Goal: Task Accomplishment & Management: Complete application form

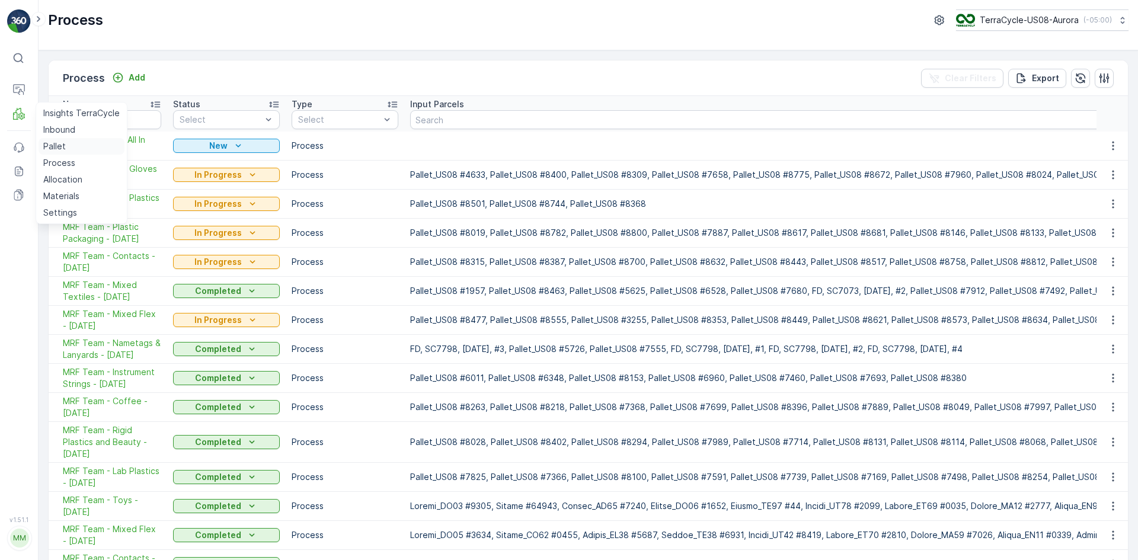
click at [56, 142] on p "Pallet" at bounding box center [54, 146] width 23 height 12
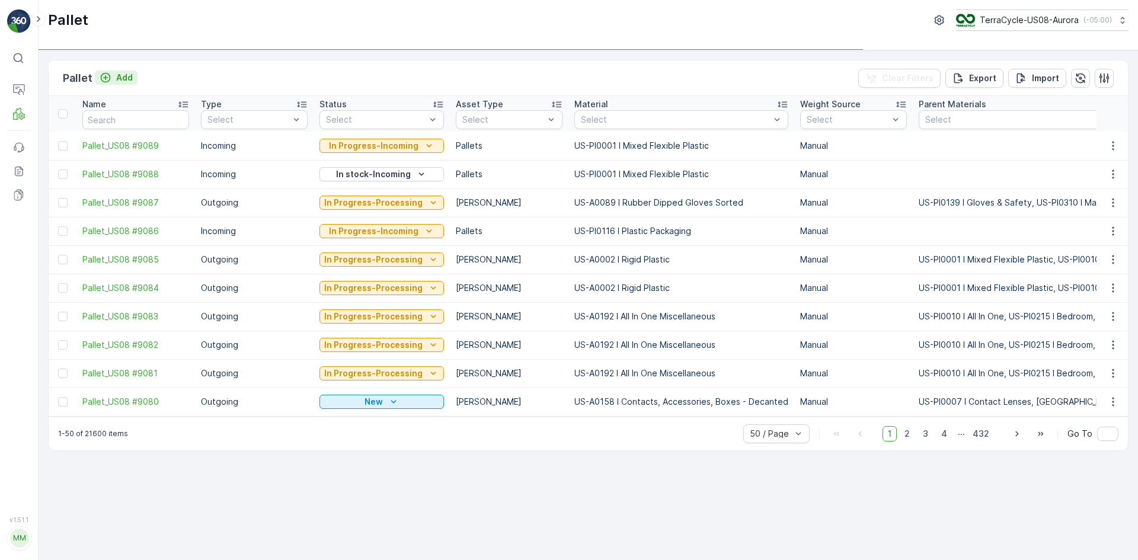
click at [119, 81] on p "Add" at bounding box center [124, 78] width 17 height 12
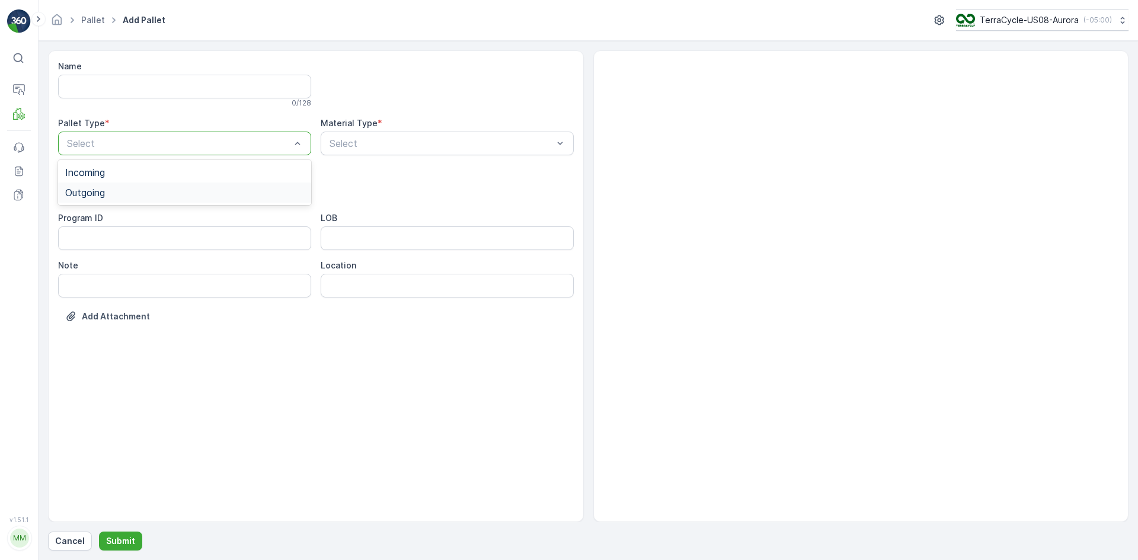
click at [235, 188] on div "Outgoing" at bounding box center [184, 192] width 239 height 11
click at [228, 214] on div "[PERSON_NAME]" at bounding box center [184, 220] width 253 height 20
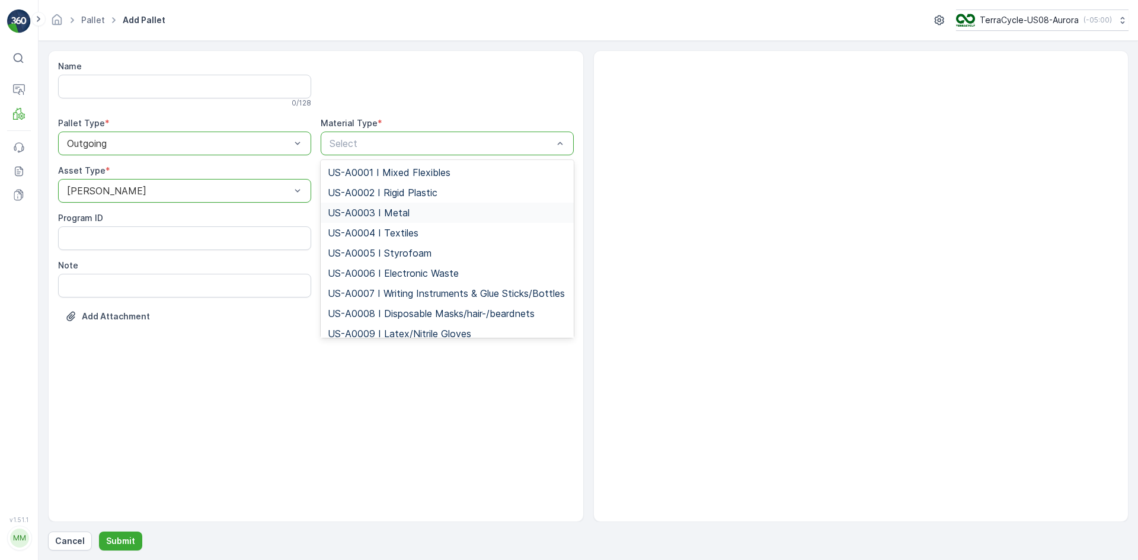
click at [393, 212] on span "US-A0003 I Metal" at bounding box center [369, 212] width 82 height 11
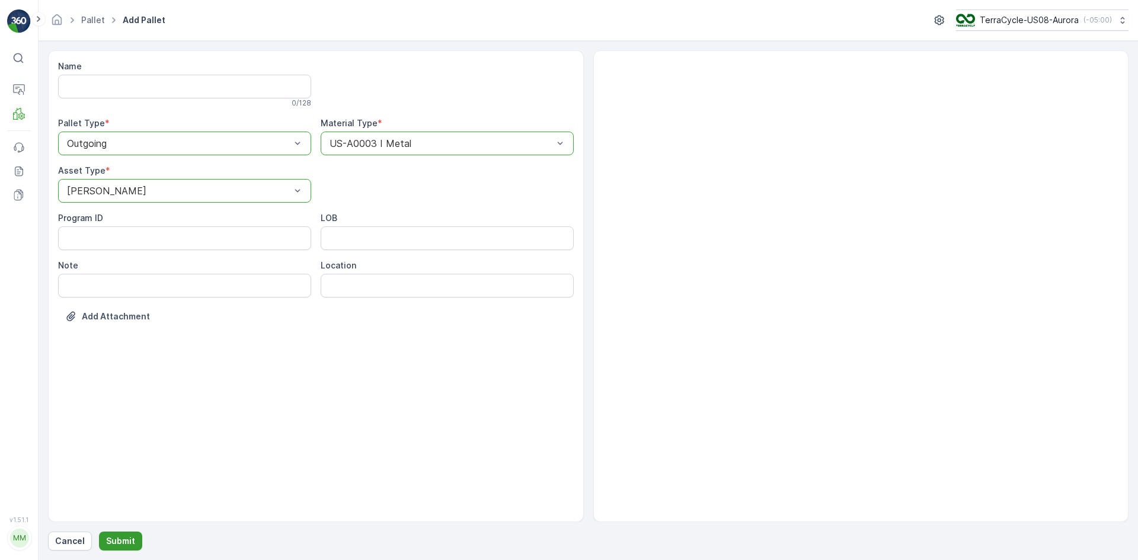
click at [114, 540] on p "Submit" at bounding box center [120, 541] width 29 height 12
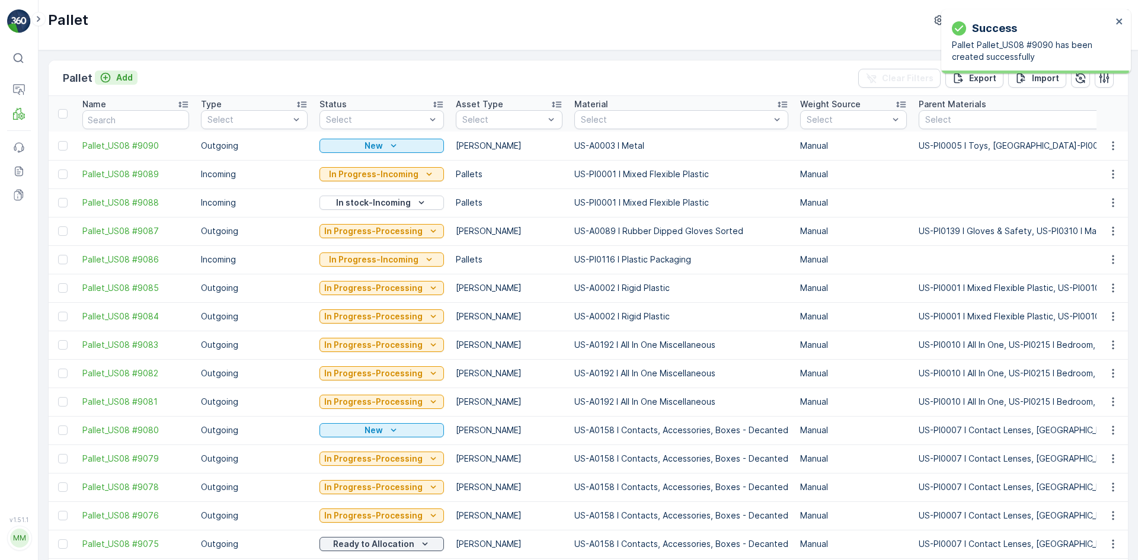
click at [117, 78] on p "Add" at bounding box center [124, 78] width 17 height 12
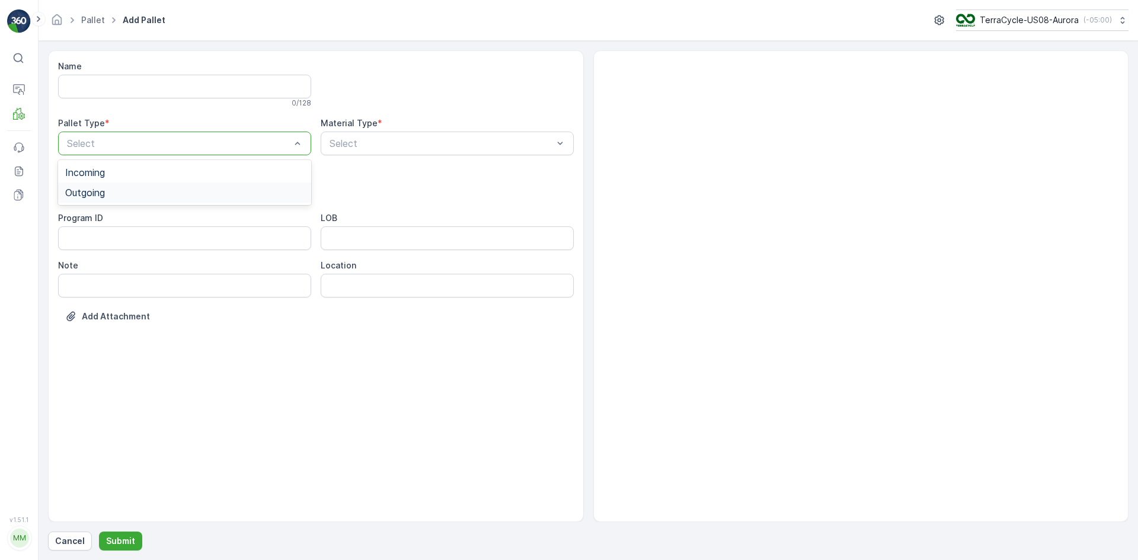
click at [135, 188] on div "Outgoing" at bounding box center [184, 192] width 239 height 11
click at [132, 223] on div "[PERSON_NAME]" at bounding box center [184, 220] width 239 height 11
type input "0192"
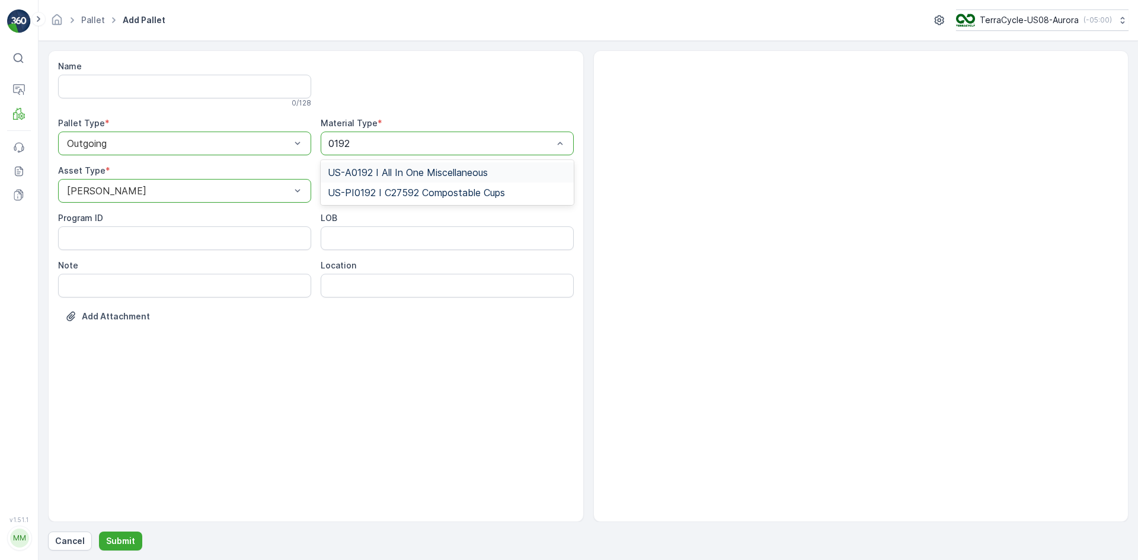
click at [360, 172] on span "US-A0192 I All In One Miscellaneous" at bounding box center [408, 172] width 160 height 11
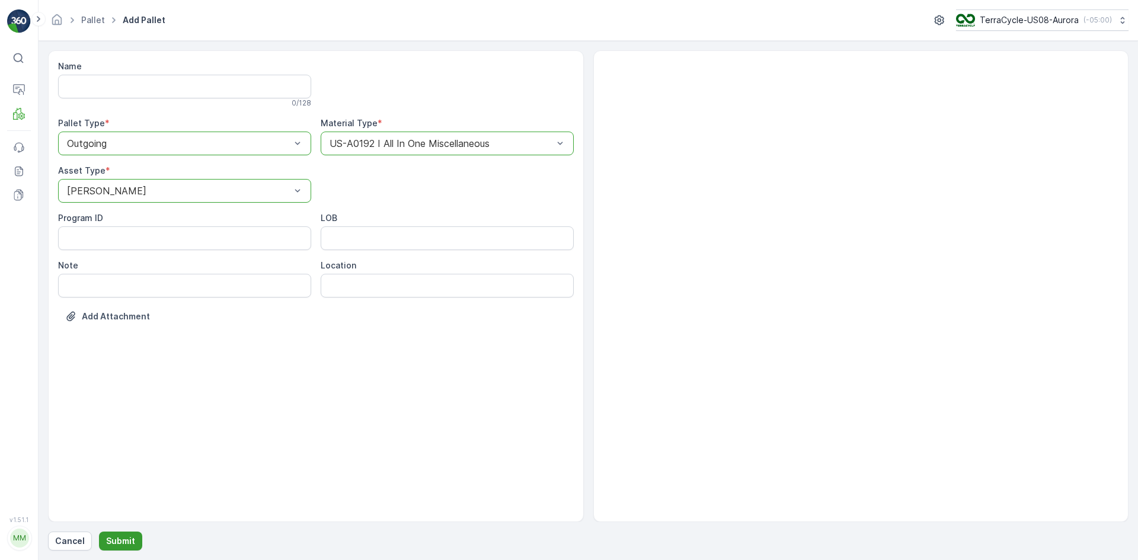
click at [103, 541] on button "Submit" at bounding box center [120, 541] width 43 height 19
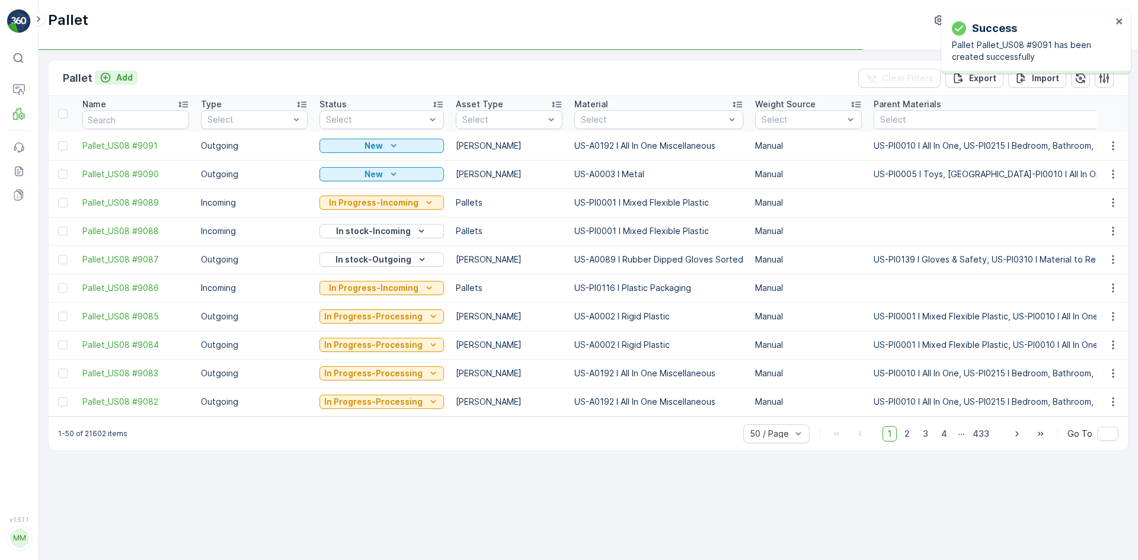
click at [120, 83] on p "Add" at bounding box center [124, 78] width 17 height 12
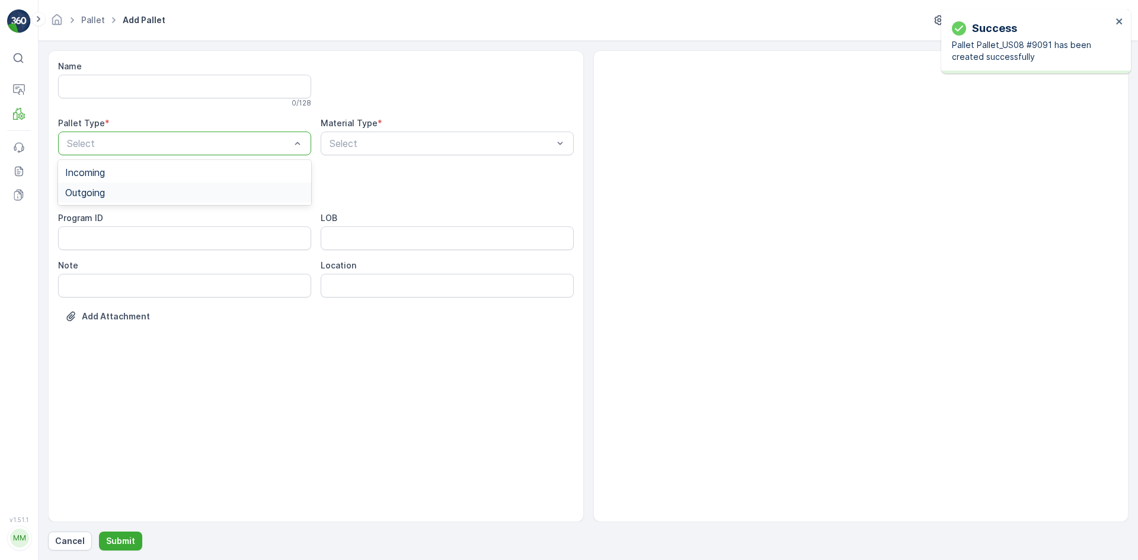
click at [142, 189] on div "Outgoing" at bounding box center [184, 192] width 239 height 11
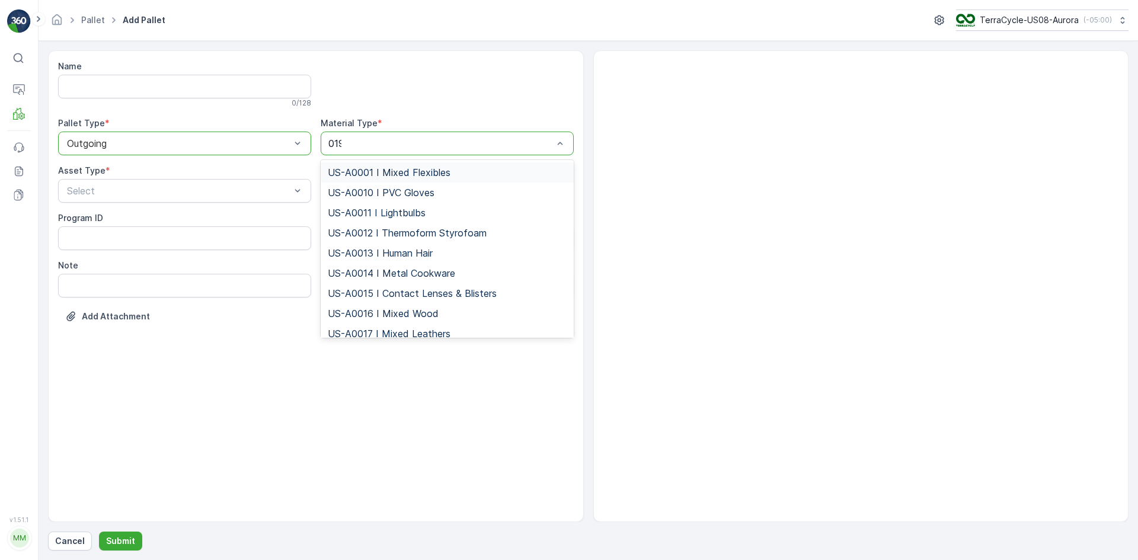
type input "0192"
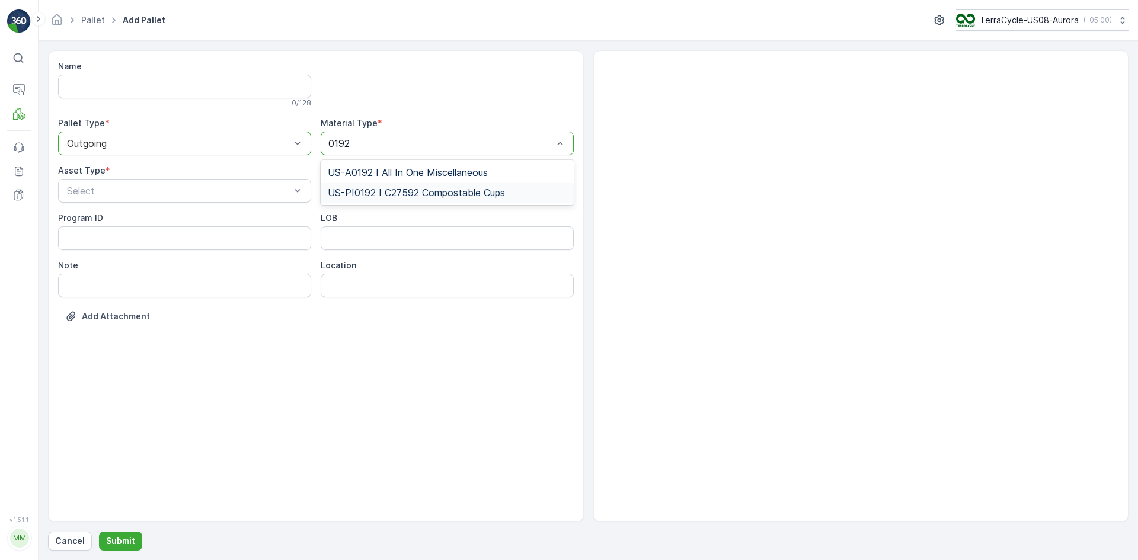
click at [357, 198] on span "US-PI0192 I C27592 Compostable Cups" at bounding box center [416, 192] width 177 height 11
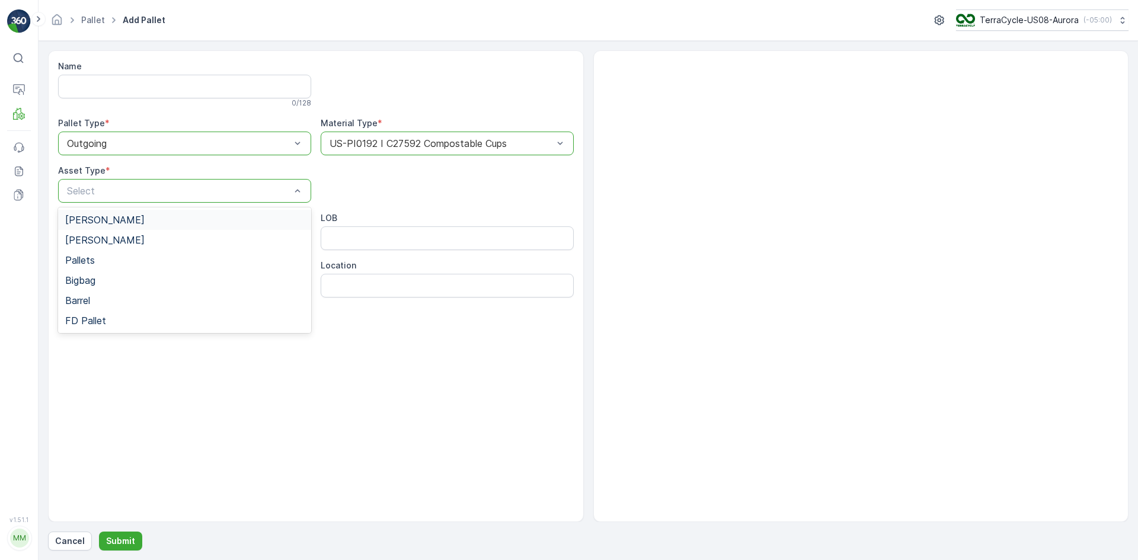
click at [198, 210] on div "[PERSON_NAME]" at bounding box center [184, 220] width 253 height 20
click at [119, 538] on p "Submit" at bounding box center [120, 541] width 29 height 12
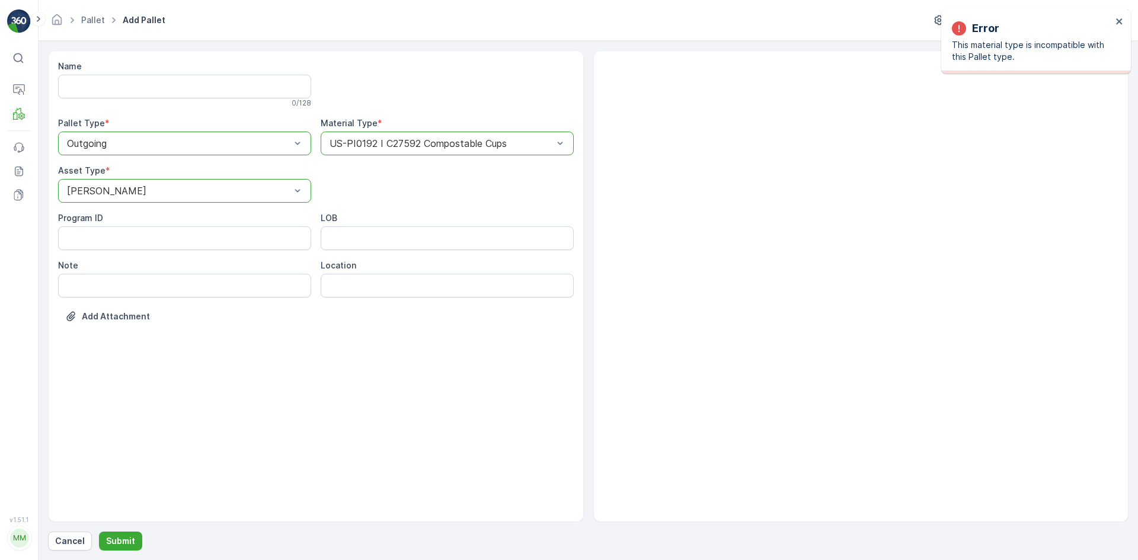
click at [103, 145] on div at bounding box center [179, 143] width 226 height 11
click at [351, 146] on div at bounding box center [441, 143] width 226 height 11
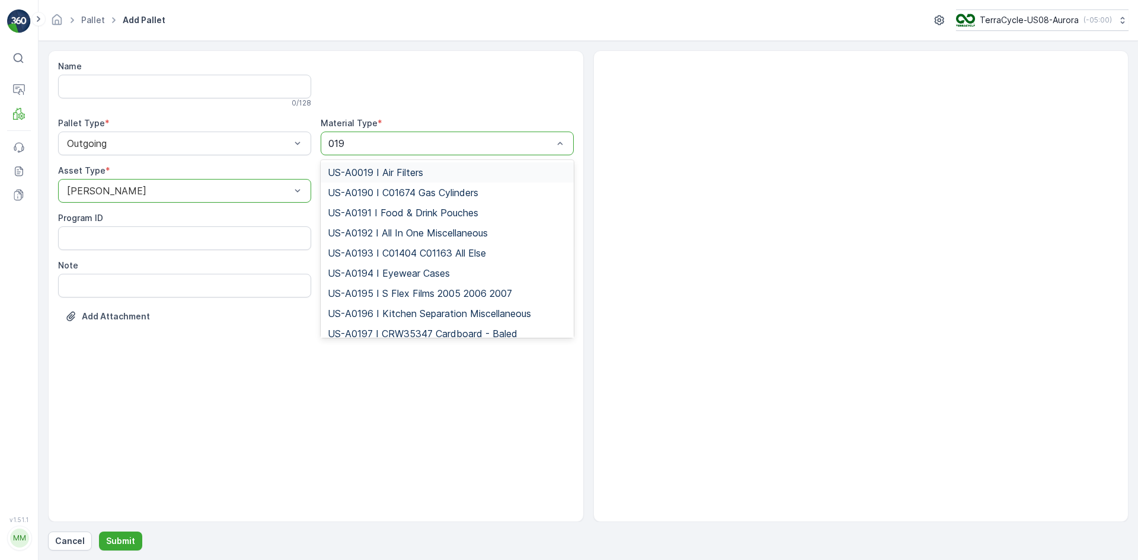
type input "0192"
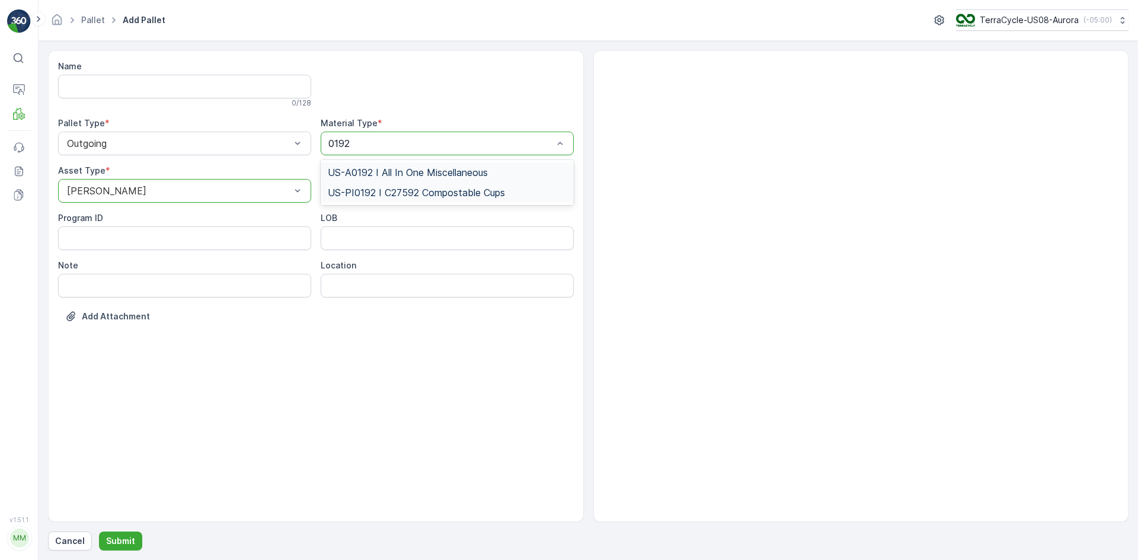
click at [418, 168] on span "US-A0192 I All In One Miscellaneous" at bounding box center [408, 172] width 160 height 11
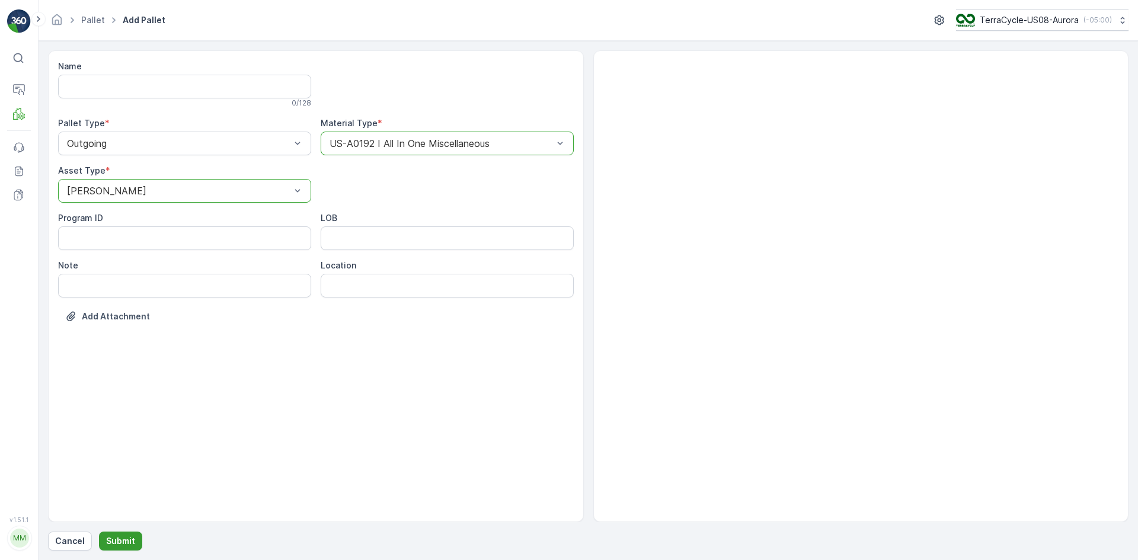
click at [109, 544] on p "Submit" at bounding box center [120, 541] width 29 height 12
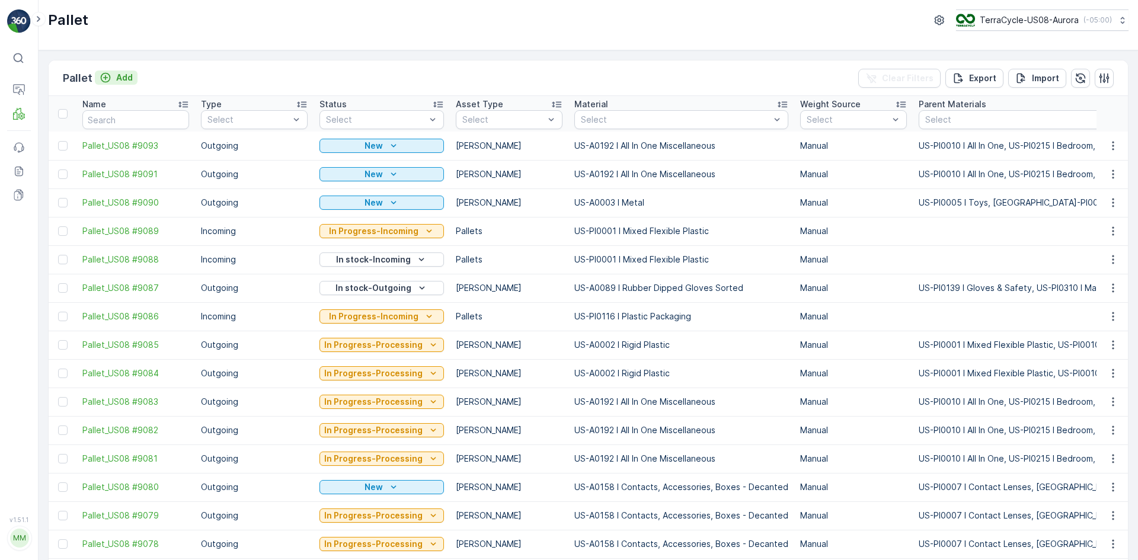
click at [107, 81] on icon "Add" at bounding box center [106, 78] width 10 height 10
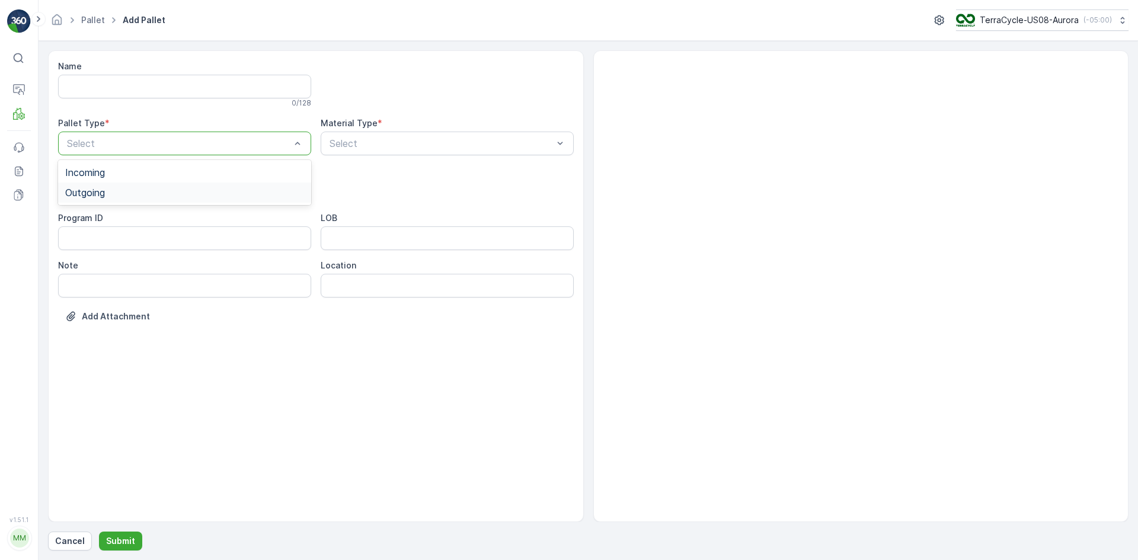
click at [206, 185] on div "Outgoing" at bounding box center [184, 193] width 253 height 20
click at [289, 222] on div "[PERSON_NAME]" at bounding box center [184, 220] width 239 height 11
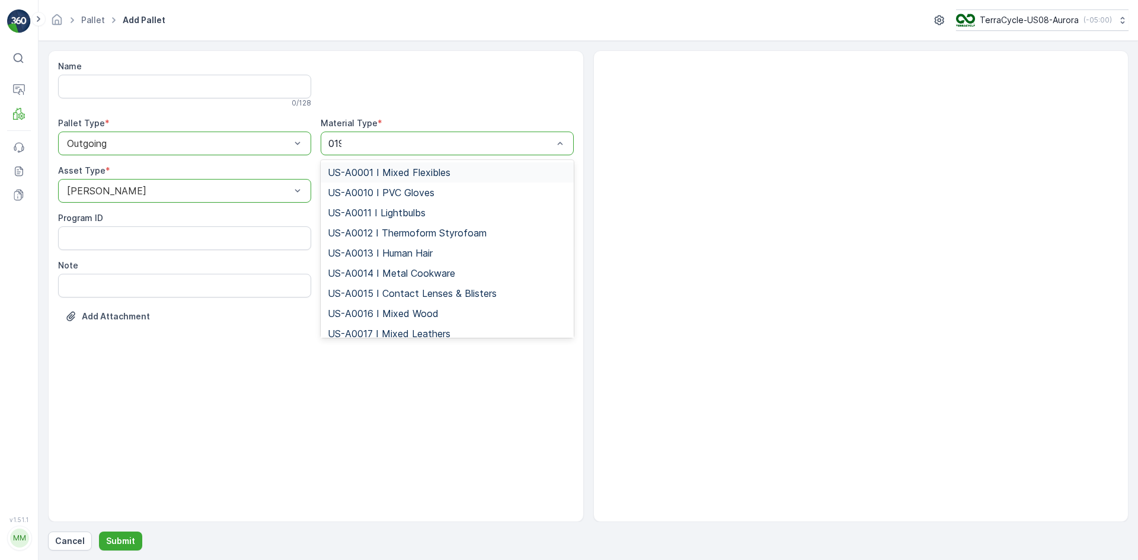
type input "0192"
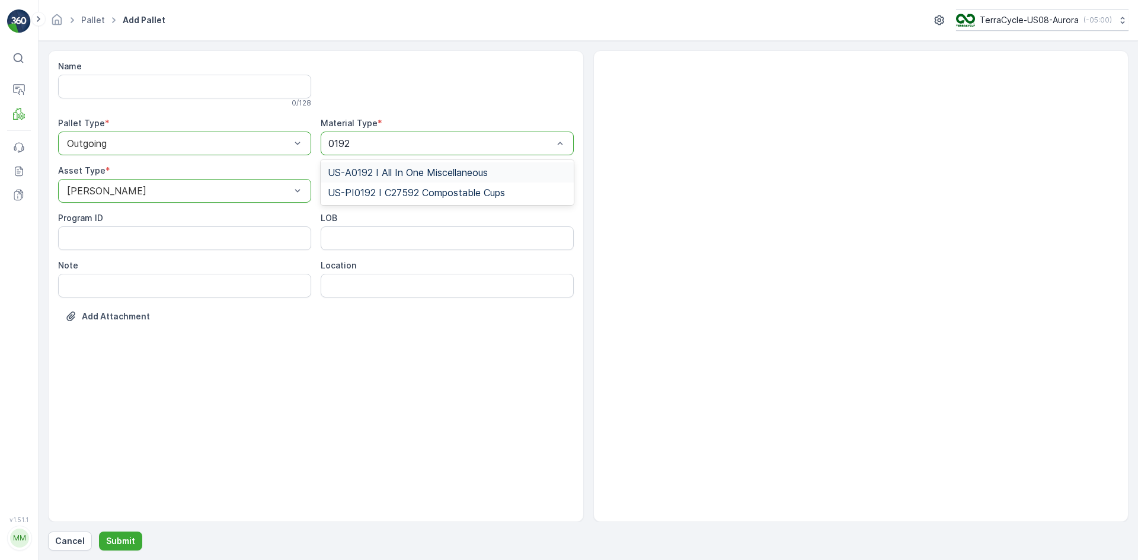
click at [411, 162] on div "US-A0192 I All In One Miscellaneous" at bounding box center [447, 172] width 253 height 20
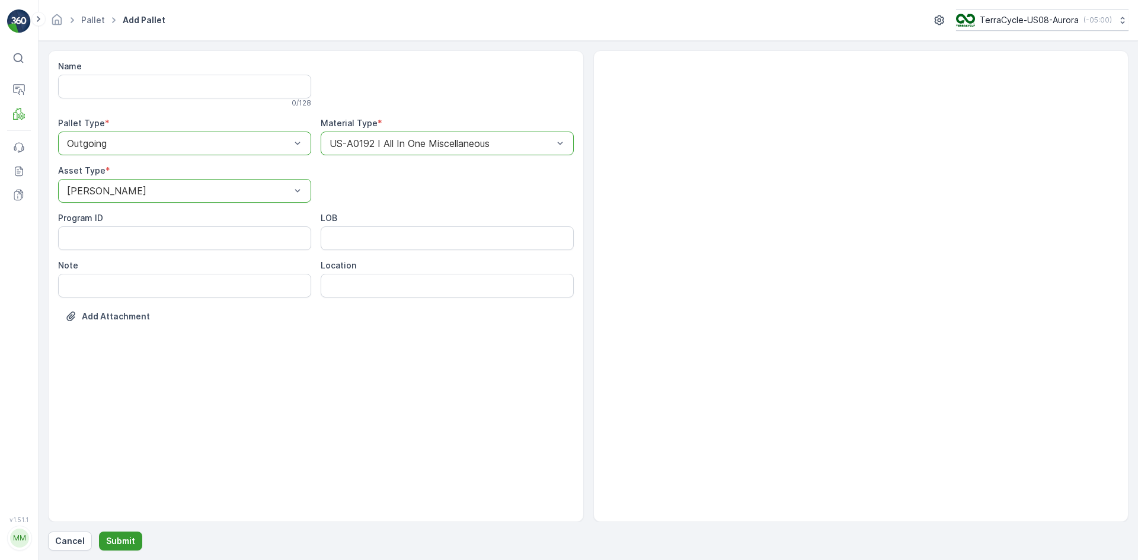
click at [114, 541] on p "Submit" at bounding box center [120, 541] width 29 height 12
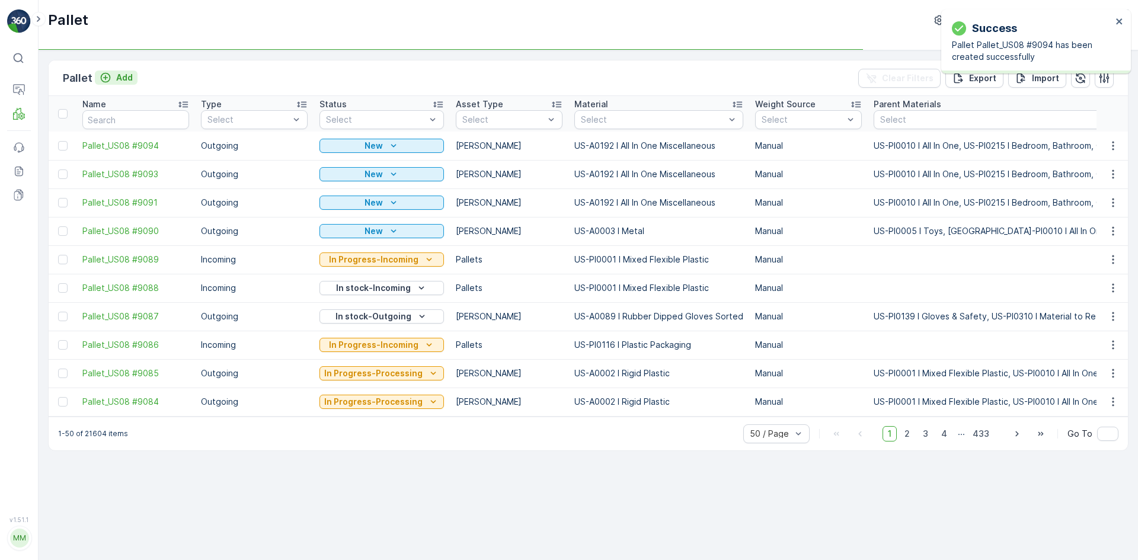
click at [133, 75] on button "Add" at bounding box center [116, 78] width 43 height 14
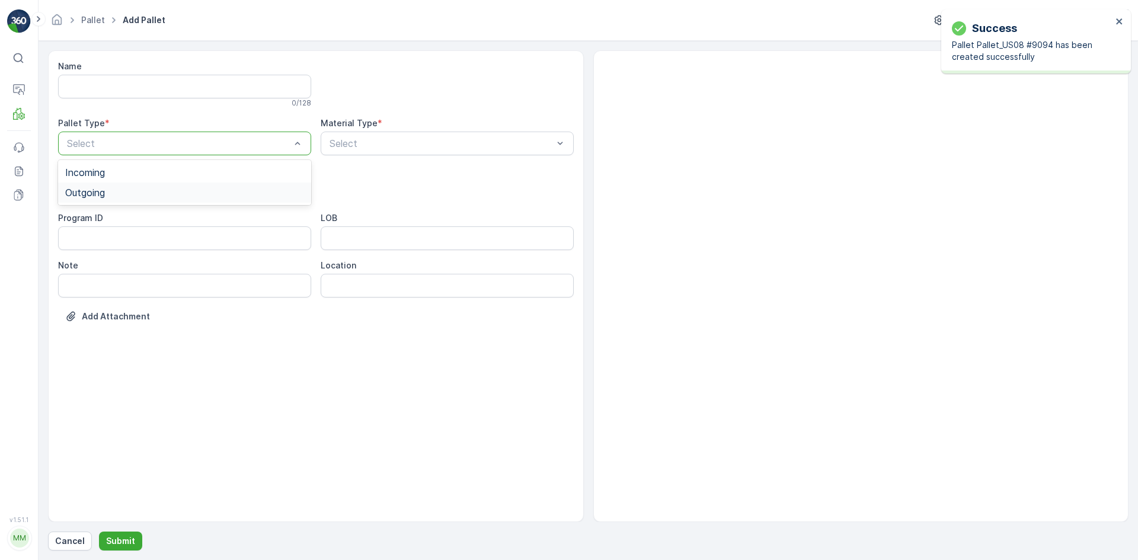
click at [121, 185] on div "Outgoing" at bounding box center [184, 193] width 253 height 20
click at [119, 220] on div "[PERSON_NAME]" at bounding box center [184, 220] width 239 height 11
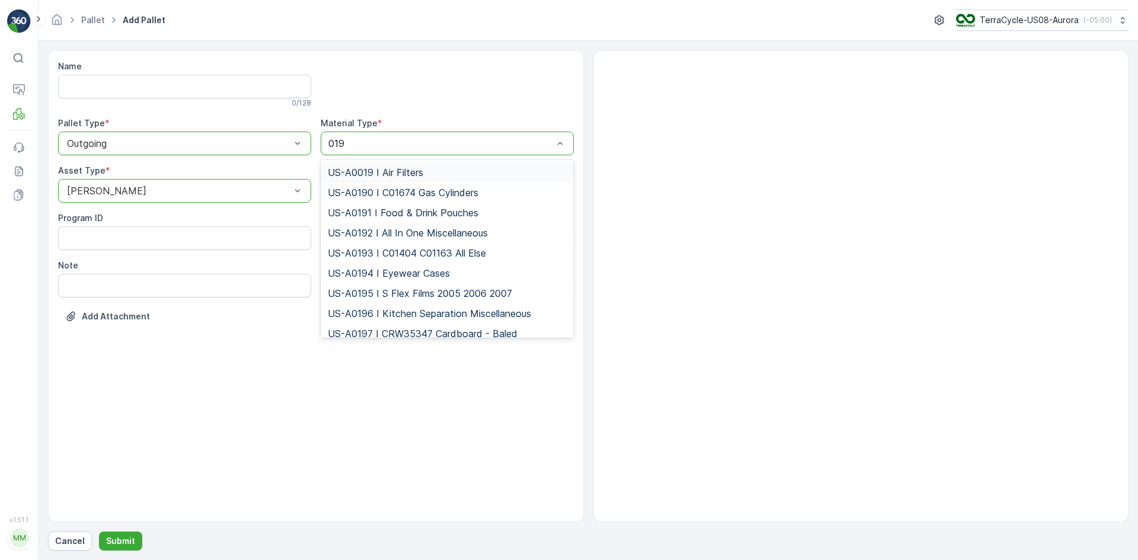
type input "0192"
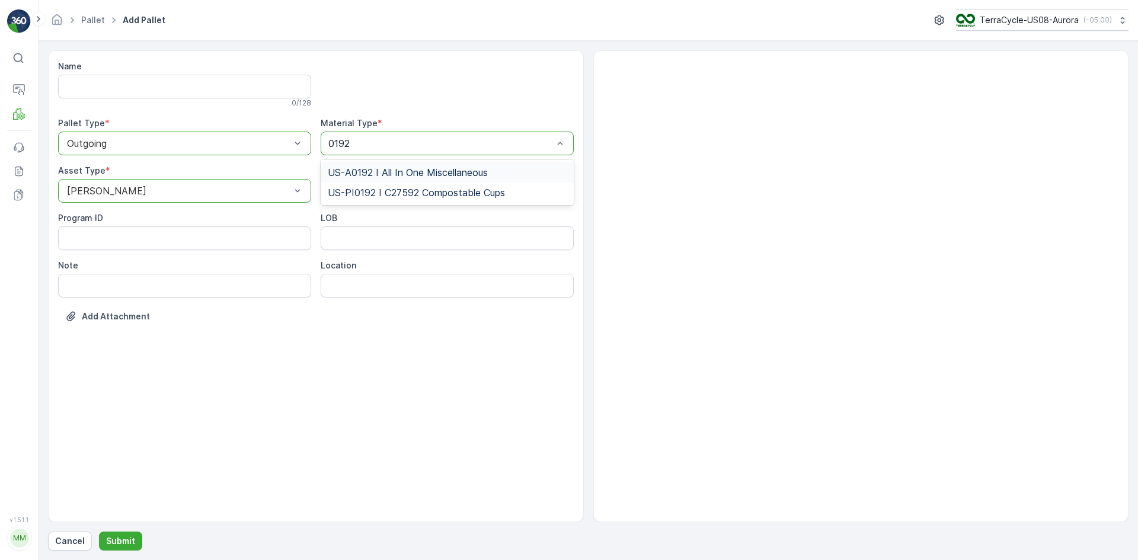
click at [432, 167] on span "US-A0192 I All In One Miscellaneous" at bounding box center [408, 172] width 160 height 11
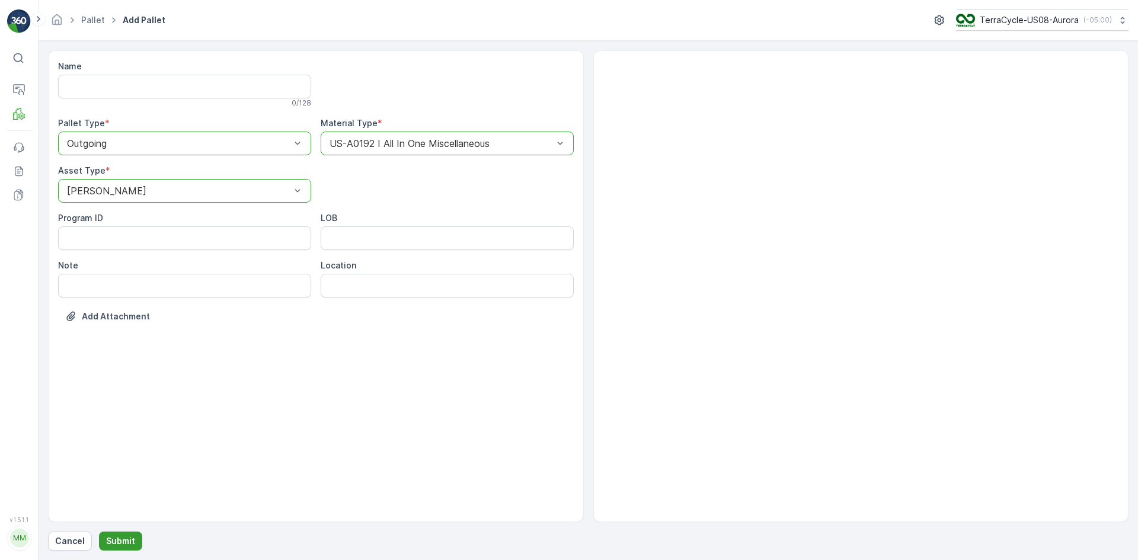
click at [130, 542] on p "Submit" at bounding box center [120, 541] width 29 height 12
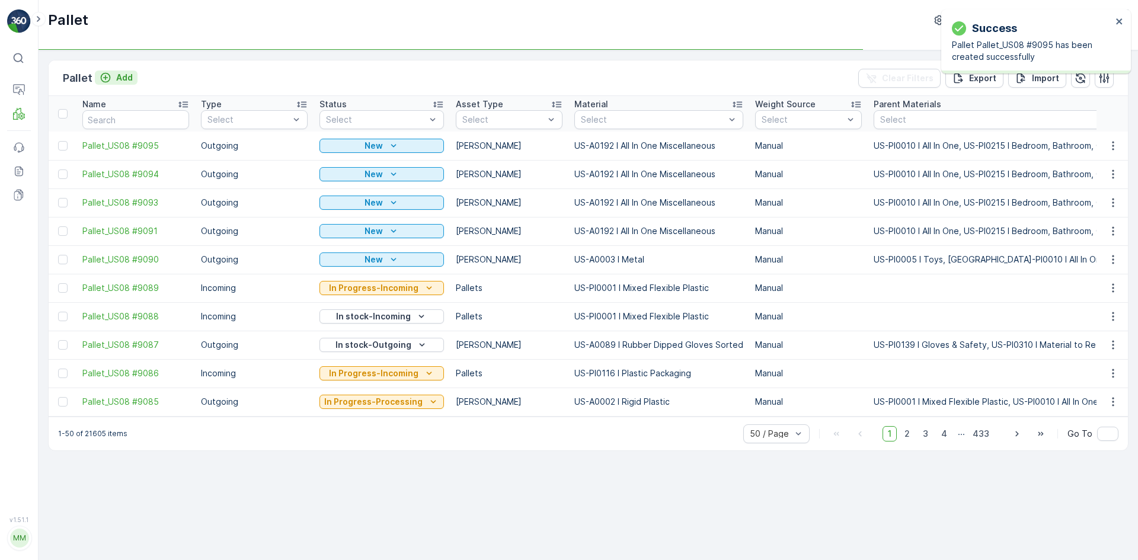
click at [116, 75] on p "Add" at bounding box center [124, 78] width 17 height 12
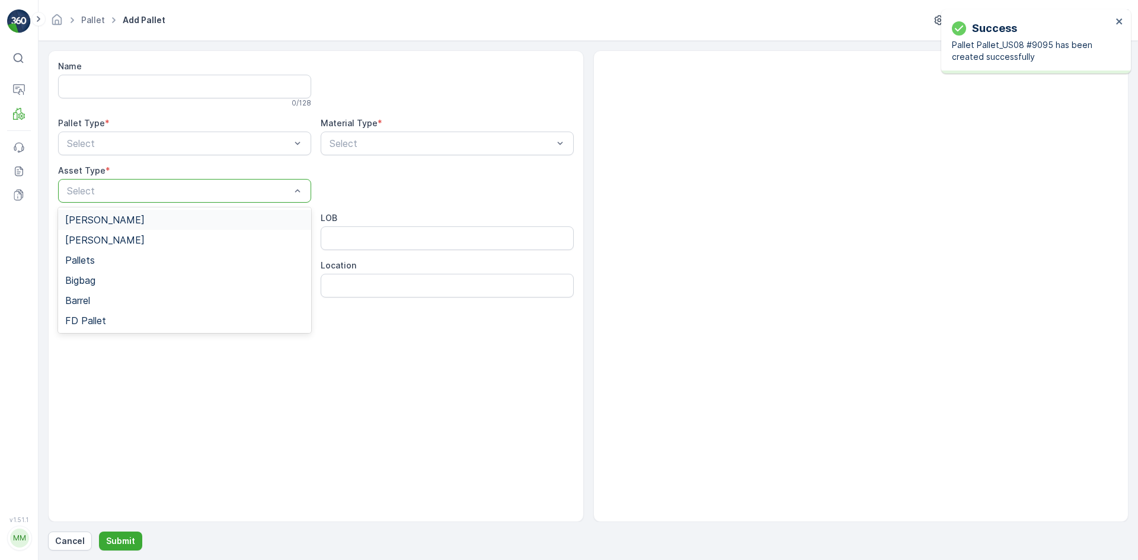
click at [105, 183] on div "Select" at bounding box center [184, 191] width 253 height 24
click at [105, 219] on div "[PERSON_NAME]" at bounding box center [184, 220] width 239 height 11
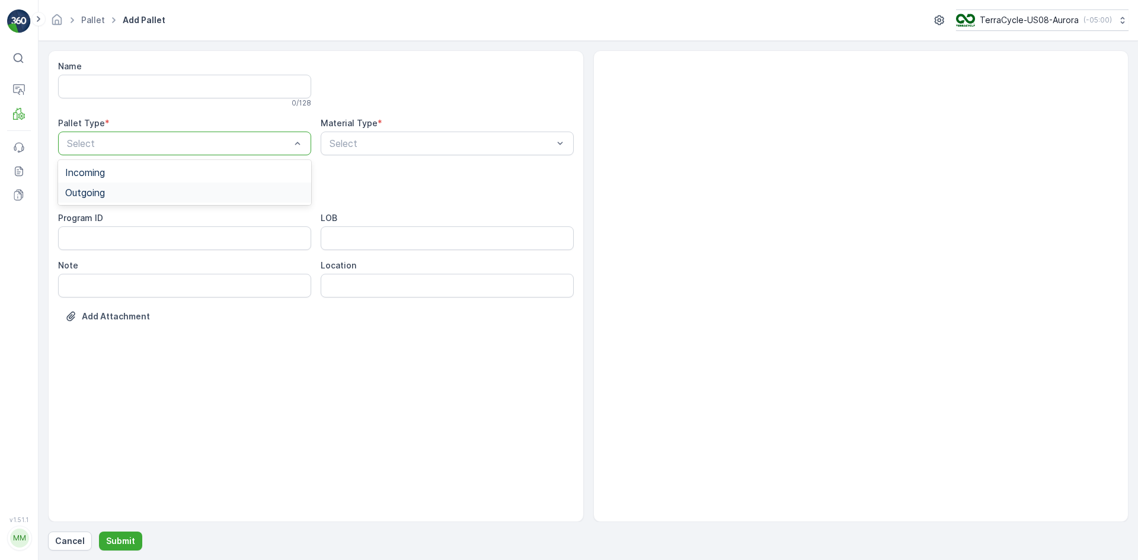
click at [188, 183] on div "Outgoing" at bounding box center [184, 193] width 253 height 20
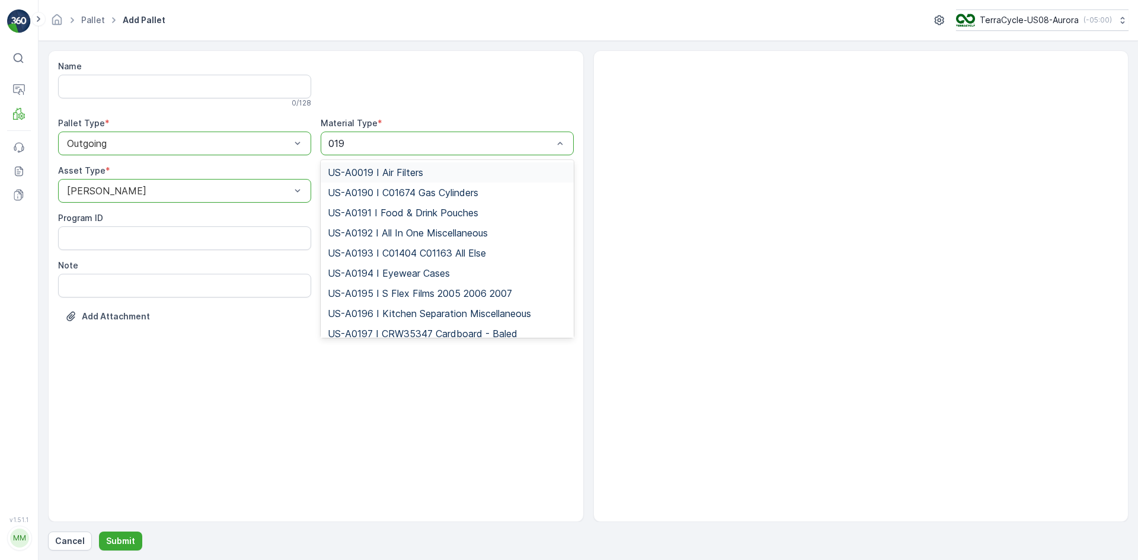
type input "0192"
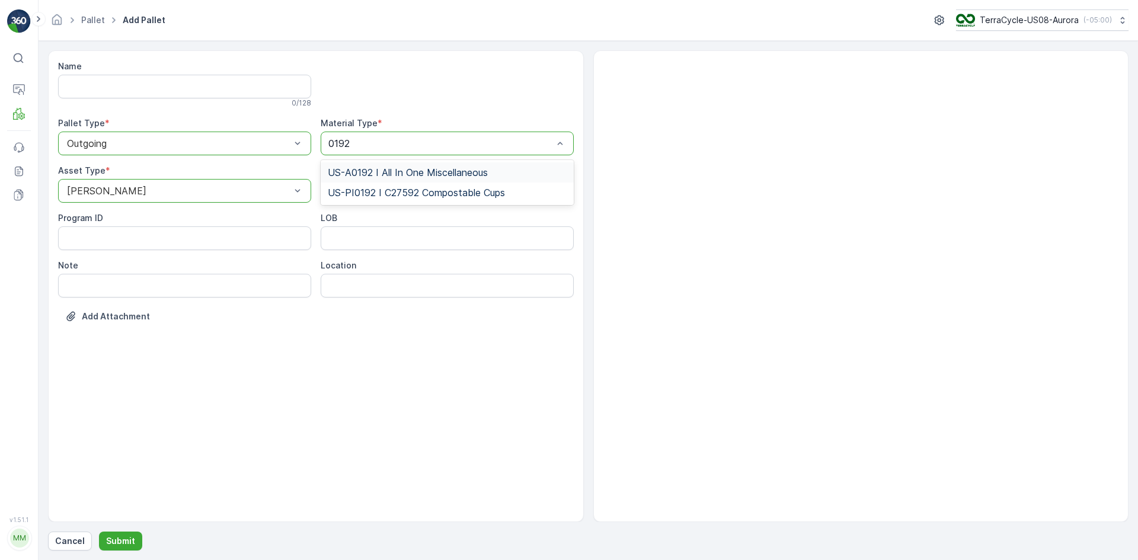
click at [395, 175] on span "US-A0192 I All In One Miscellaneous" at bounding box center [408, 172] width 160 height 11
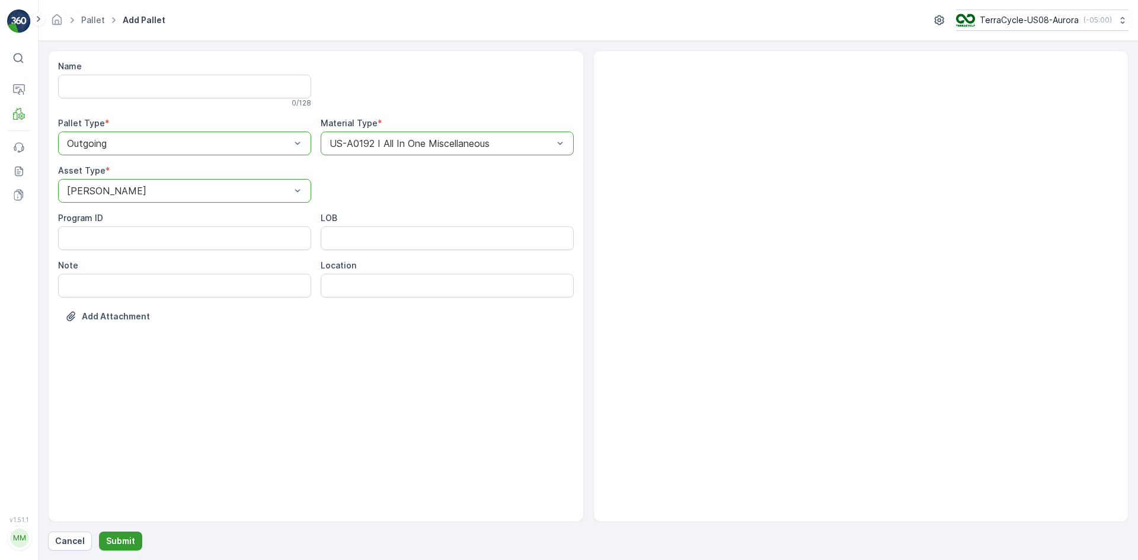
click at [129, 544] on p "Submit" at bounding box center [120, 541] width 29 height 12
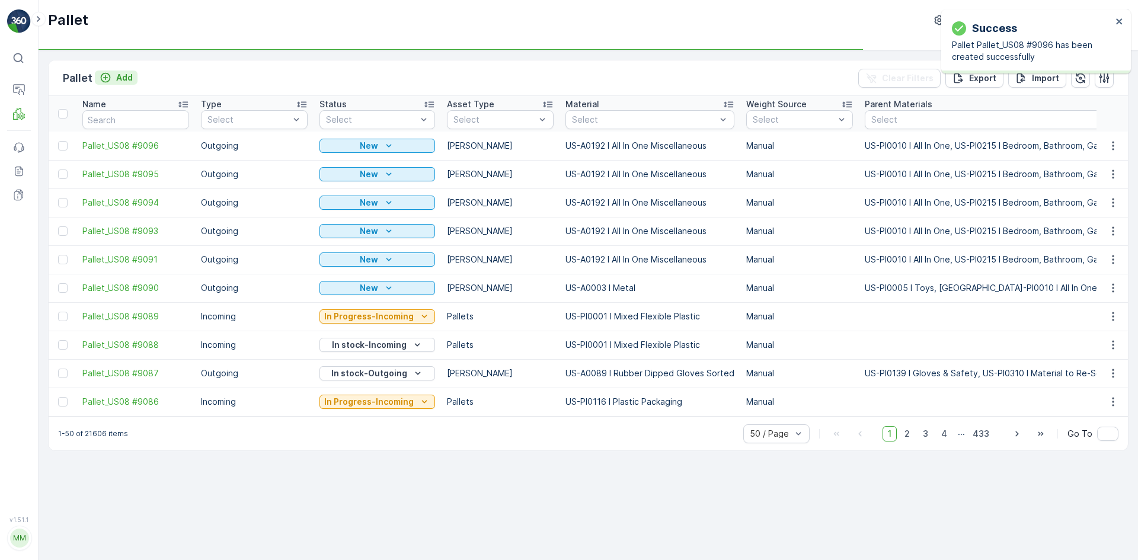
click at [127, 79] on p "Add" at bounding box center [124, 78] width 17 height 12
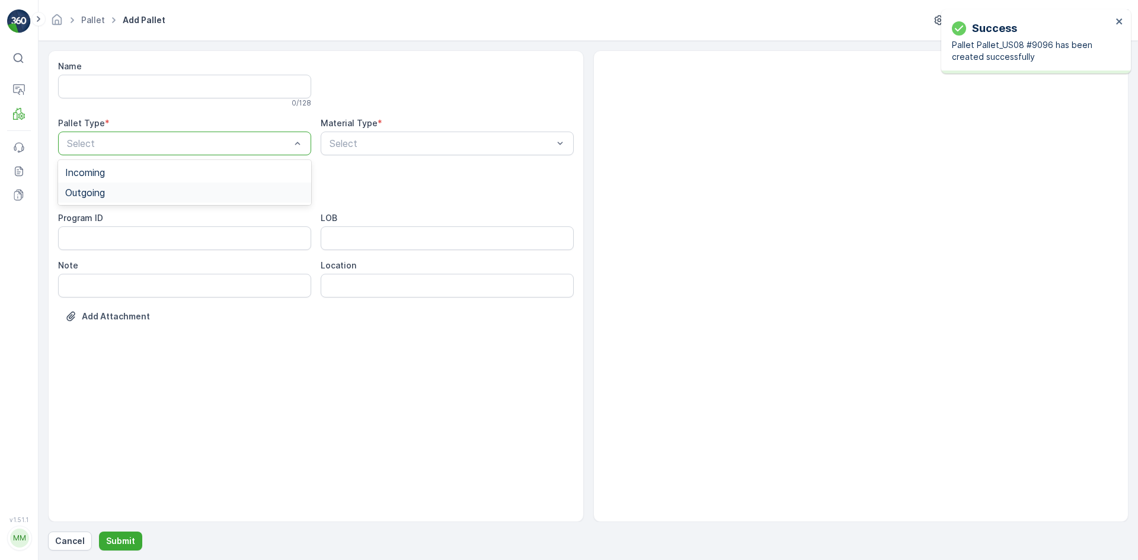
click at [183, 188] on div "Outgoing" at bounding box center [184, 192] width 239 height 11
click at [186, 211] on div "[PERSON_NAME]" at bounding box center [184, 220] width 253 height 20
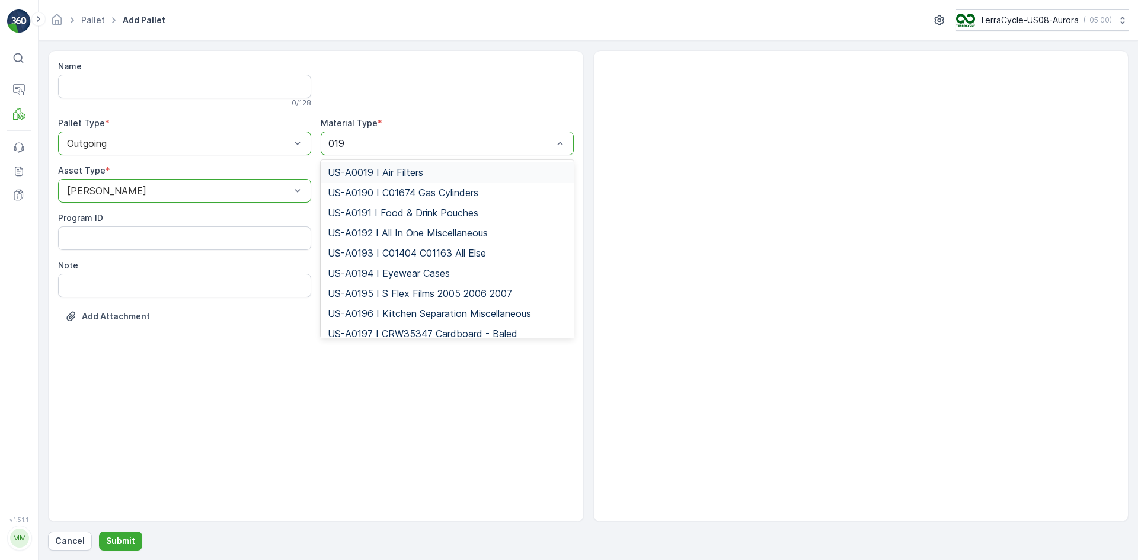
type input "0192"
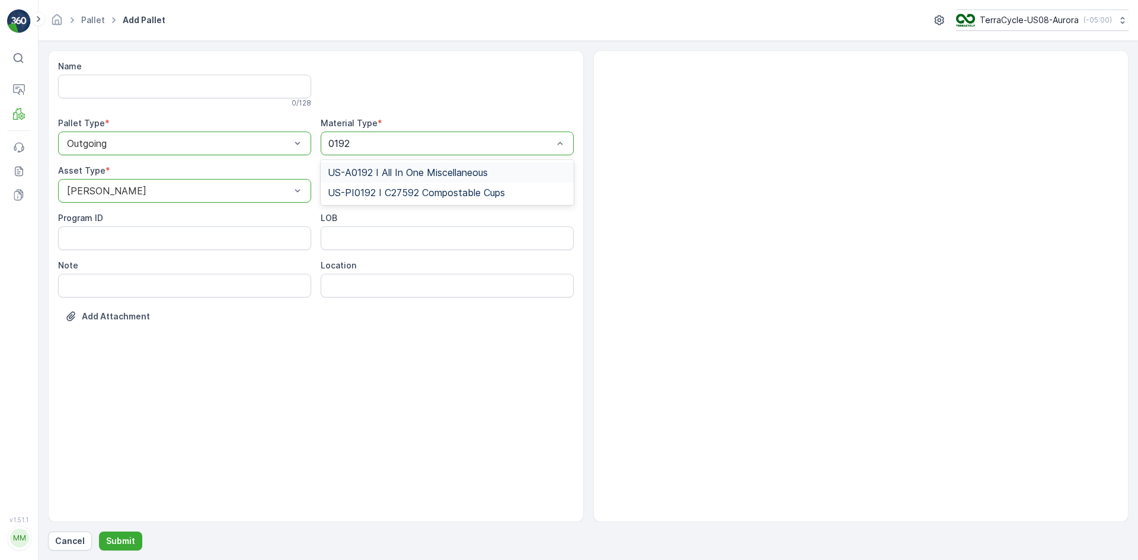
click at [392, 168] on span "US-A0192 I All In One Miscellaneous" at bounding box center [408, 172] width 160 height 11
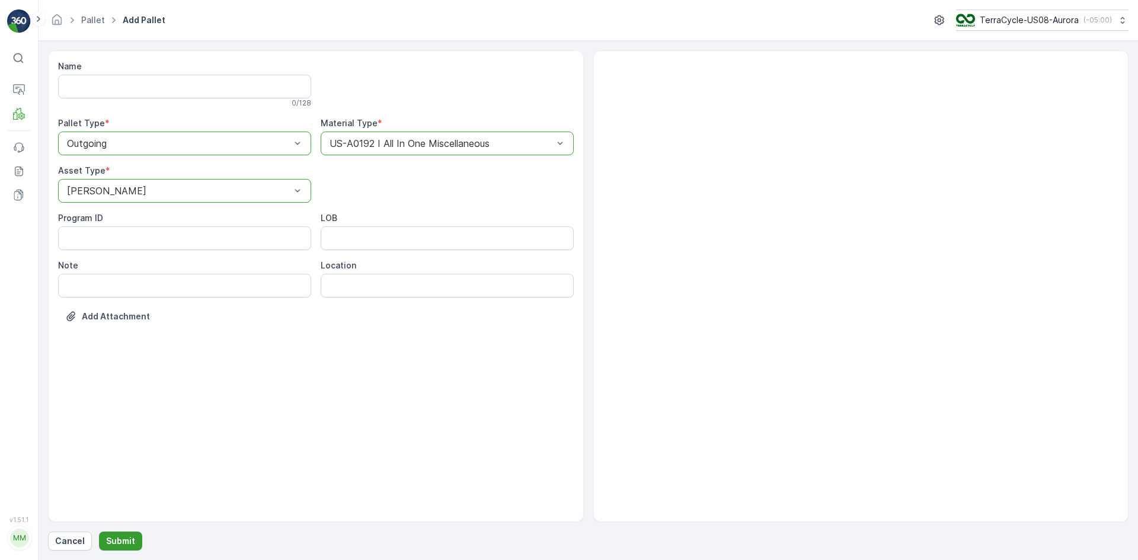
click at [111, 540] on p "Submit" at bounding box center [120, 541] width 29 height 12
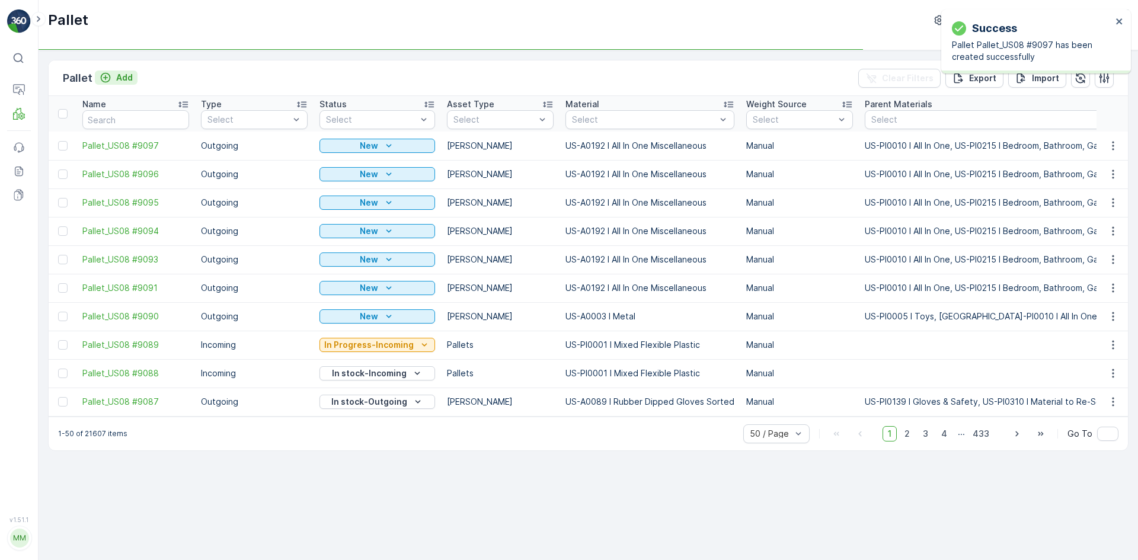
click at [99, 79] on button "Add" at bounding box center [116, 78] width 43 height 14
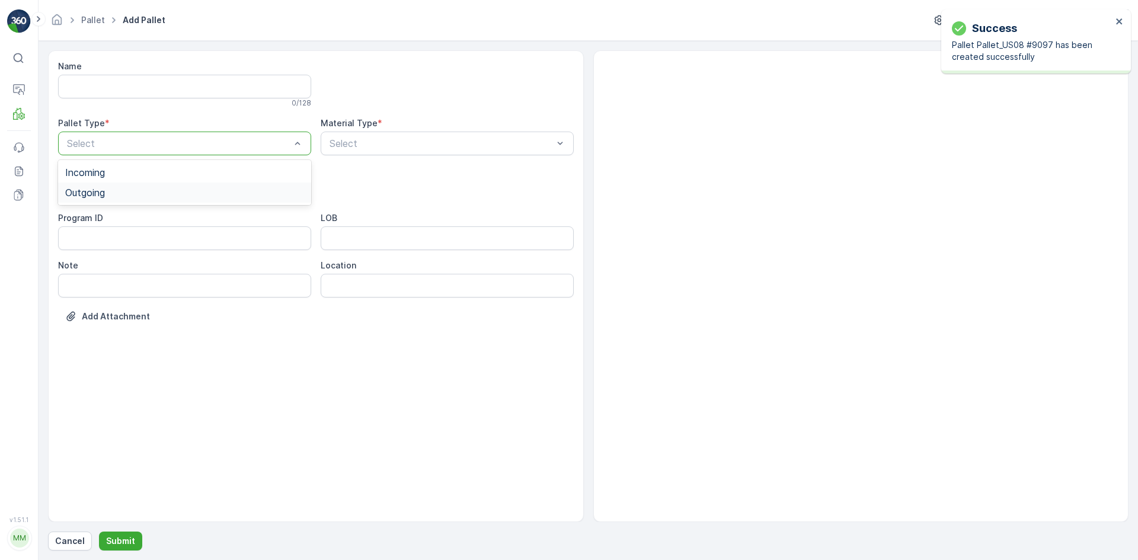
click at [123, 191] on div "Outgoing" at bounding box center [184, 192] width 239 height 11
click at [113, 156] on div "Name 0 / 128 Pallet Type * option Outgoing, selected. Outgoing Material Type * …" at bounding box center [316, 200] width 516 height 280
click at [129, 223] on div "[PERSON_NAME]" at bounding box center [184, 220] width 239 height 11
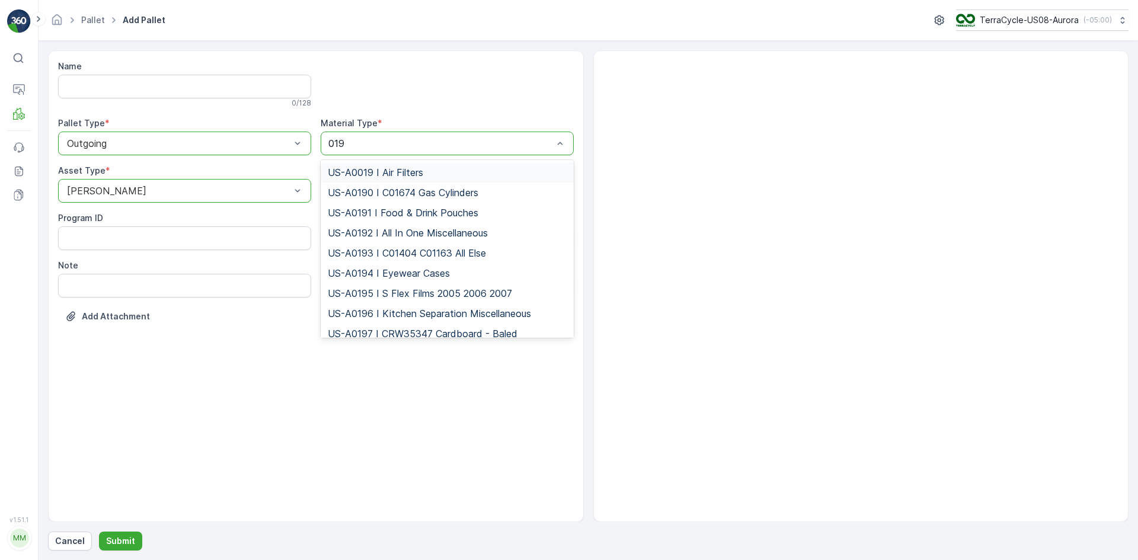
type input "0192"
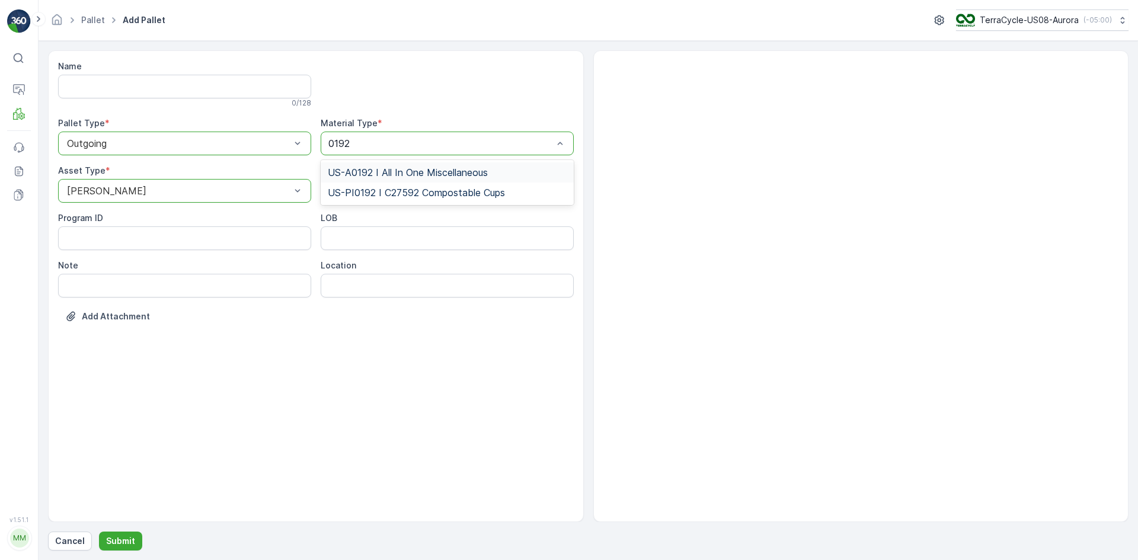
click at [450, 174] on span "US-A0192 I All In One Miscellaneous" at bounding box center [408, 172] width 160 height 11
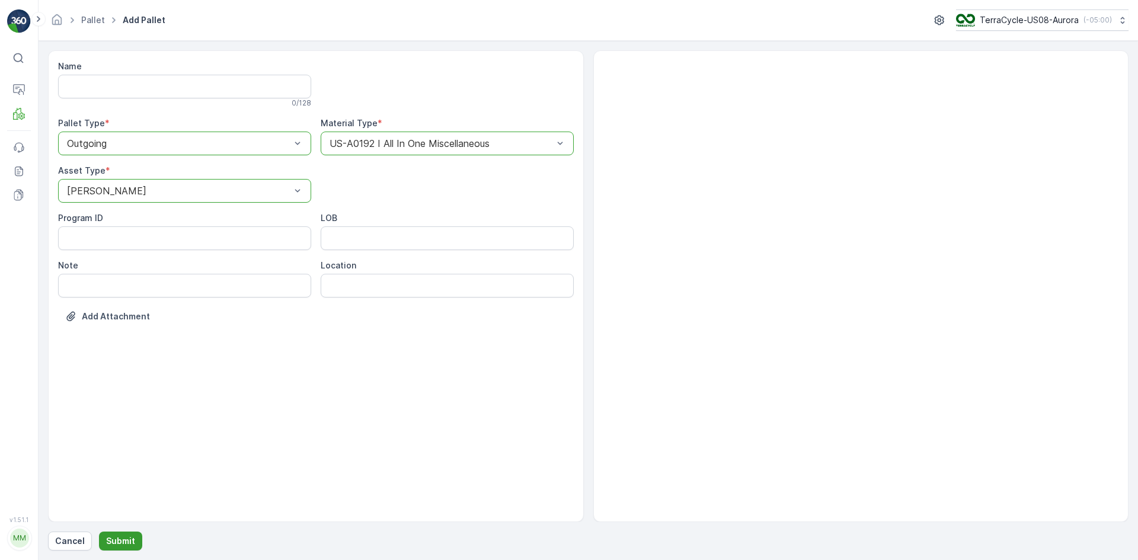
click at [113, 537] on p "Submit" at bounding box center [120, 541] width 29 height 12
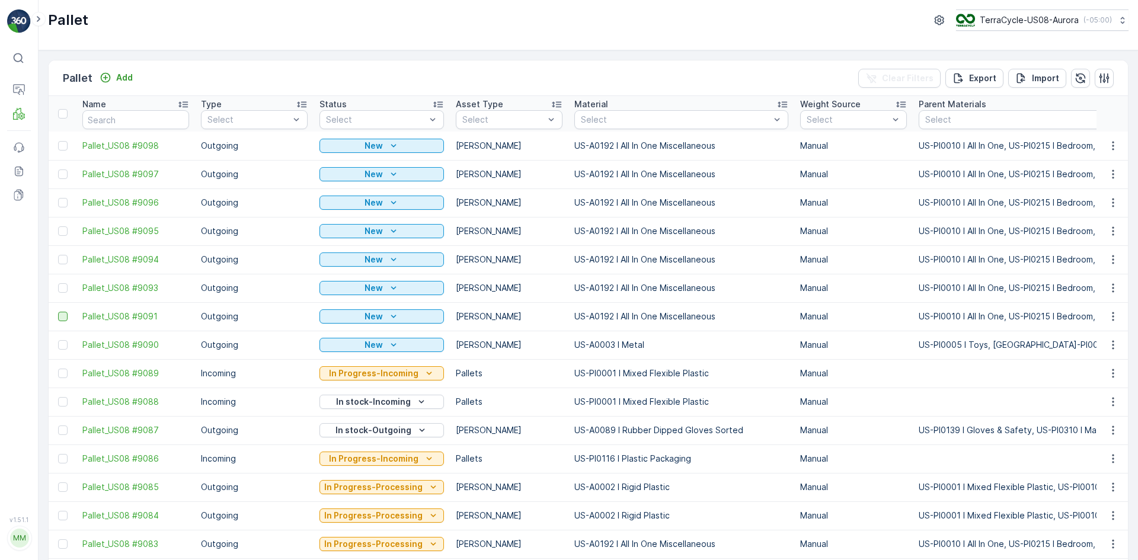
click at [60, 343] on div at bounding box center [62, 344] width 9 height 9
click at [58, 340] on input "checkbox" at bounding box center [58, 340] width 0 height 0
drag, startPoint x: 60, startPoint y: 316, endPoint x: 61, endPoint y: 308, distance: 7.7
click at [61, 316] on div at bounding box center [62, 316] width 9 height 9
click at [58, 312] on input "checkbox" at bounding box center [58, 312] width 0 height 0
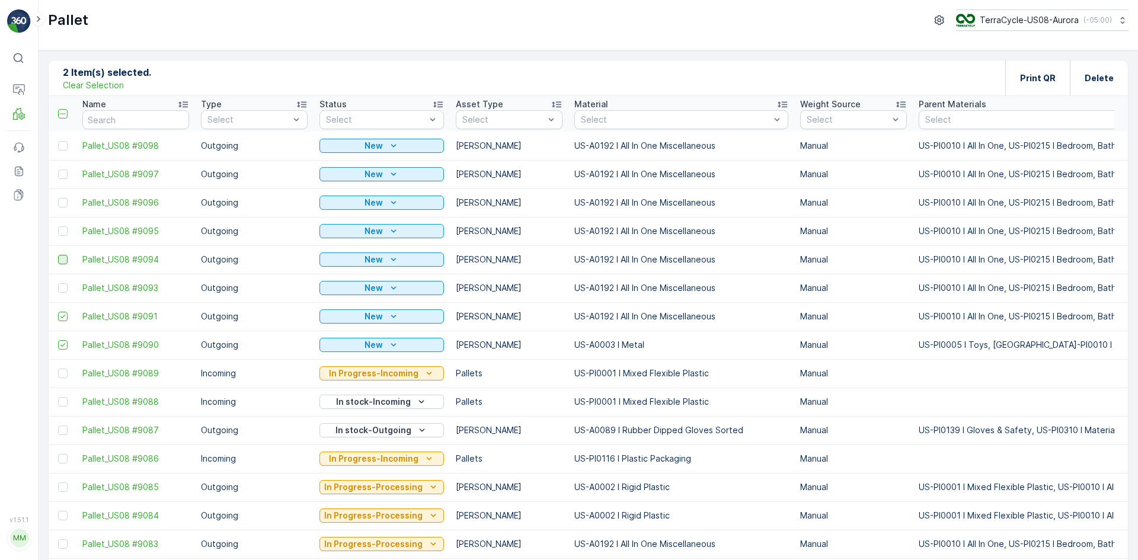
click at [60, 288] on div at bounding box center [62, 287] width 9 height 9
click at [58, 283] on input "checkbox" at bounding box center [58, 283] width 0 height 0
click at [62, 259] on div at bounding box center [62, 259] width 9 height 9
click at [58, 255] on input "checkbox" at bounding box center [58, 255] width 0 height 0
click at [67, 229] on div at bounding box center [62, 230] width 9 height 9
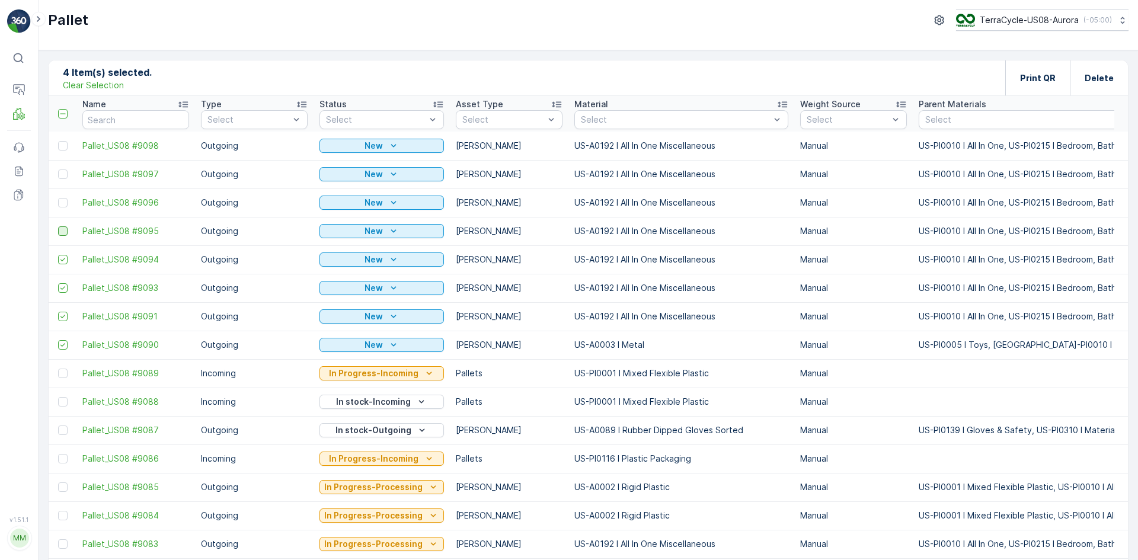
click at [58, 226] on input "checkbox" at bounding box center [58, 226] width 0 height 0
click at [64, 198] on div at bounding box center [62, 202] width 9 height 9
click at [58, 198] on input "checkbox" at bounding box center [58, 198] width 0 height 0
click at [62, 178] on td at bounding box center [63, 174] width 28 height 28
click at [65, 177] on div at bounding box center [62, 173] width 9 height 9
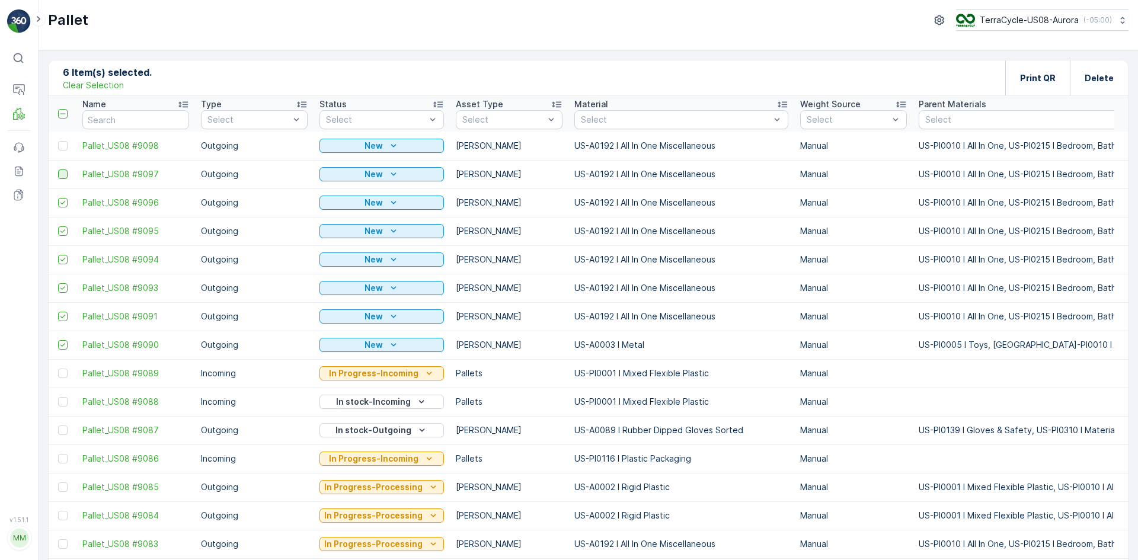
click at [58, 169] on input "checkbox" at bounding box center [58, 169] width 0 height 0
drag, startPoint x: 61, startPoint y: 144, endPoint x: 120, endPoint y: 194, distance: 77.4
click at [62, 144] on div at bounding box center [62, 145] width 9 height 9
click at [58, 141] on input "checkbox" at bounding box center [58, 141] width 0 height 0
click at [1020, 77] on p "Print QR" at bounding box center [1038, 78] width 36 height 12
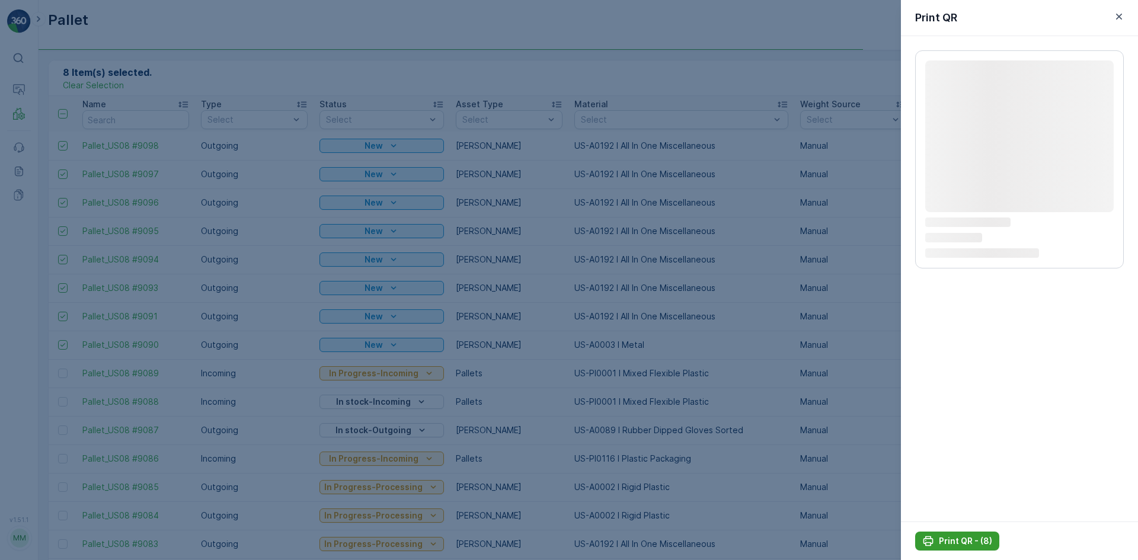
click at [966, 538] on p "Print QR - (8)" at bounding box center [965, 541] width 53 height 12
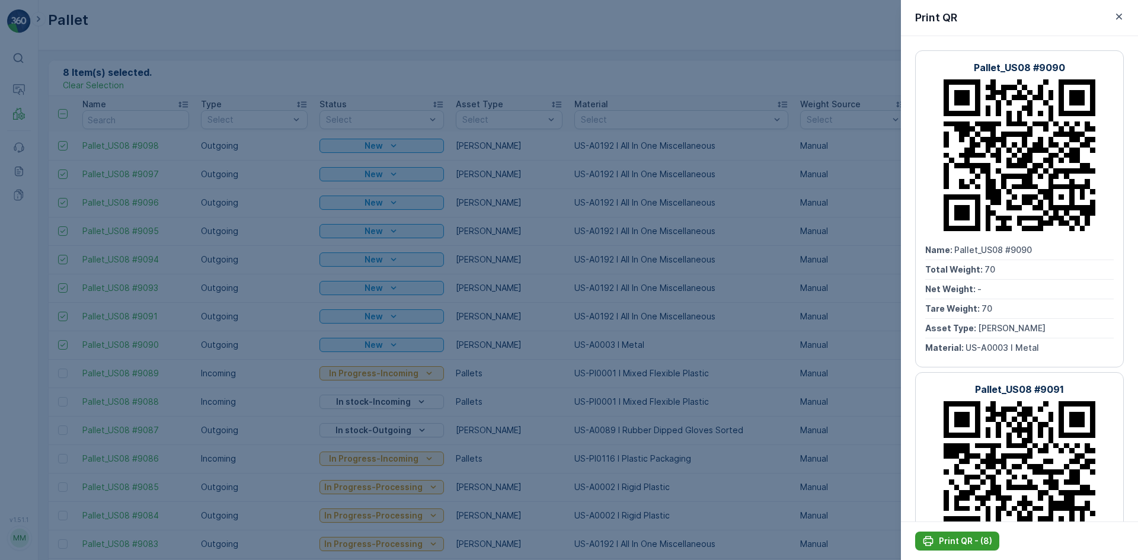
click at [956, 536] on p "Print QR - (8)" at bounding box center [965, 541] width 53 height 12
drag, startPoint x: 747, startPoint y: 453, endPoint x: 415, endPoint y: 292, distance: 368.1
click at [745, 452] on div at bounding box center [569, 280] width 1138 height 560
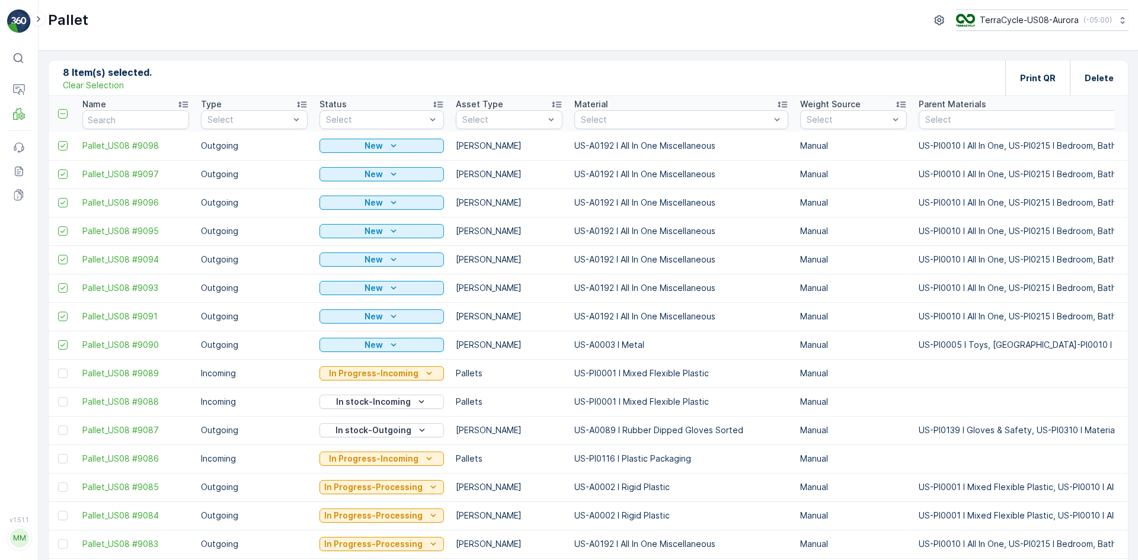
click at [121, 84] on p "Clear Selection" at bounding box center [93, 85] width 61 height 12
click at [119, 71] on button "Add" at bounding box center [116, 78] width 43 height 14
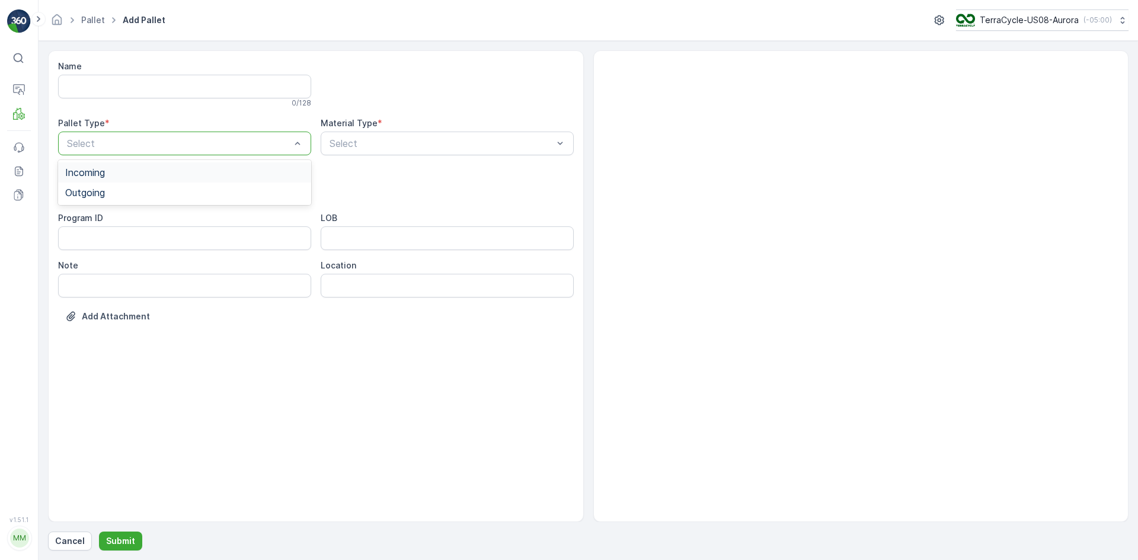
click at [117, 152] on div "Select" at bounding box center [184, 144] width 253 height 24
click at [109, 195] on div "Outgoing" at bounding box center [184, 192] width 239 height 11
drag, startPoint x: 106, startPoint y: 217, endPoint x: 157, endPoint y: 216, distance: 51.0
click at [110, 217] on div "[PERSON_NAME]" at bounding box center [184, 220] width 239 height 11
type input "0192"
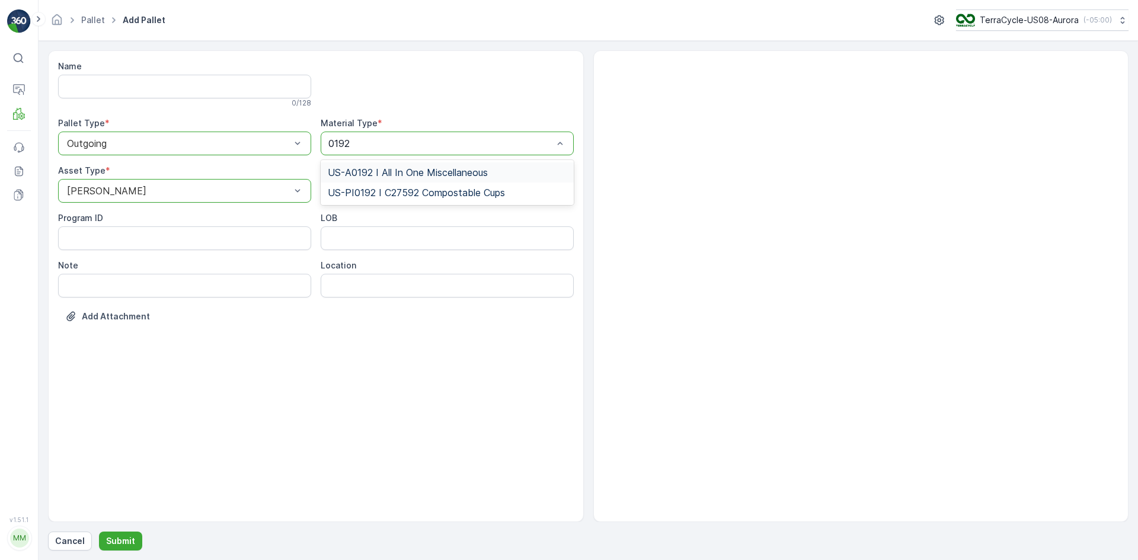
click at [414, 167] on span "US-A0192 I All In One Miscellaneous" at bounding box center [408, 172] width 160 height 11
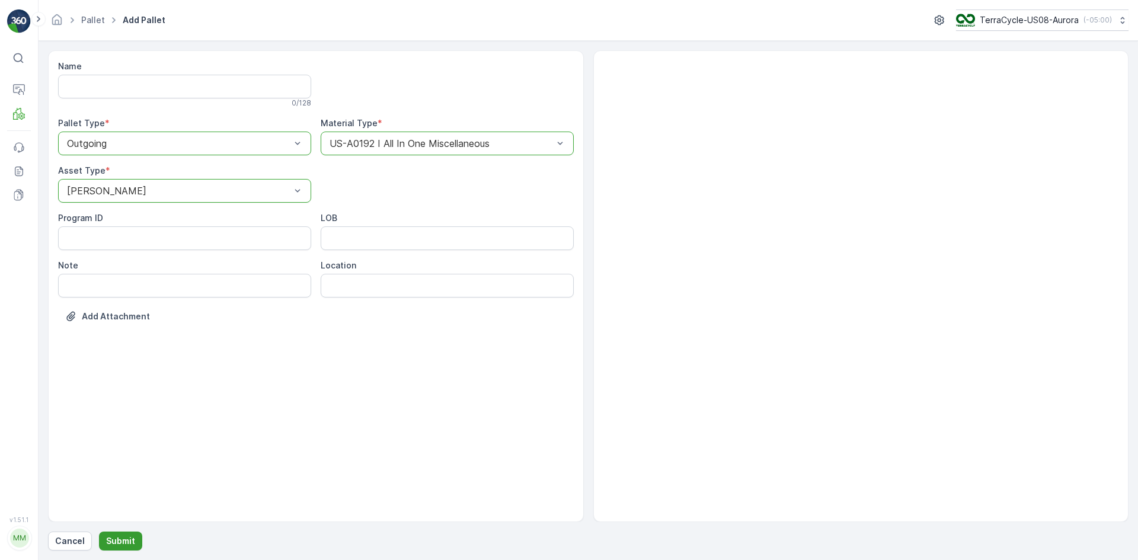
click at [114, 536] on p "Submit" at bounding box center [120, 541] width 29 height 12
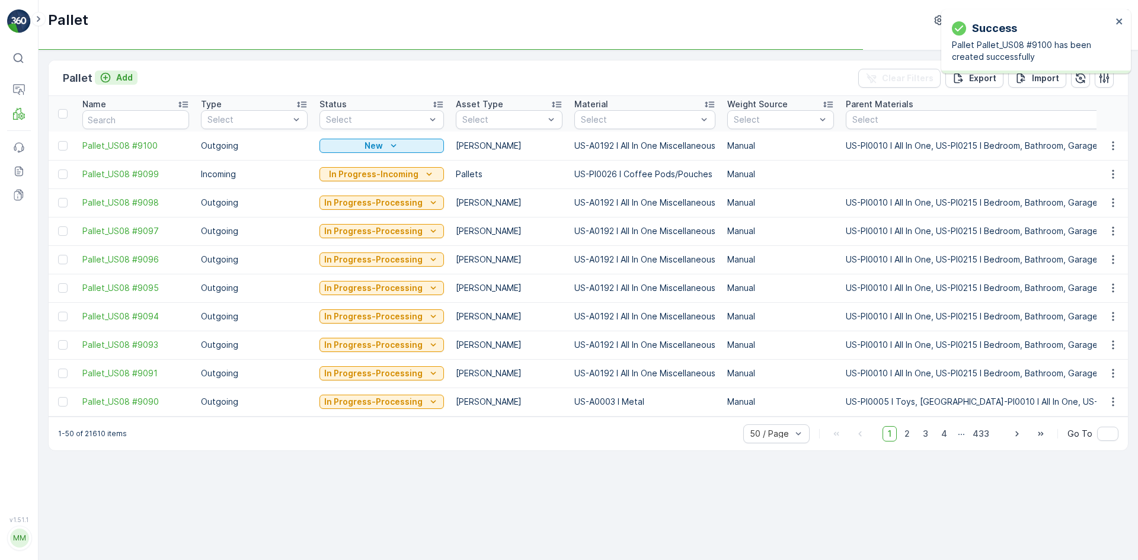
click at [117, 77] on p "Add" at bounding box center [124, 78] width 17 height 12
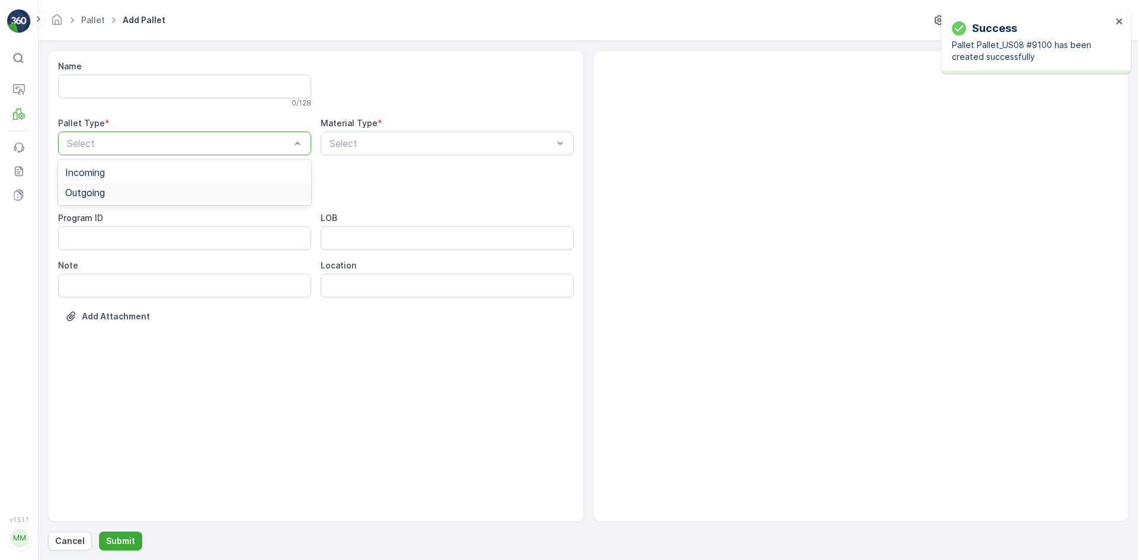
click at [115, 199] on div "Outgoing" at bounding box center [184, 193] width 253 height 20
click at [130, 180] on div "Select" at bounding box center [184, 191] width 253 height 24
click at [126, 215] on div "[PERSON_NAME]" at bounding box center [184, 220] width 239 height 11
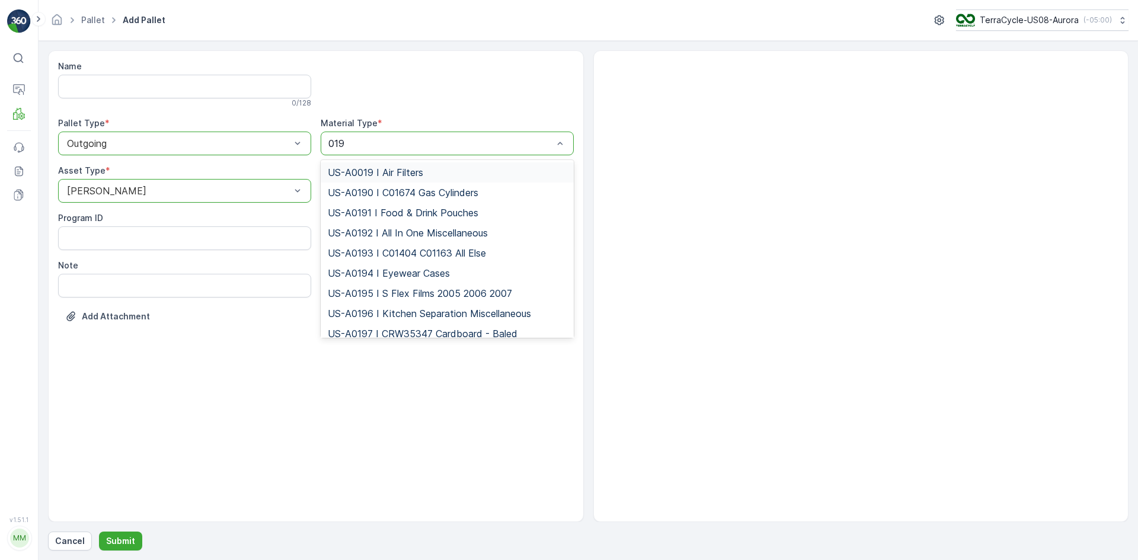
type input "0192"
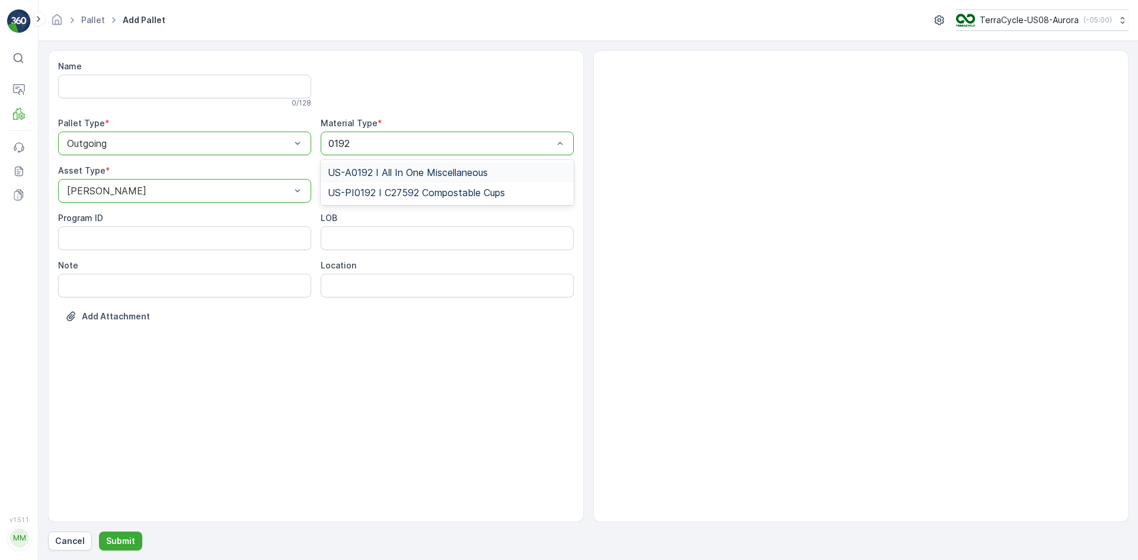
click at [394, 173] on span "US-A0192 I All In One Miscellaneous" at bounding box center [408, 172] width 160 height 11
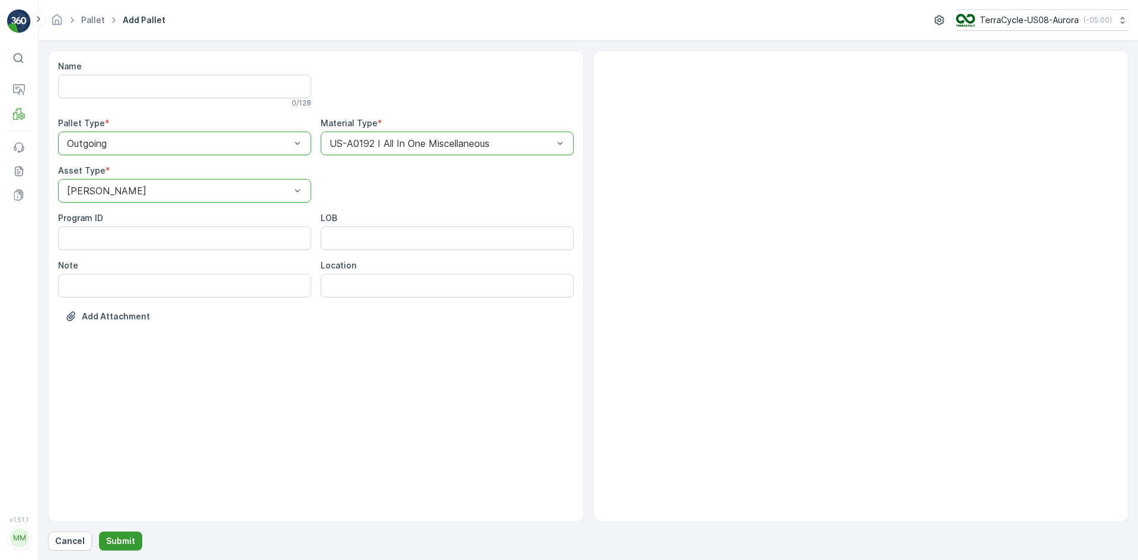
click at [124, 544] on p "Submit" at bounding box center [120, 541] width 29 height 12
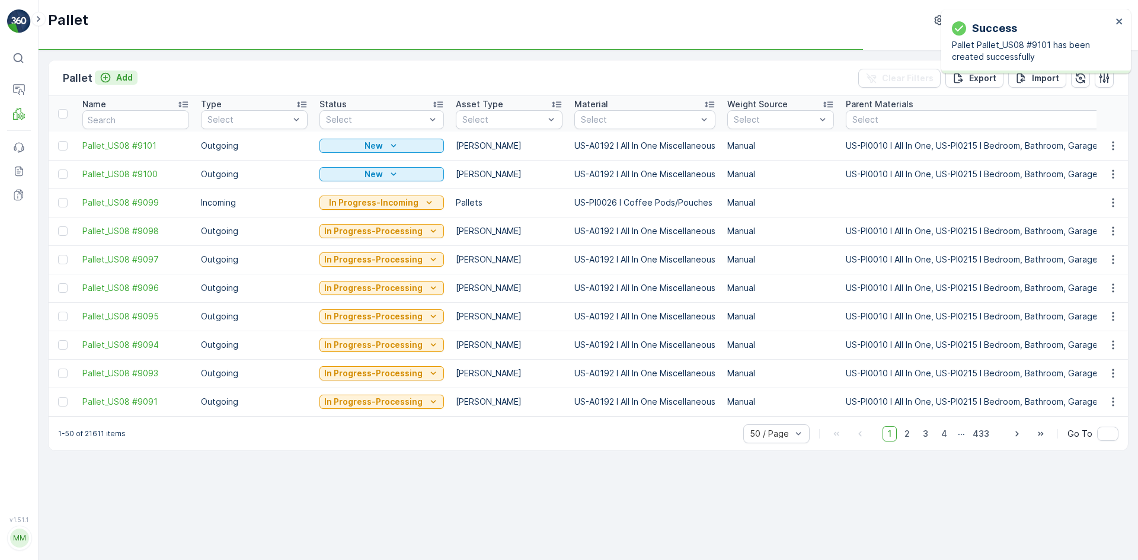
click at [125, 81] on p "Add" at bounding box center [124, 78] width 17 height 12
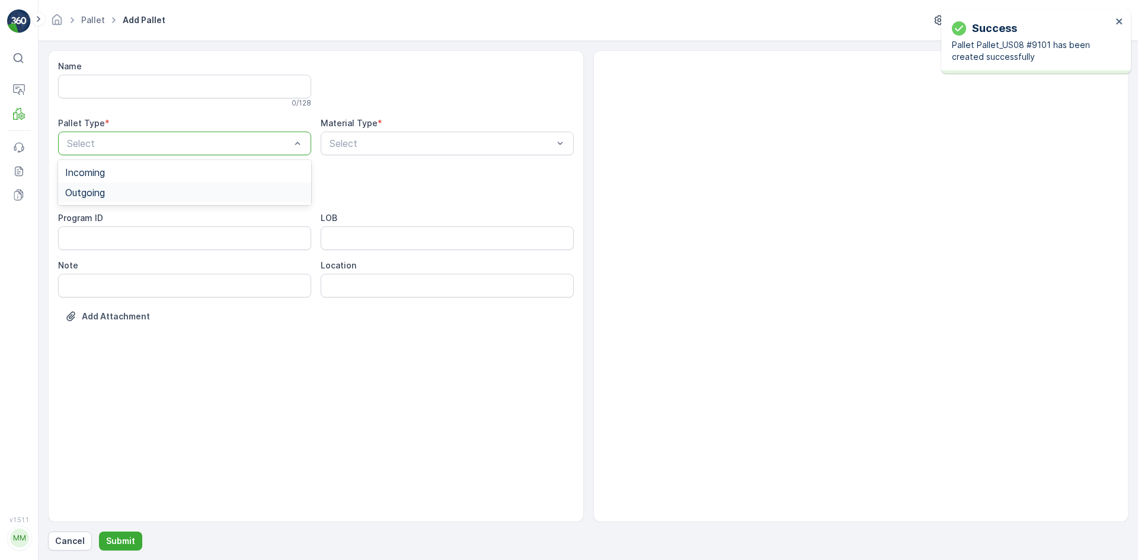
click at [128, 195] on div "Outgoing" at bounding box center [184, 192] width 239 height 11
click at [131, 219] on div "[PERSON_NAME]" at bounding box center [184, 220] width 239 height 11
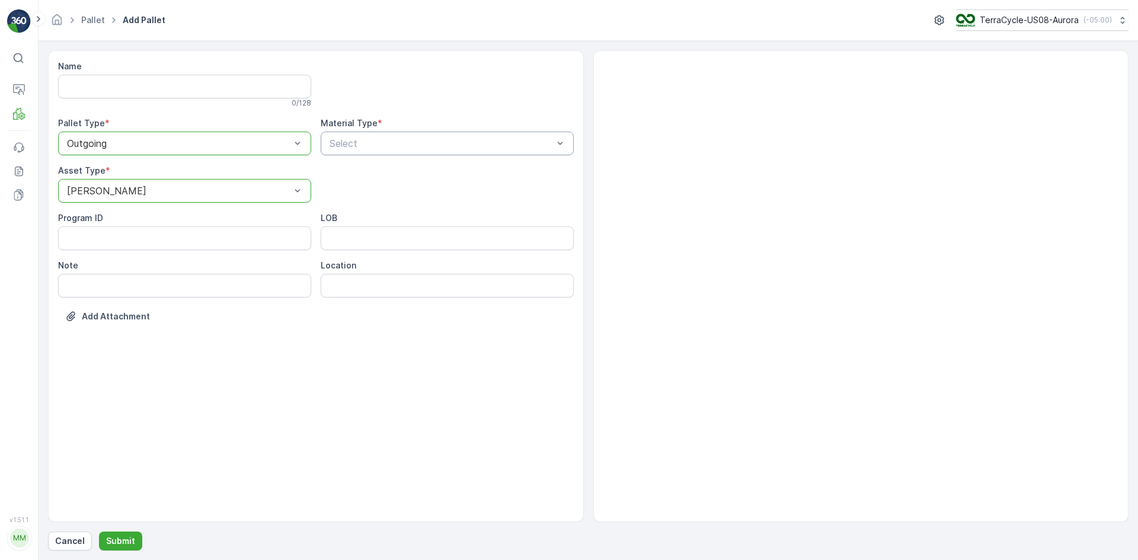
click at [364, 133] on div "Select" at bounding box center [447, 144] width 253 height 24
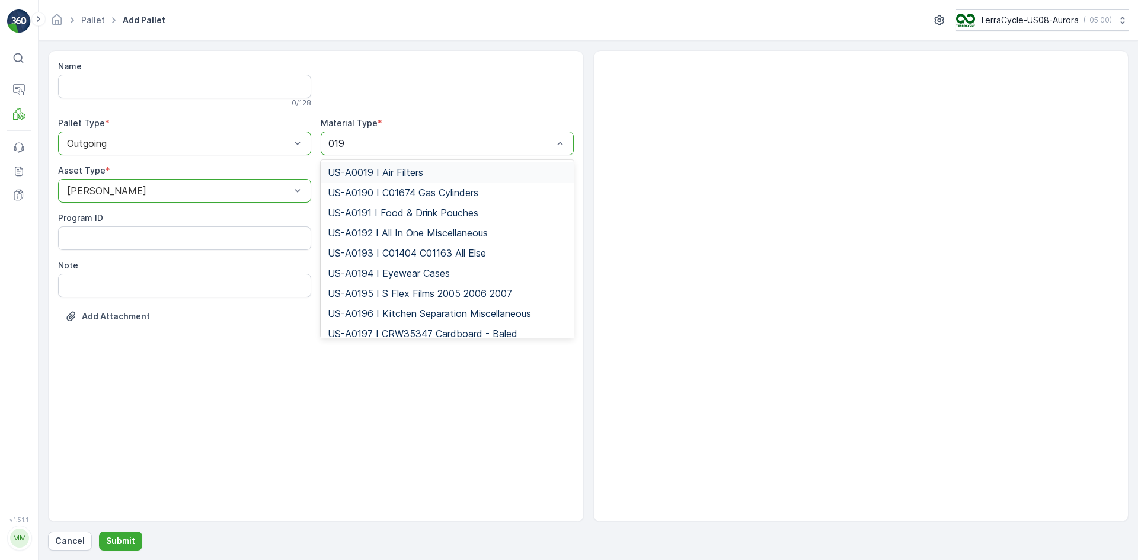
type input "0192"
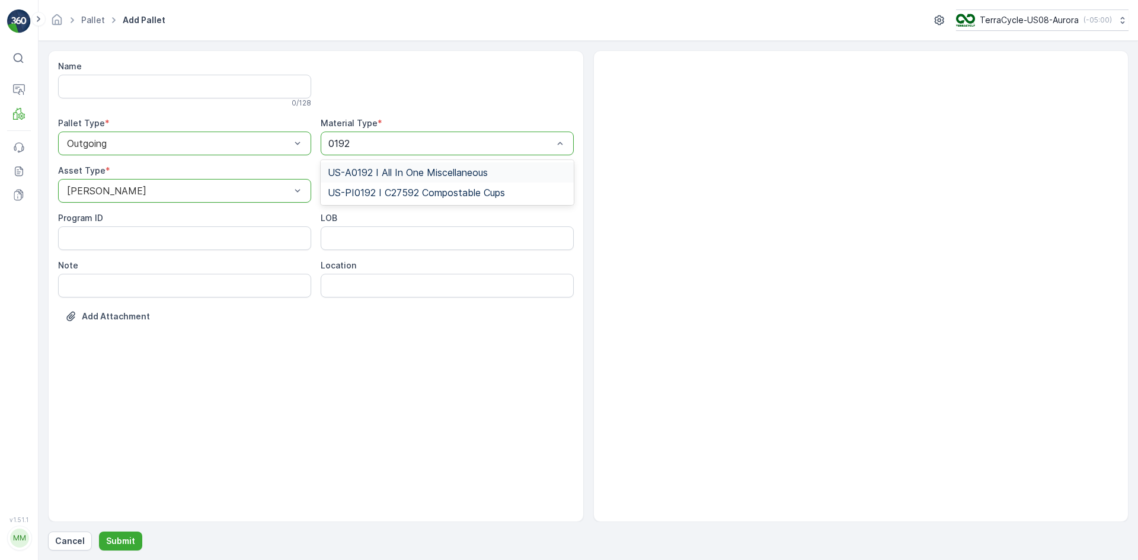
click at [383, 173] on span "US-A0192 I All In One Miscellaneous" at bounding box center [408, 172] width 160 height 11
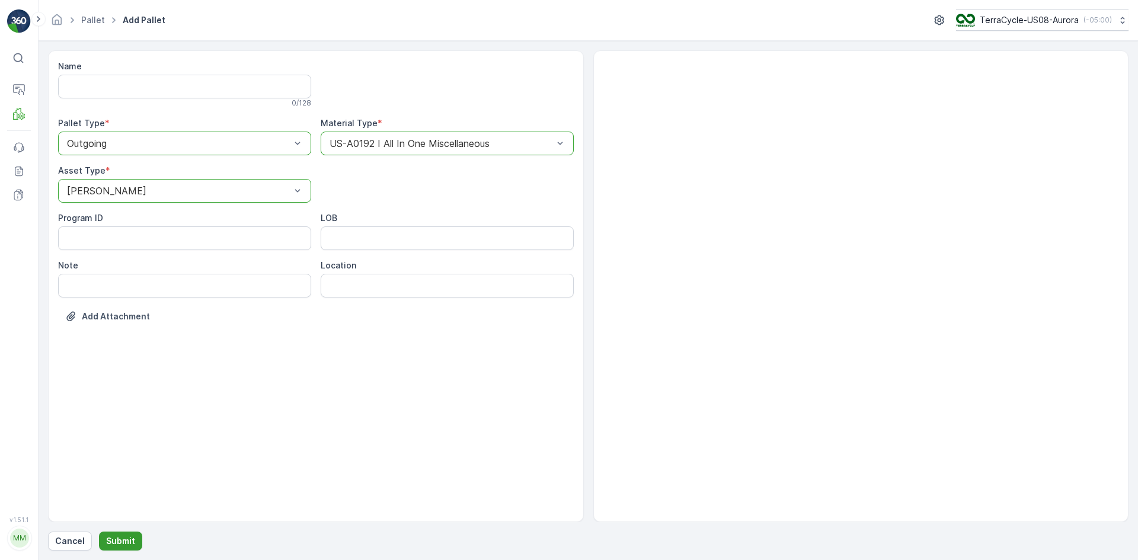
click at [121, 545] on p "Submit" at bounding box center [120, 541] width 29 height 12
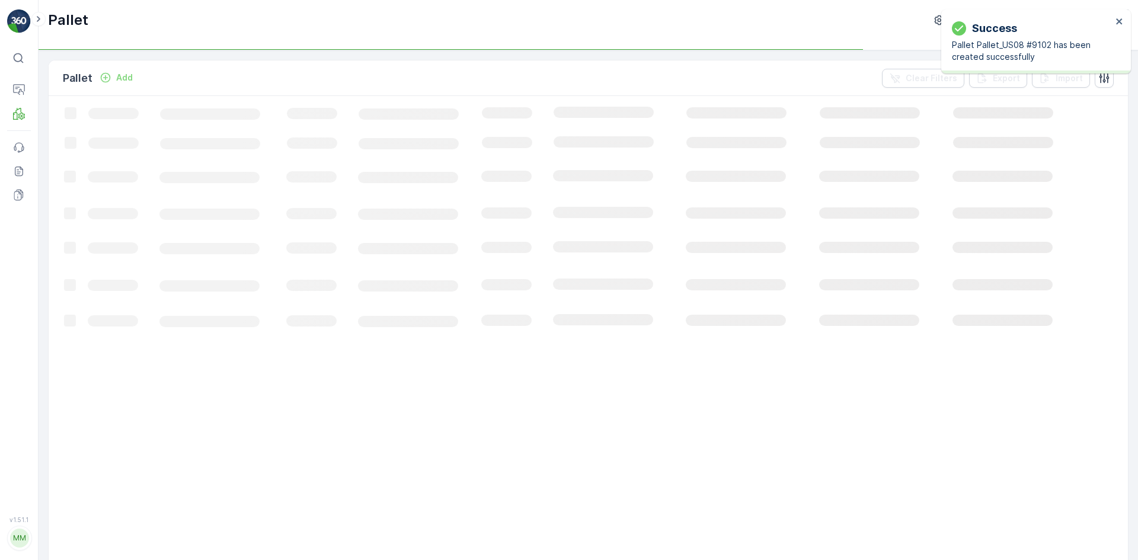
click at [128, 79] on p "Add" at bounding box center [124, 78] width 17 height 12
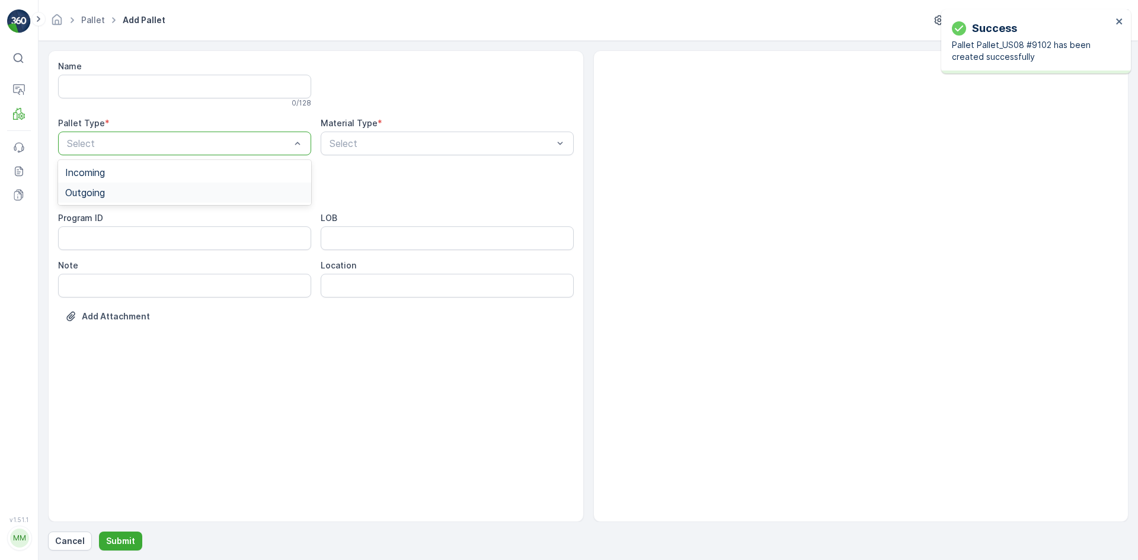
click at [132, 189] on div "Outgoing" at bounding box center [184, 192] width 239 height 11
click at [123, 226] on div "[PERSON_NAME]" at bounding box center [184, 220] width 253 height 20
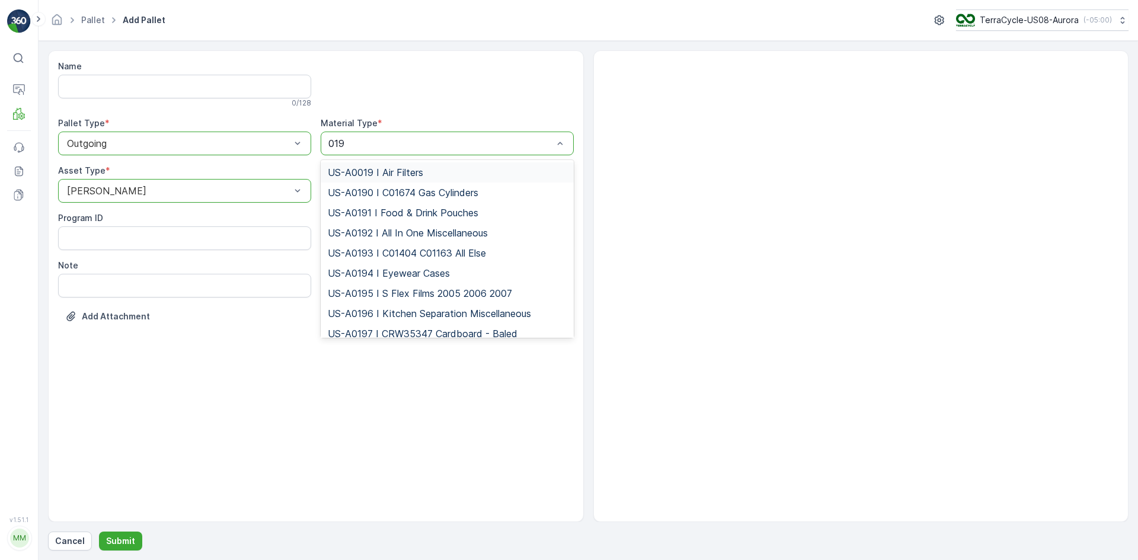
type input "0192"
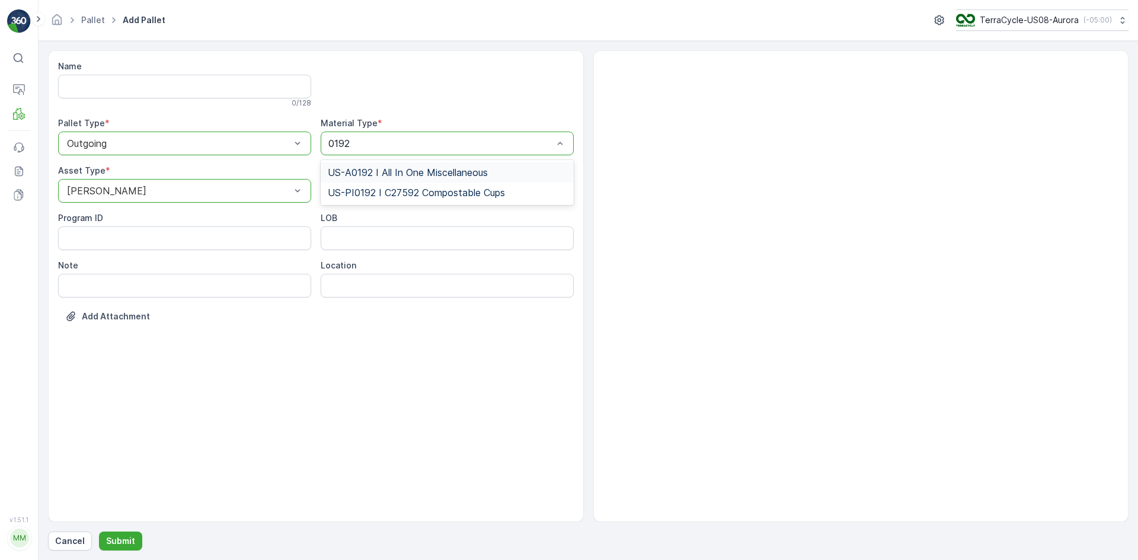
click at [383, 170] on span "US-A0192 I All In One Miscellaneous" at bounding box center [408, 172] width 160 height 11
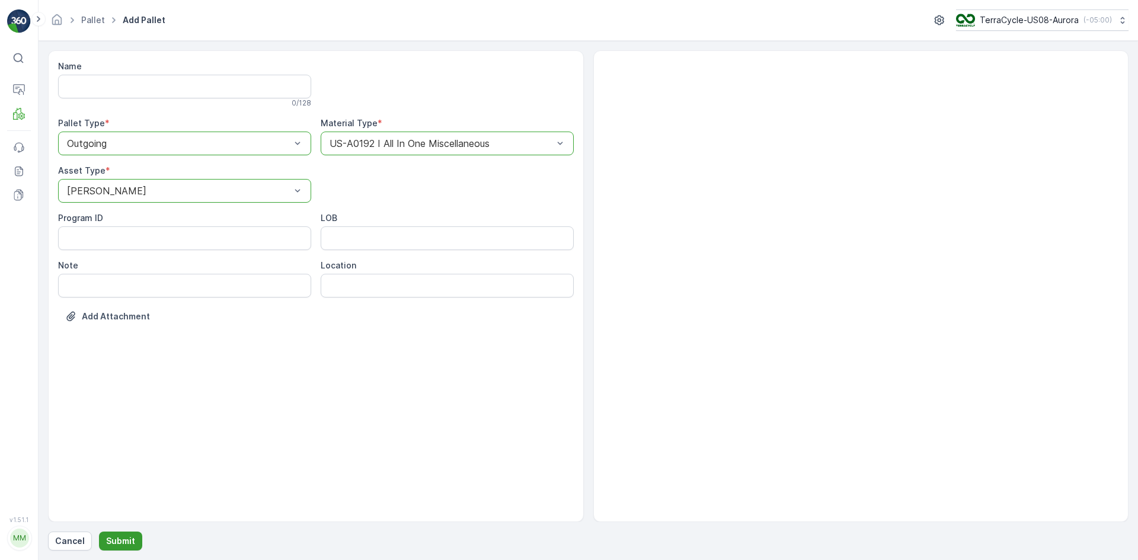
click at [123, 544] on p "Submit" at bounding box center [120, 541] width 29 height 12
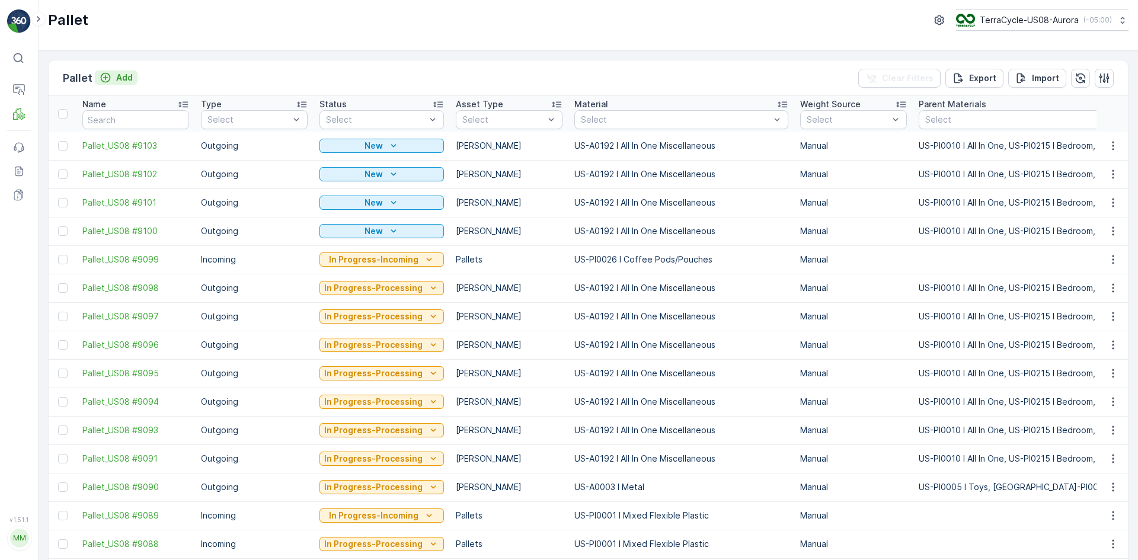
click at [119, 81] on p "Add" at bounding box center [124, 78] width 17 height 12
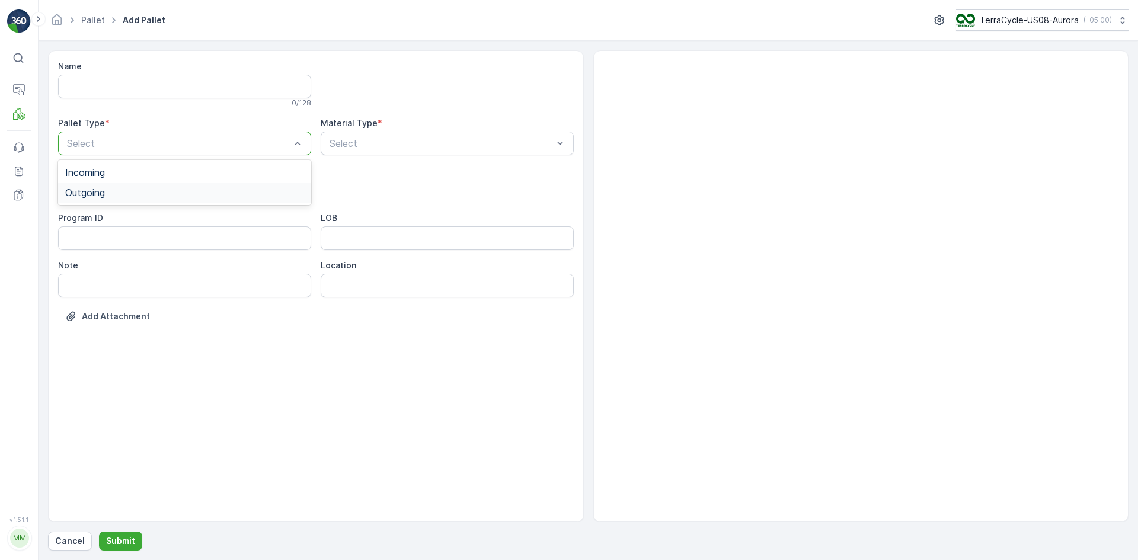
click at [174, 191] on div "Outgoing" at bounding box center [184, 192] width 239 height 11
click at [175, 215] on div "[PERSON_NAME]" at bounding box center [184, 220] width 239 height 11
click at [373, 133] on div "Select" at bounding box center [447, 144] width 253 height 24
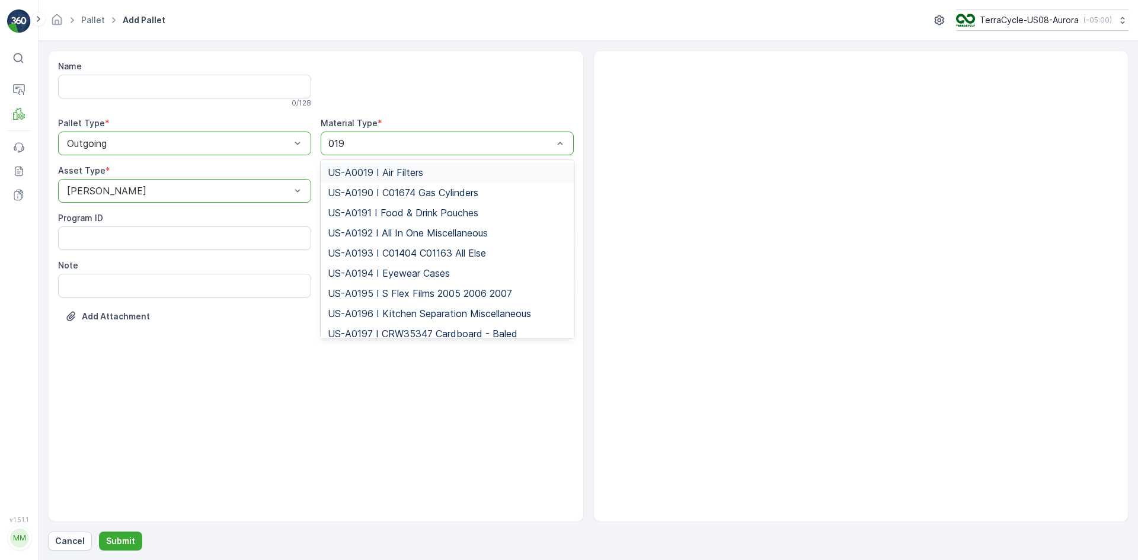
type input "0192"
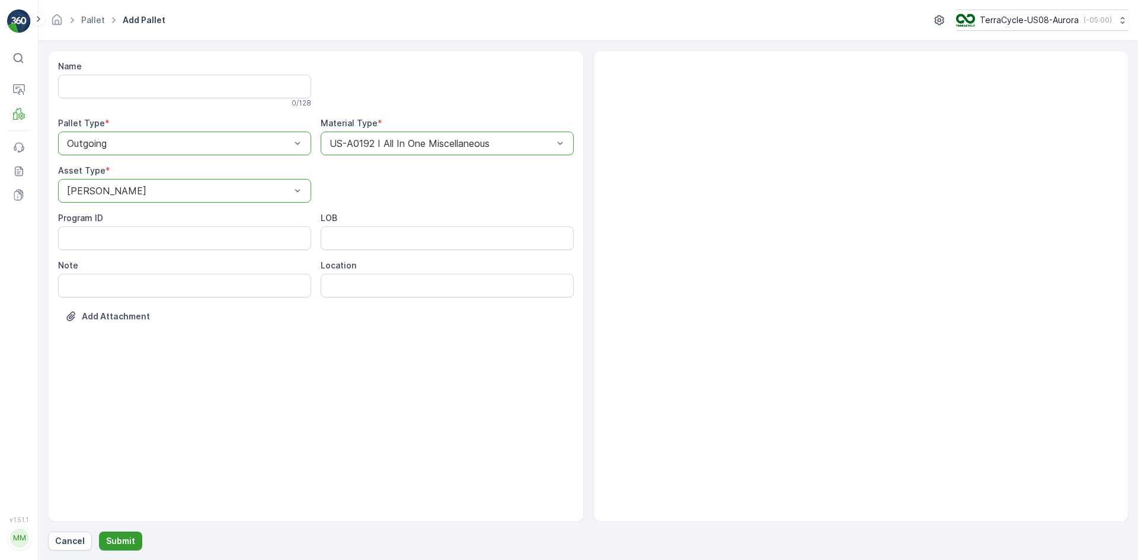
click at [112, 540] on p "Submit" at bounding box center [120, 541] width 29 height 12
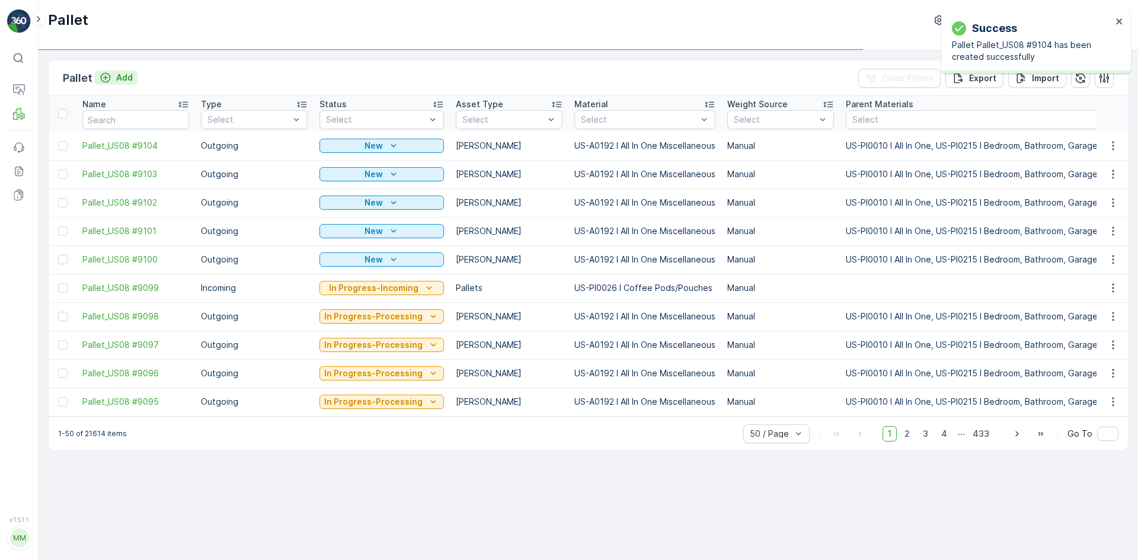
click at [125, 76] on p "Add" at bounding box center [124, 78] width 17 height 12
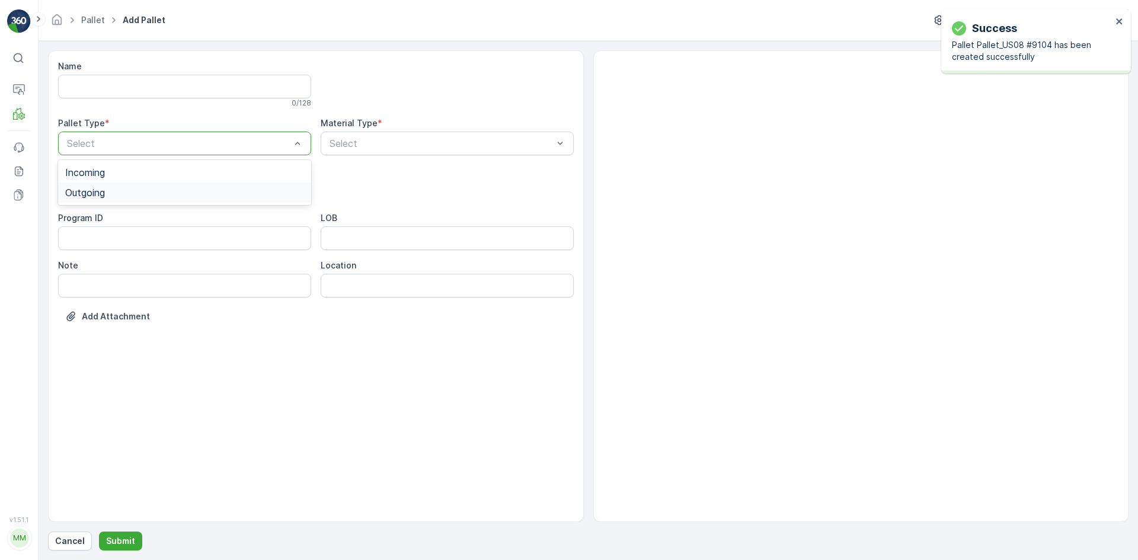
click at [111, 189] on div "Outgoing" at bounding box center [184, 192] width 239 height 11
click at [119, 217] on div "[PERSON_NAME]" at bounding box center [184, 220] width 239 height 11
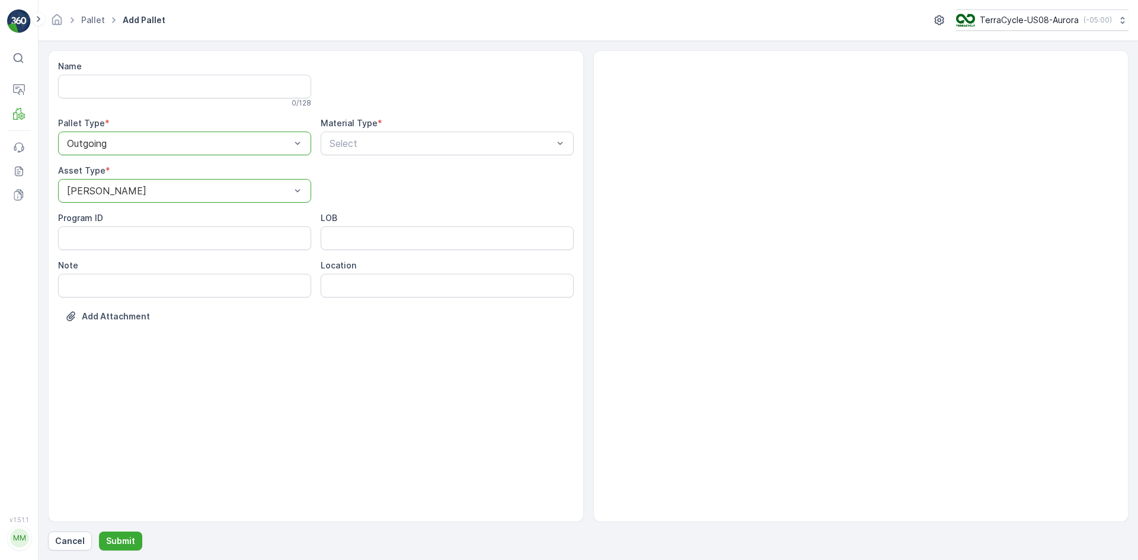
click at [419, 127] on div "Material Type *" at bounding box center [447, 123] width 253 height 12
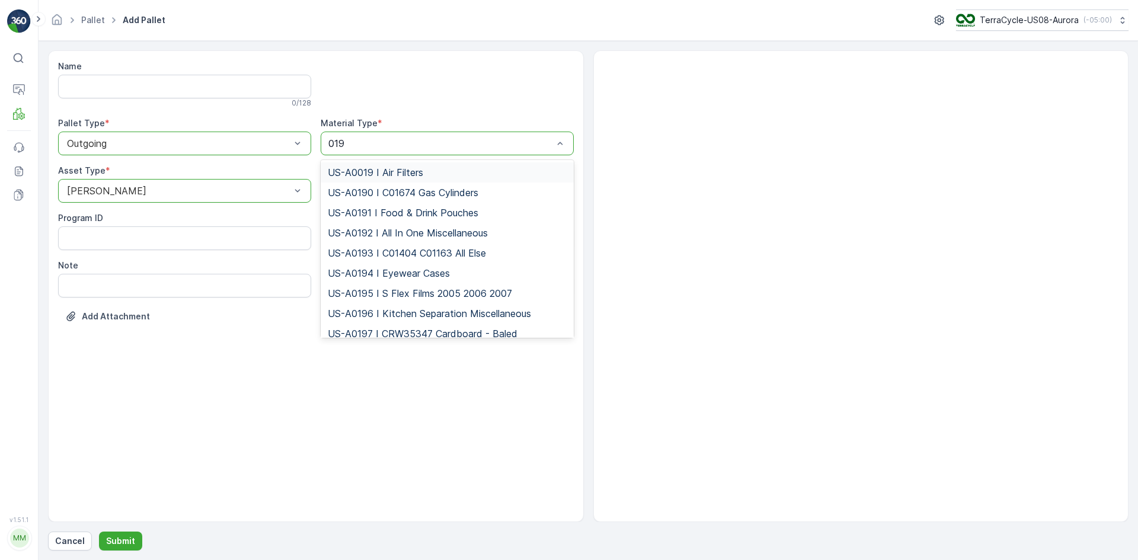
type input "0192"
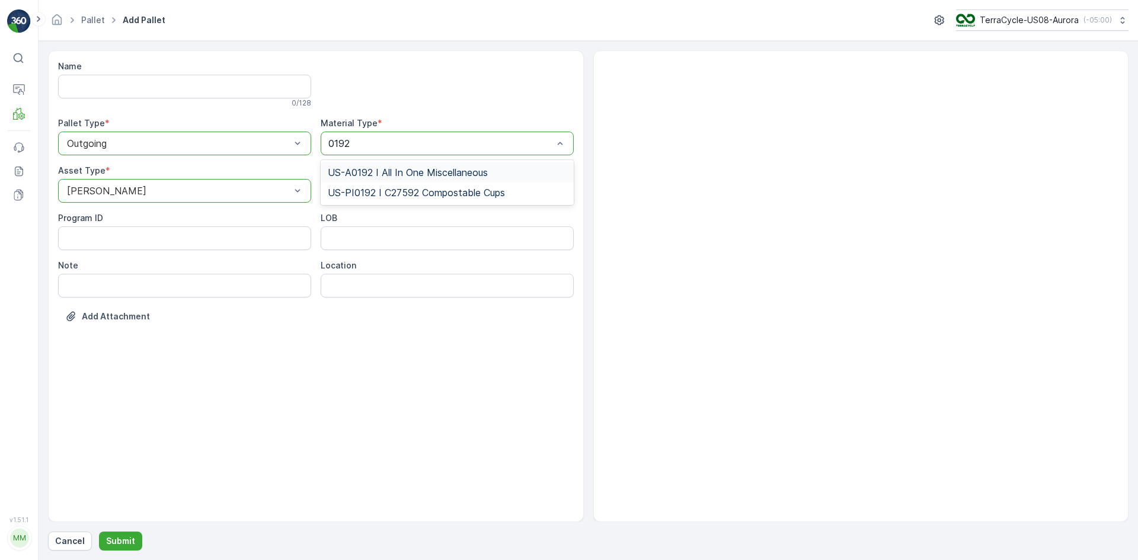
click at [432, 171] on span "US-A0192 I All In One Miscellaneous" at bounding box center [408, 172] width 160 height 11
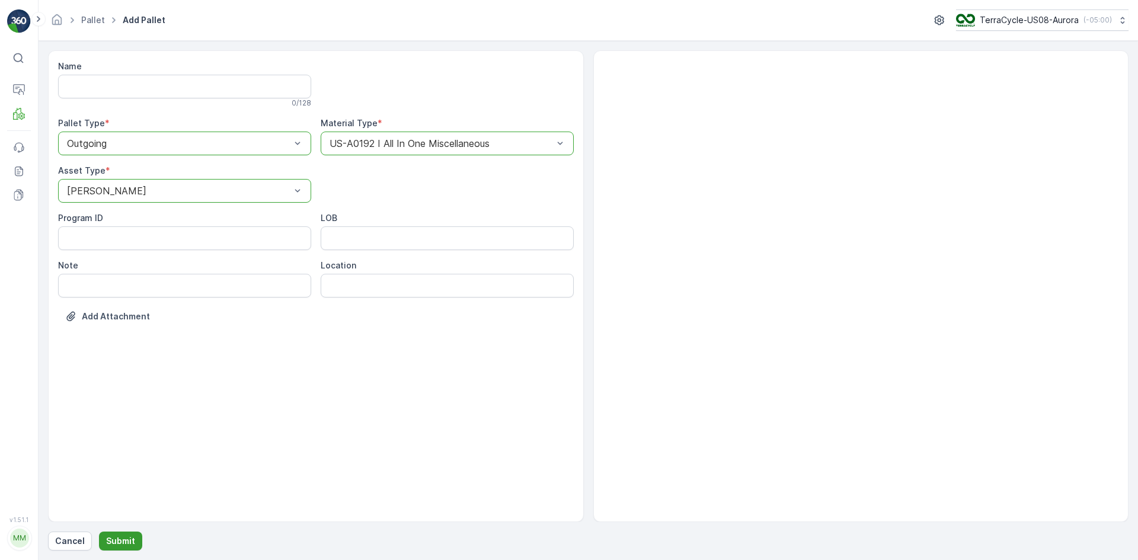
click at [130, 537] on p "Submit" at bounding box center [120, 541] width 29 height 12
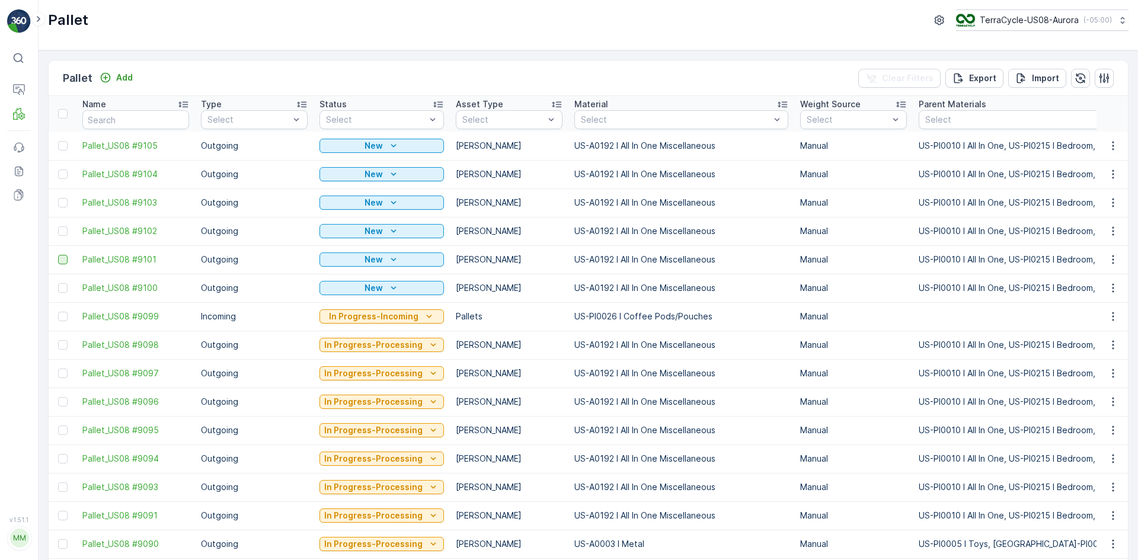
drag, startPoint x: 60, startPoint y: 289, endPoint x: 66, endPoint y: 258, distance: 30.8
click at [60, 288] on div at bounding box center [62, 287] width 9 height 9
click at [58, 283] on input "checkbox" at bounding box center [58, 283] width 0 height 0
click at [66, 258] on div at bounding box center [62, 259] width 9 height 9
click at [58, 255] on input "checkbox" at bounding box center [58, 255] width 0 height 0
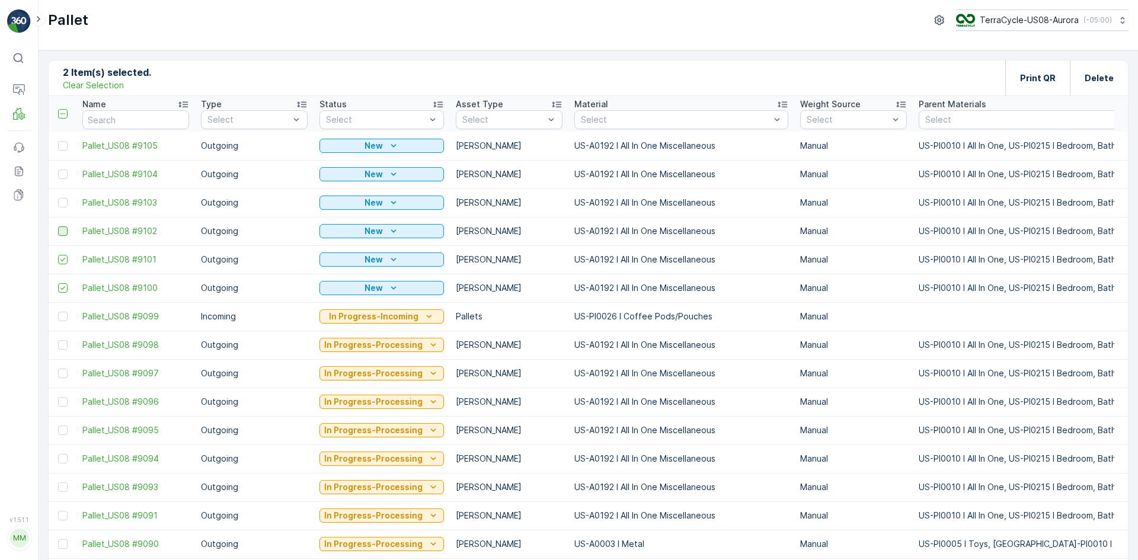
click at [66, 231] on div at bounding box center [62, 230] width 9 height 9
click at [58, 226] on input "checkbox" at bounding box center [58, 226] width 0 height 0
click at [69, 202] on div at bounding box center [64, 202] width 12 height 9
click at [58, 198] on input "checkbox" at bounding box center [58, 198] width 0 height 0
click at [68, 174] on div at bounding box center [64, 173] width 12 height 9
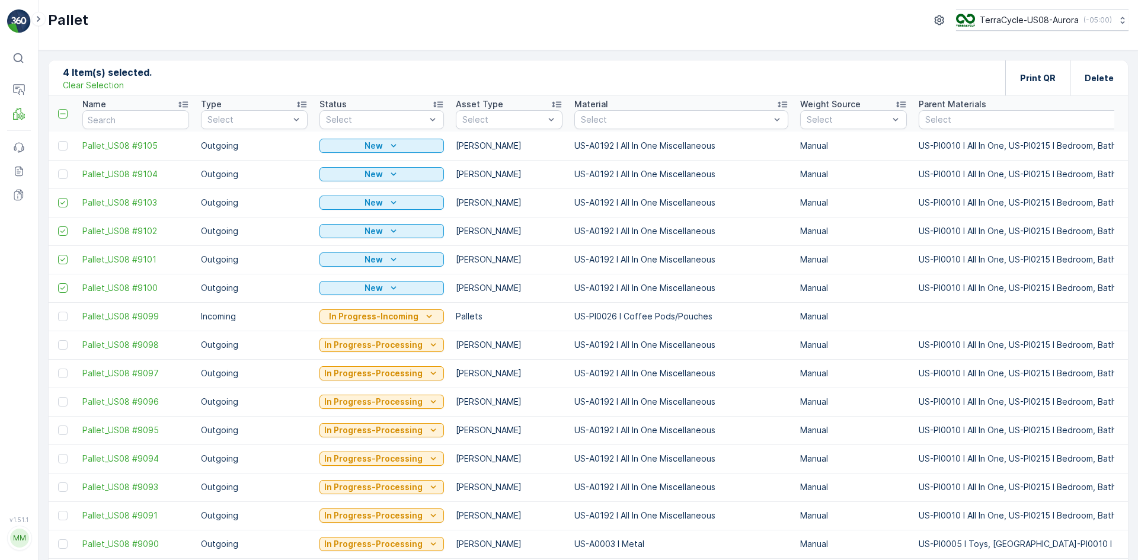
click at [58, 169] on input "checkbox" at bounding box center [58, 169] width 0 height 0
click at [63, 143] on div at bounding box center [62, 145] width 9 height 9
click at [58, 141] on input "checkbox" at bounding box center [58, 141] width 0 height 0
click at [1036, 77] on p "Print QR" at bounding box center [1038, 78] width 36 height 12
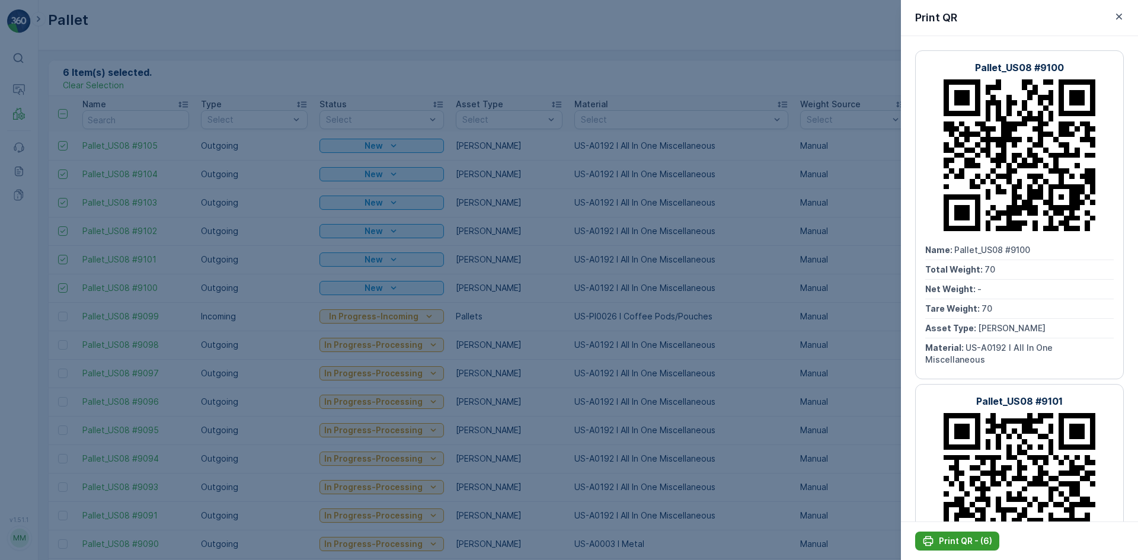
click at [971, 536] on p "Print QR - (6)" at bounding box center [965, 541] width 53 height 12
drag, startPoint x: 343, startPoint y: 398, endPoint x: 137, endPoint y: 73, distance: 384.0
click at [343, 398] on div at bounding box center [569, 280] width 1138 height 560
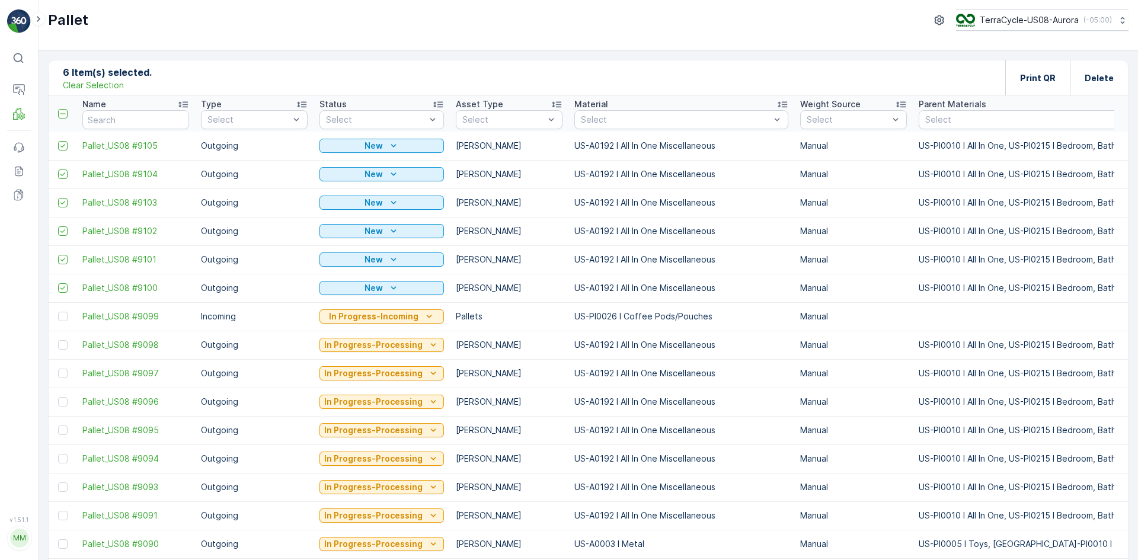
click at [93, 89] on p "Clear Selection" at bounding box center [93, 85] width 61 height 12
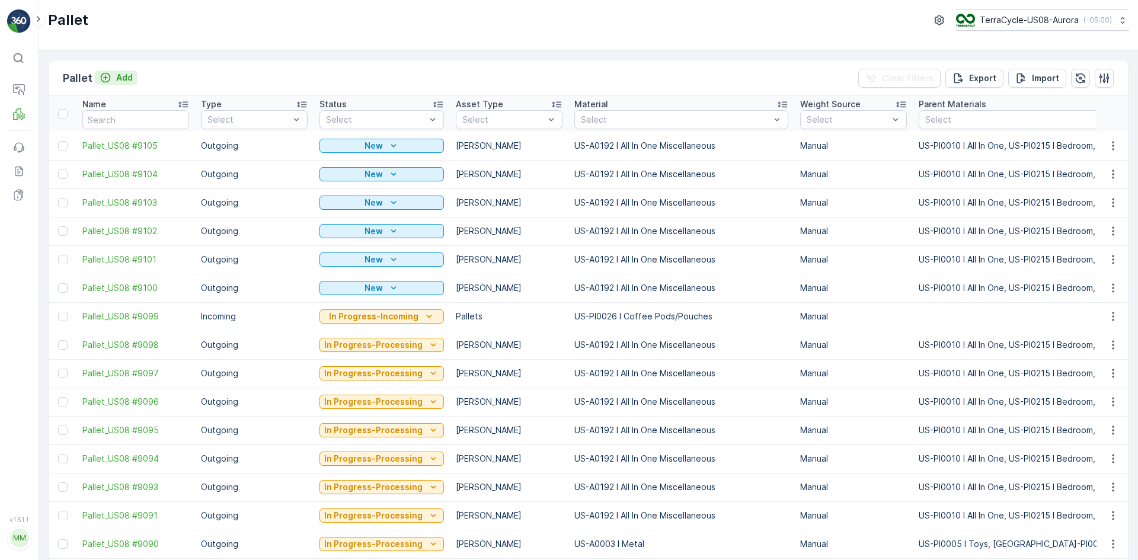
click at [130, 76] on p "Add" at bounding box center [124, 78] width 17 height 12
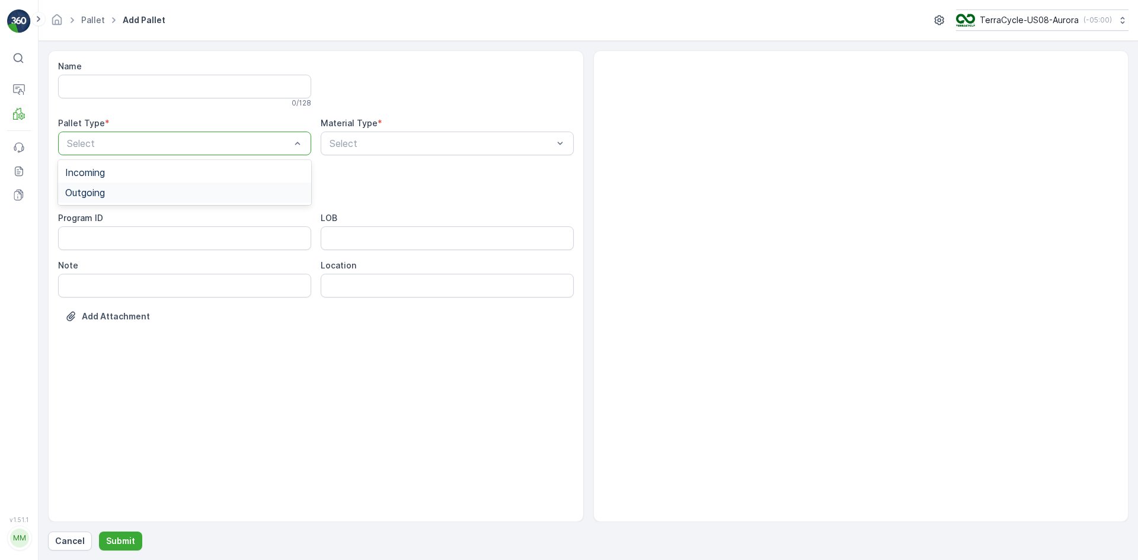
click at [142, 189] on div "Outgoing" at bounding box center [184, 192] width 239 height 11
click at [140, 218] on div "[PERSON_NAME]" at bounding box center [184, 220] width 239 height 11
click at [394, 129] on div "Material Type * Select" at bounding box center [447, 136] width 253 height 38
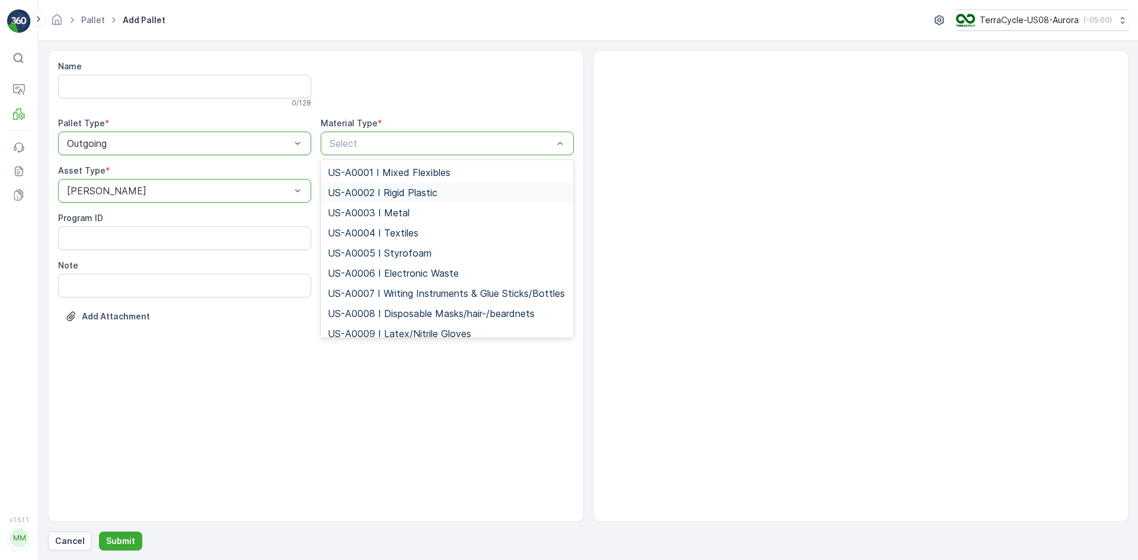
click at [376, 191] on span "US-A0002 I Rigid Plastic" at bounding box center [383, 192] width 110 height 11
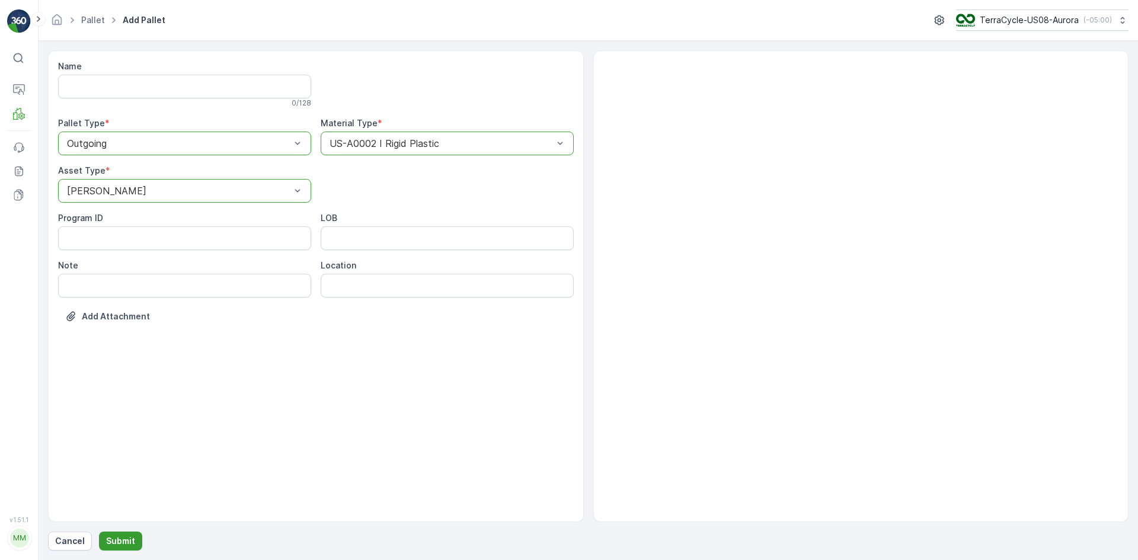
click at [108, 539] on p "Submit" at bounding box center [120, 541] width 29 height 12
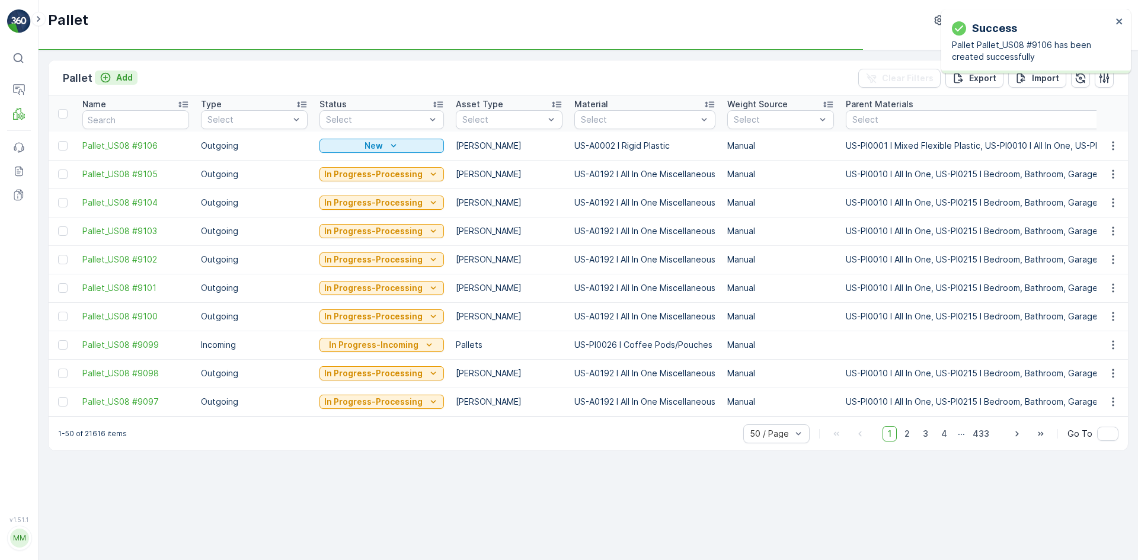
click at [131, 74] on p "Add" at bounding box center [124, 78] width 17 height 12
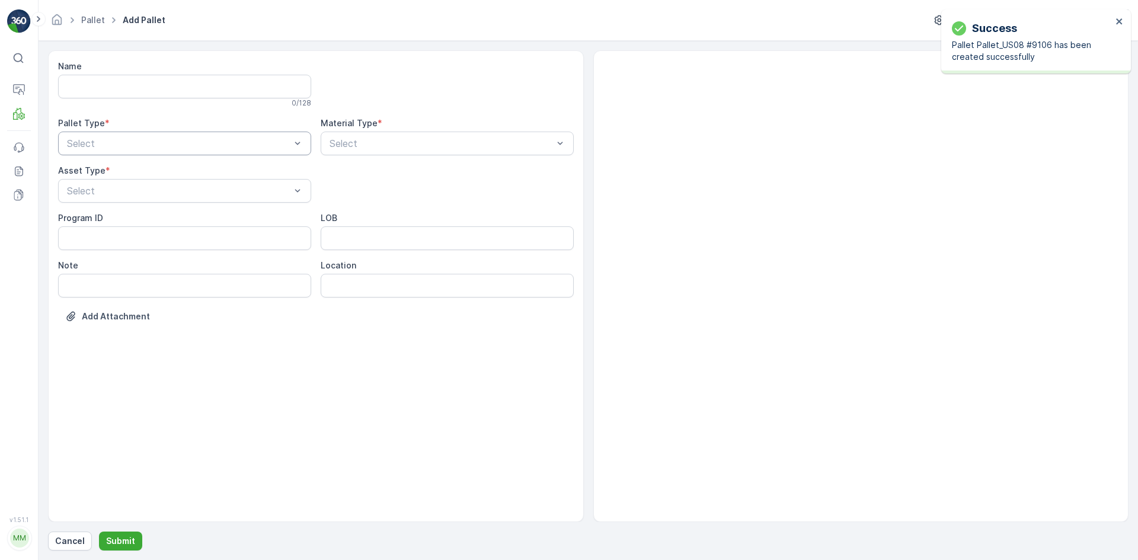
click at [140, 135] on div "Select" at bounding box center [184, 144] width 253 height 24
click at [130, 193] on div "Outgoing" at bounding box center [184, 192] width 239 height 11
click at [128, 226] on div "[PERSON_NAME]" at bounding box center [184, 220] width 253 height 20
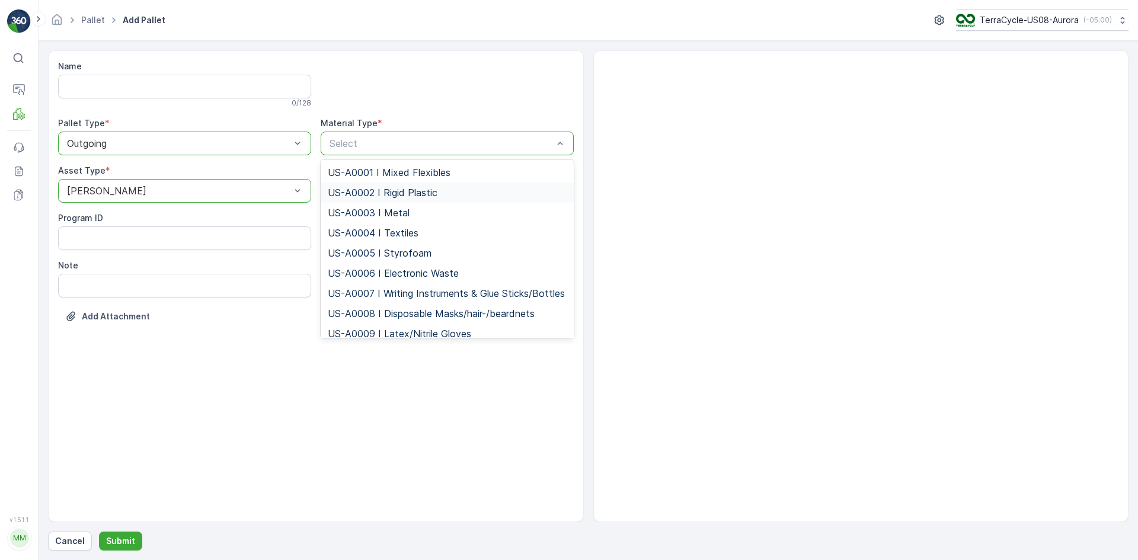
click at [345, 183] on div "US-A0002 I Rigid Plastic" at bounding box center [447, 193] width 253 height 20
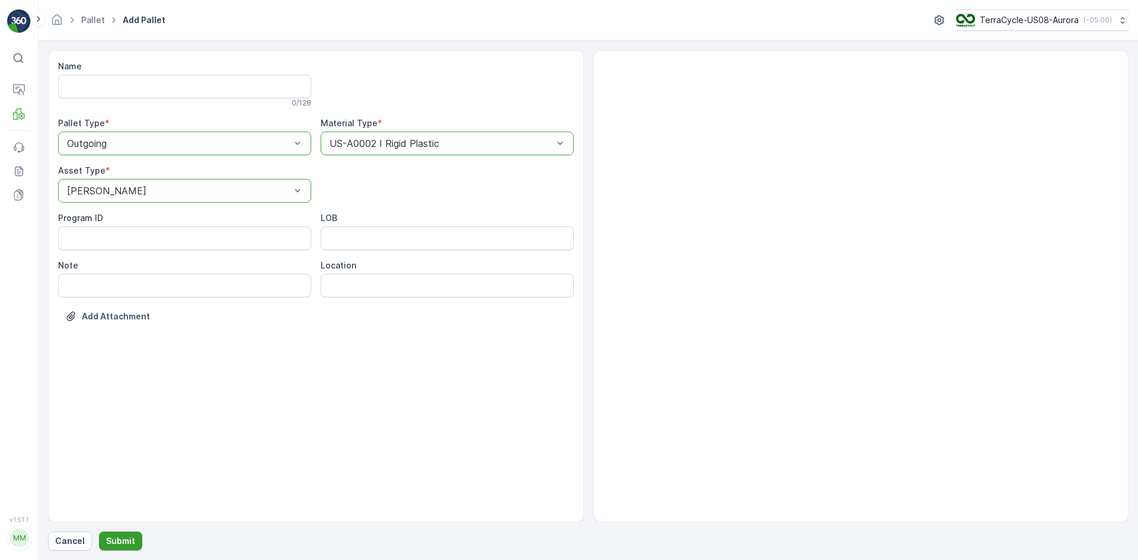
click at [126, 541] on p "Submit" at bounding box center [120, 541] width 29 height 12
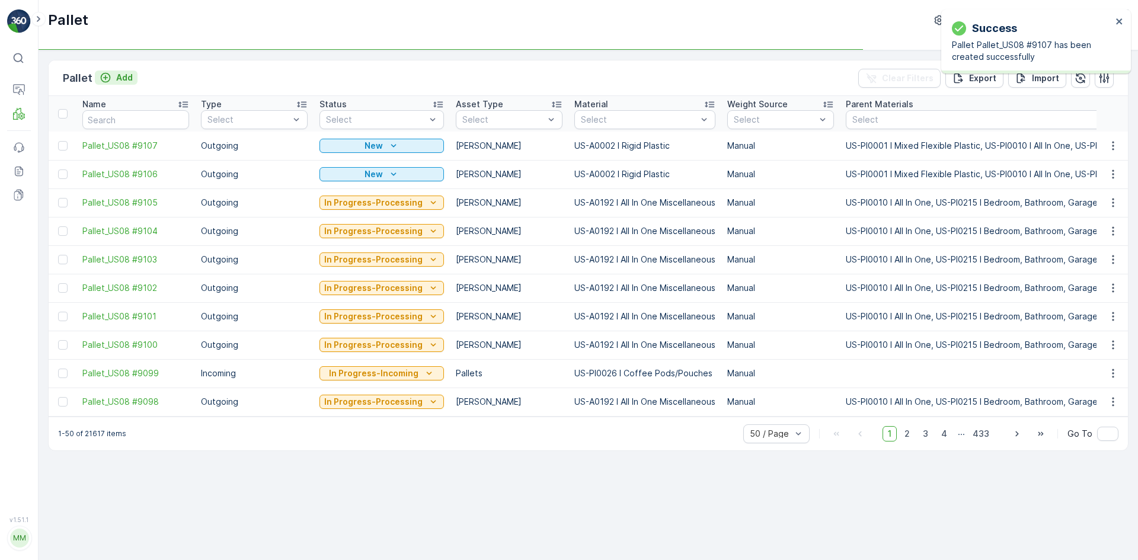
click at [123, 75] on p "Add" at bounding box center [124, 78] width 17 height 12
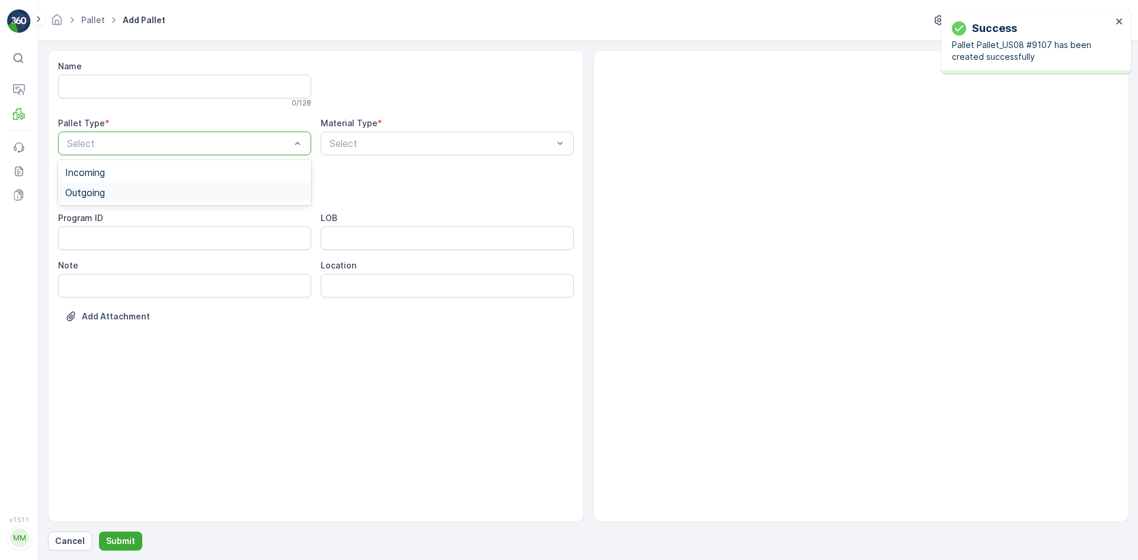
click at [116, 193] on div "Outgoing" at bounding box center [184, 192] width 239 height 11
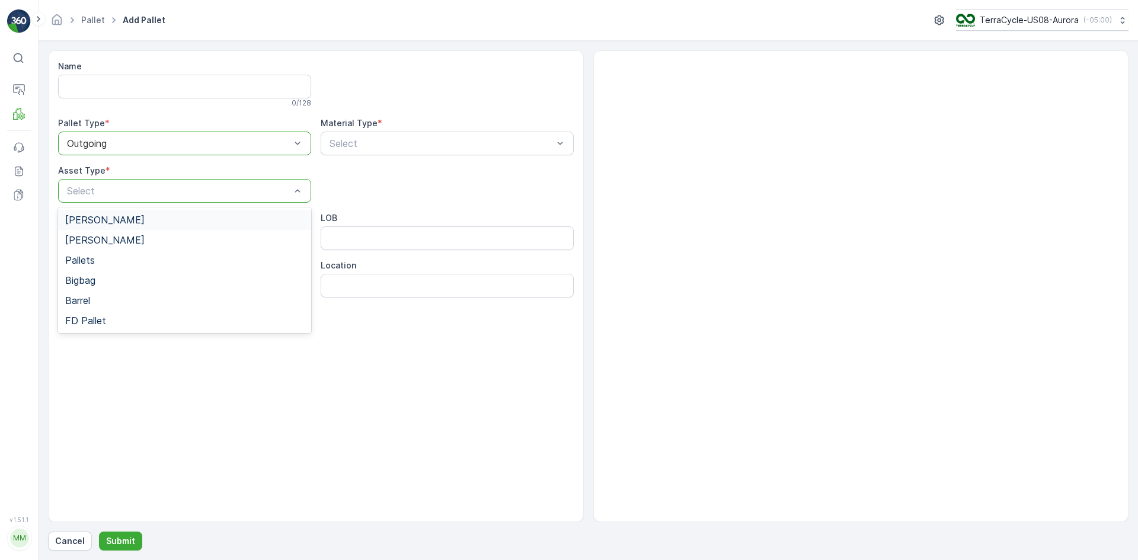
click at [113, 222] on div "[PERSON_NAME]" at bounding box center [184, 220] width 239 height 11
click at [325, 146] on div "Select" at bounding box center [447, 144] width 253 height 24
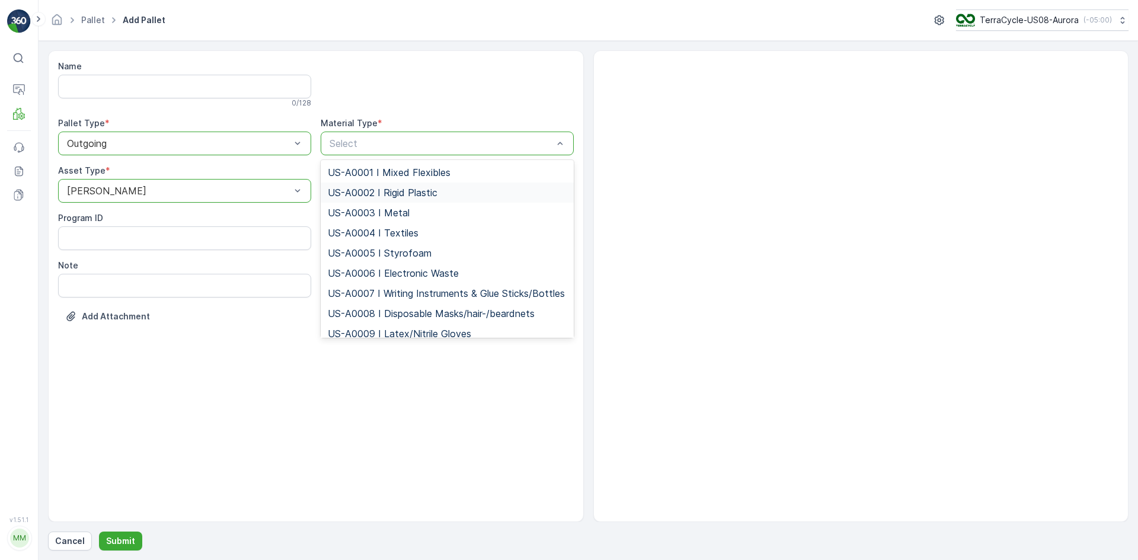
click at [335, 194] on span "US-A0002 I Rigid Plastic" at bounding box center [383, 192] width 110 height 11
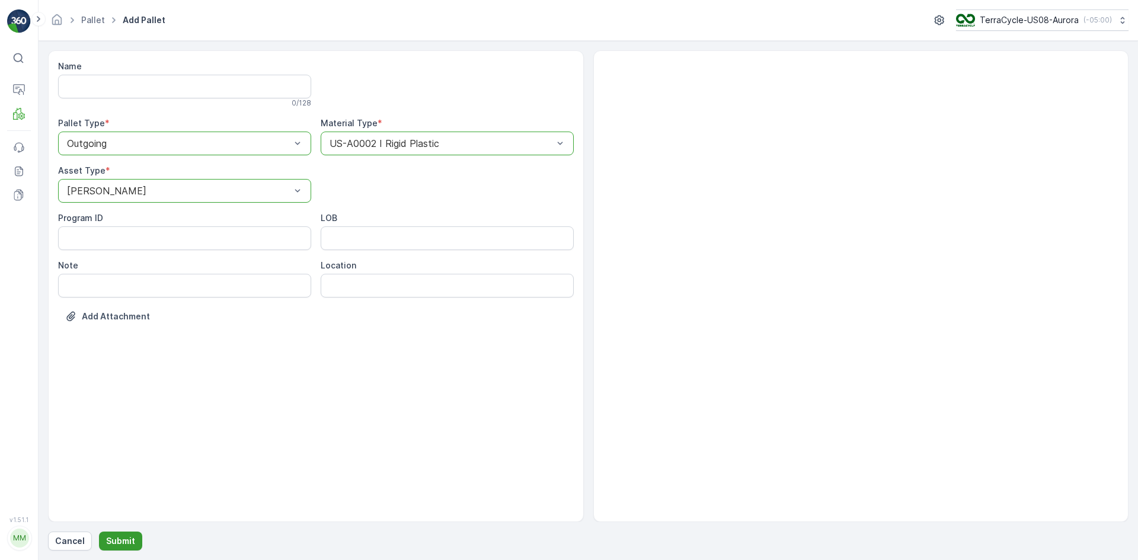
click at [114, 543] on p "Submit" at bounding box center [120, 541] width 29 height 12
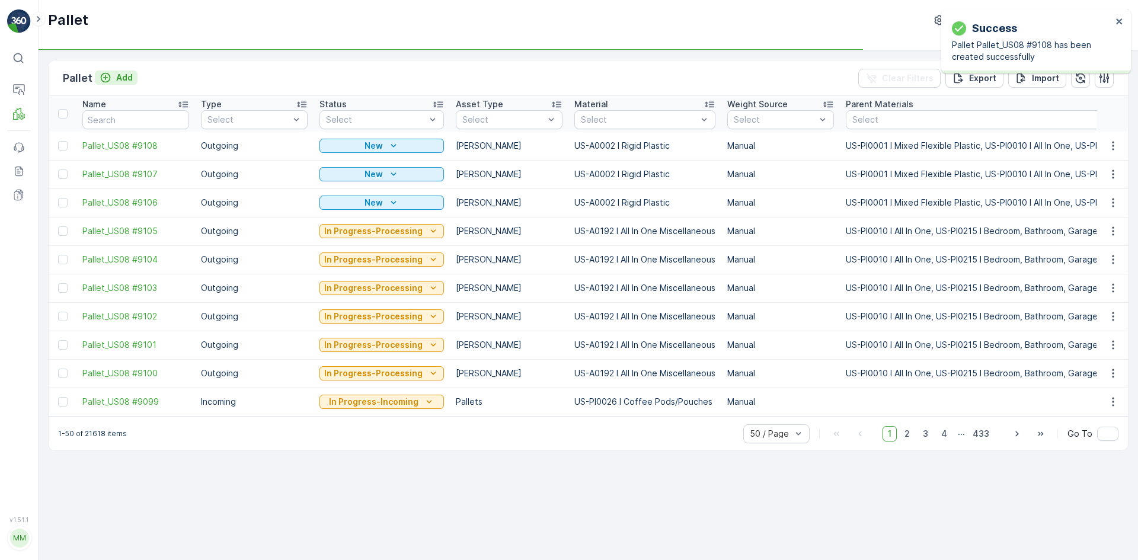
click at [119, 76] on p "Add" at bounding box center [124, 78] width 17 height 12
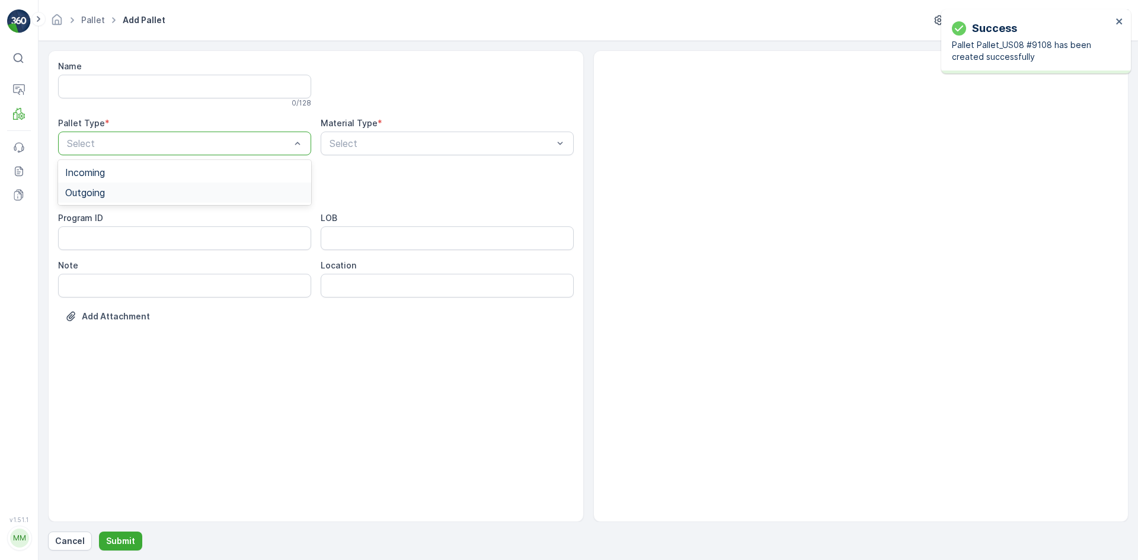
click at [121, 194] on div "Outgoing" at bounding box center [184, 192] width 239 height 11
click at [123, 216] on div "[PERSON_NAME]" at bounding box center [184, 220] width 239 height 11
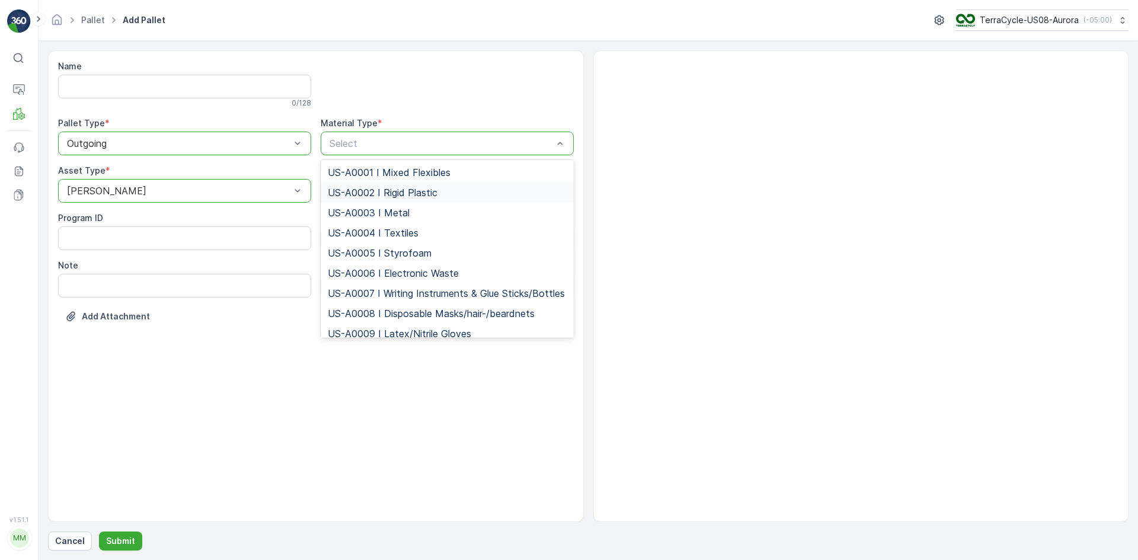
click at [344, 188] on span "US-A0002 I Rigid Plastic" at bounding box center [383, 192] width 110 height 11
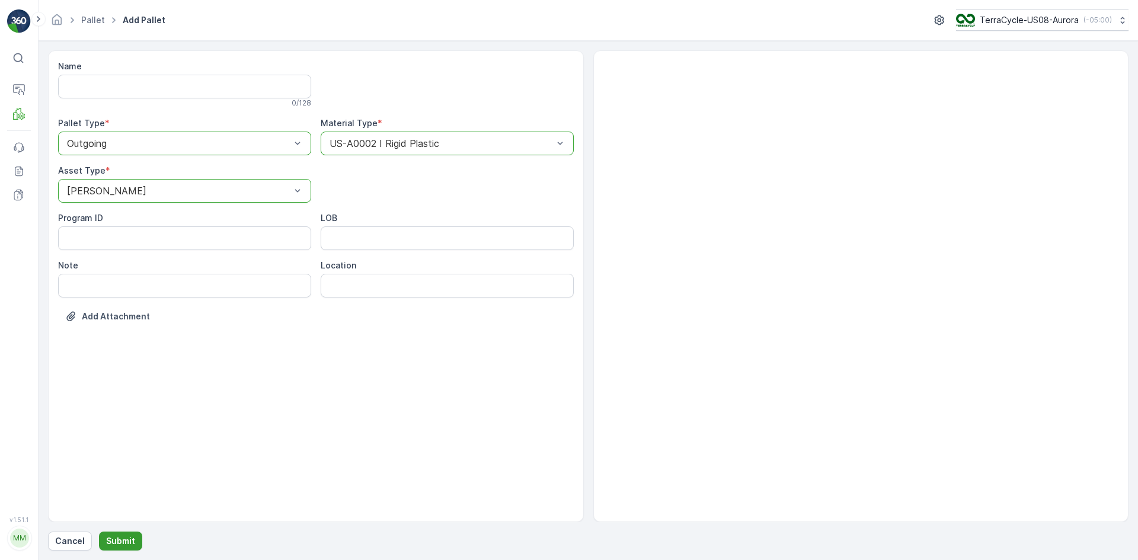
click at [121, 544] on p "Submit" at bounding box center [120, 541] width 29 height 12
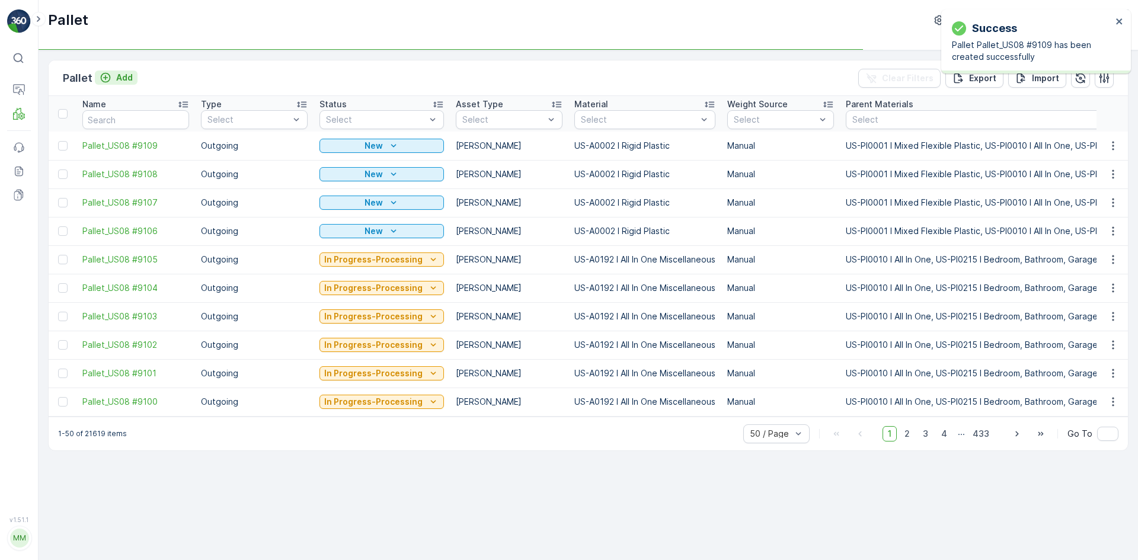
click at [124, 78] on p "Add" at bounding box center [124, 78] width 17 height 12
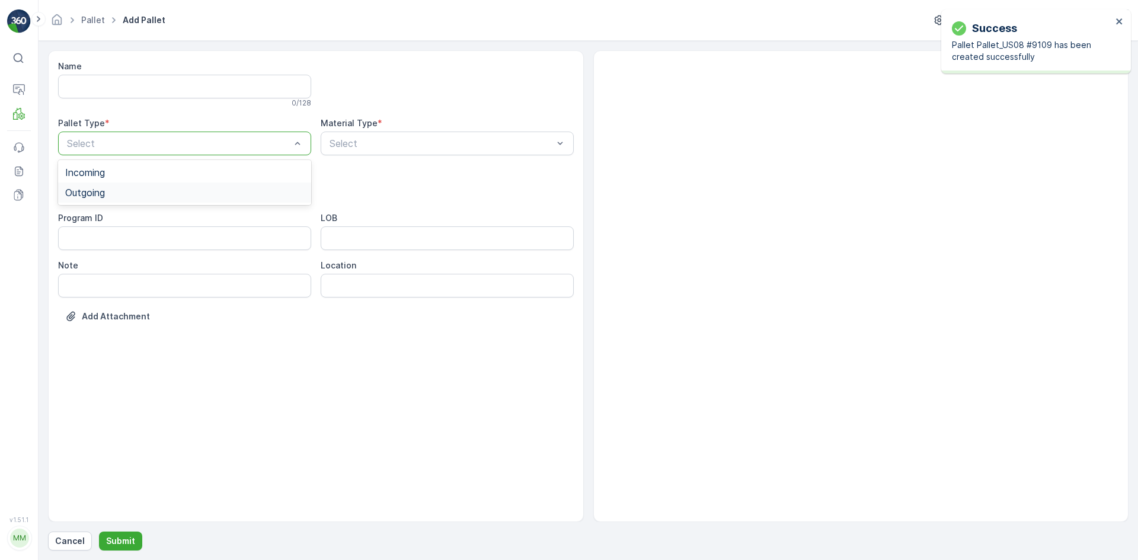
click at [124, 196] on div "Outgoing" at bounding box center [184, 192] width 239 height 11
click at [126, 219] on div "[PERSON_NAME]" at bounding box center [184, 220] width 239 height 11
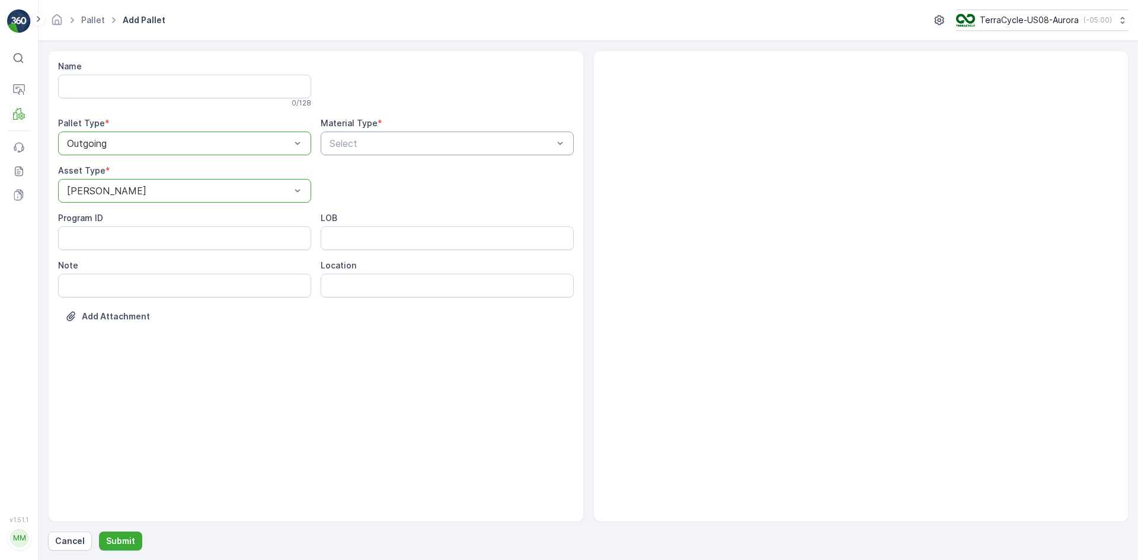
click at [327, 148] on div "Select" at bounding box center [447, 144] width 253 height 24
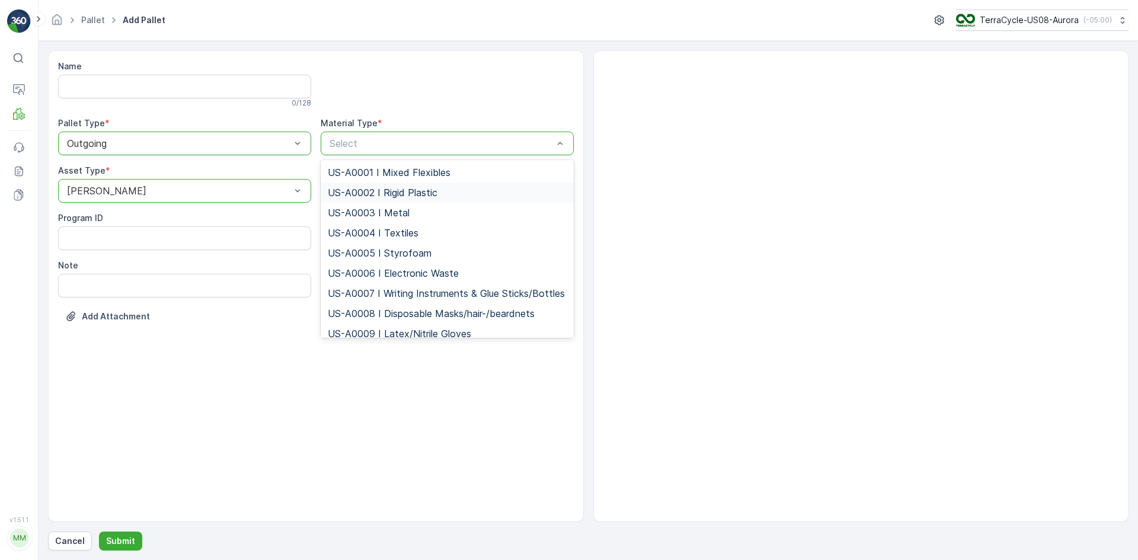
click at [331, 191] on span "US-A0002 I Rigid Plastic" at bounding box center [383, 192] width 110 height 11
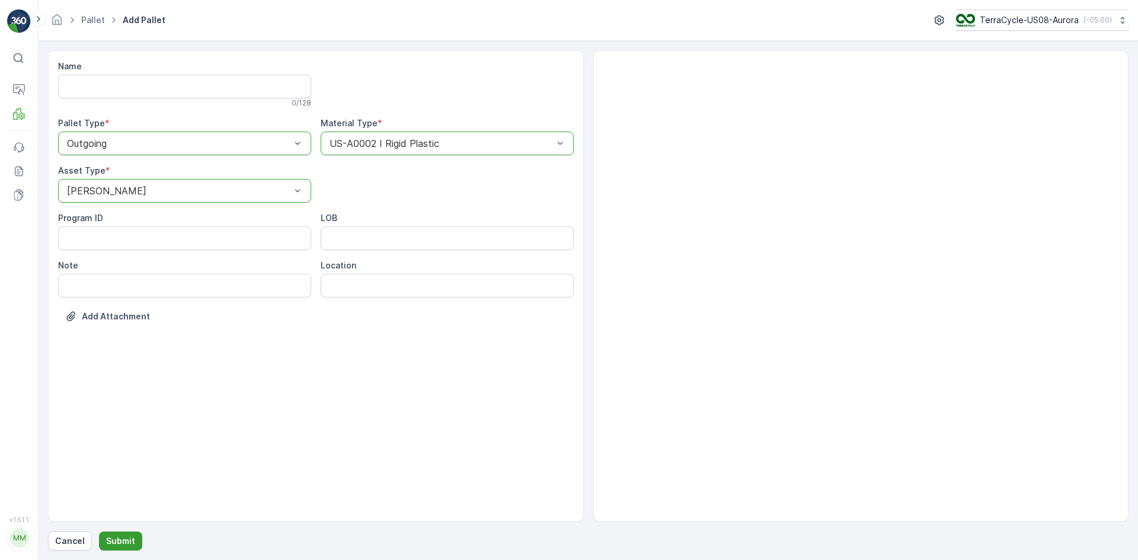
click at [110, 541] on p "Submit" at bounding box center [120, 541] width 29 height 12
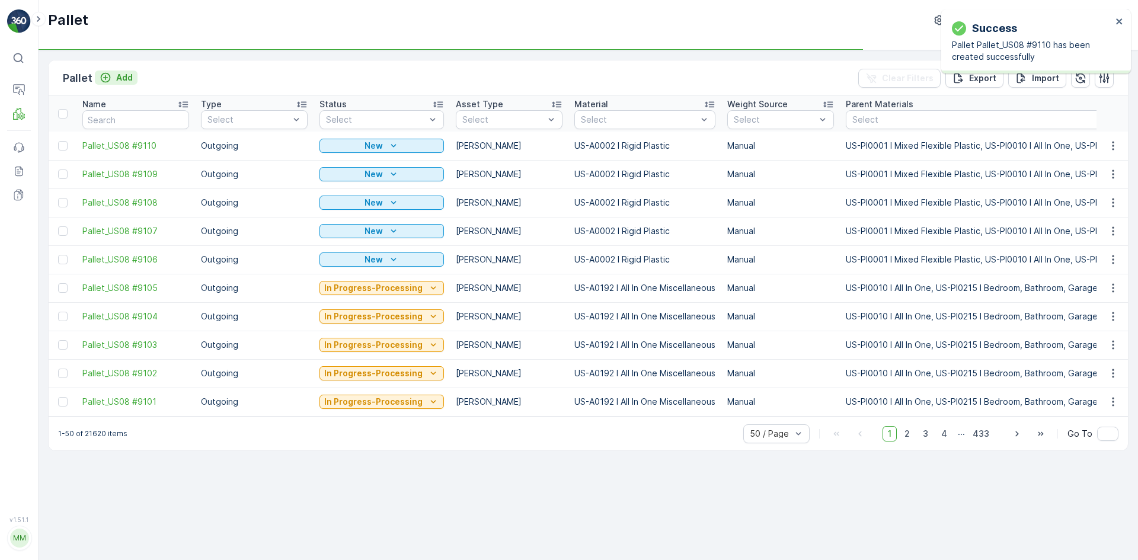
click at [126, 78] on p "Add" at bounding box center [124, 78] width 17 height 12
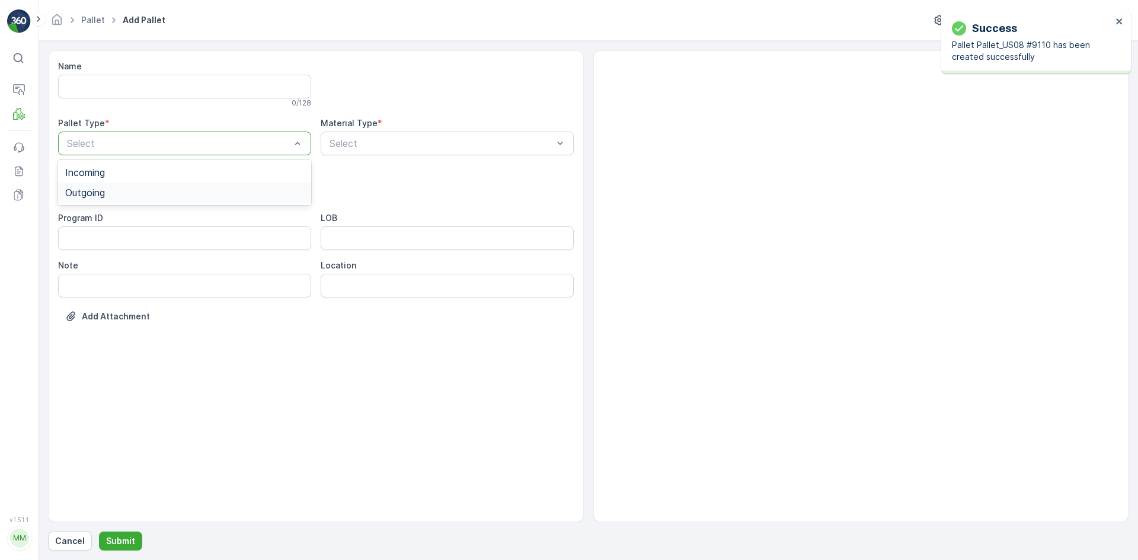
click at [122, 197] on div "Outgoing" at bounding box center [184, 192] width 239 height 11
click at [121, 214] on div "[PERSON_NAME]" at bounding box center [184, 220] width 253 height 20
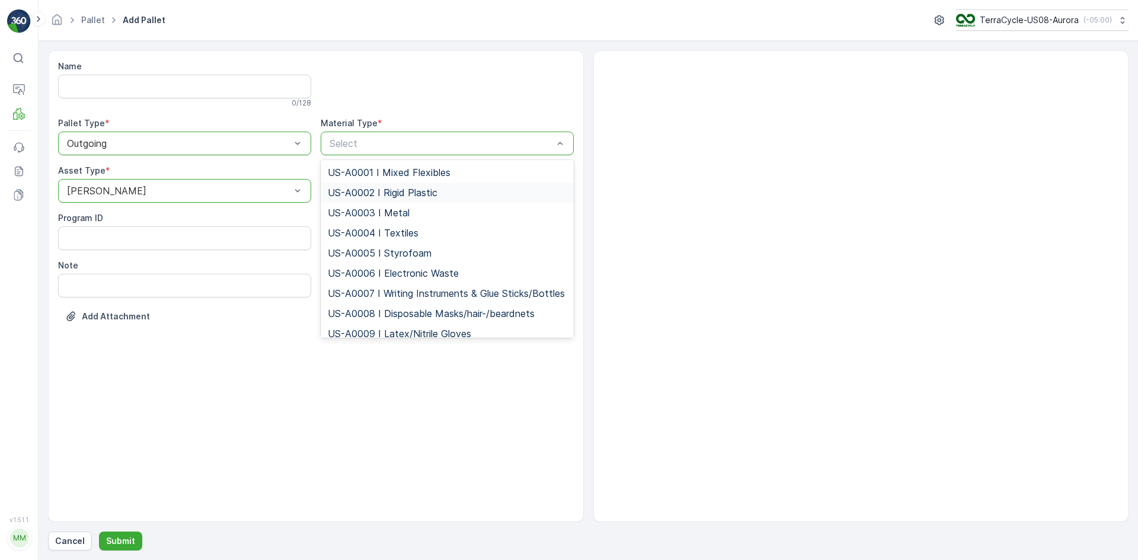
click at [337, 184] on div "US-A0002 I Rigid Plastic" at bounding box center [447, 193] width 253 height 20
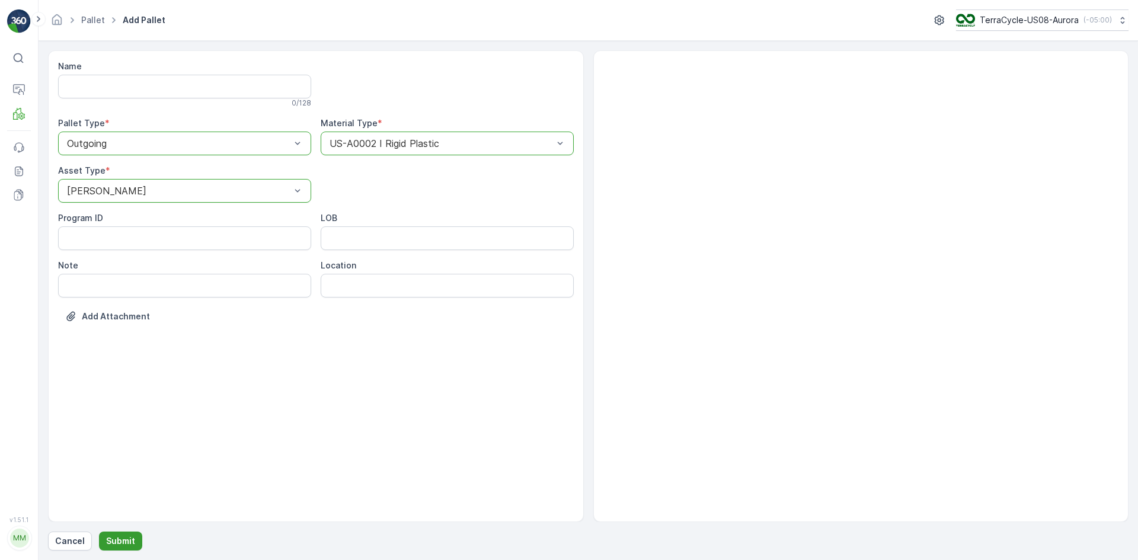
click at [116, 537] on p "Submit" at bounding box center [120, 541] width 29 height 12
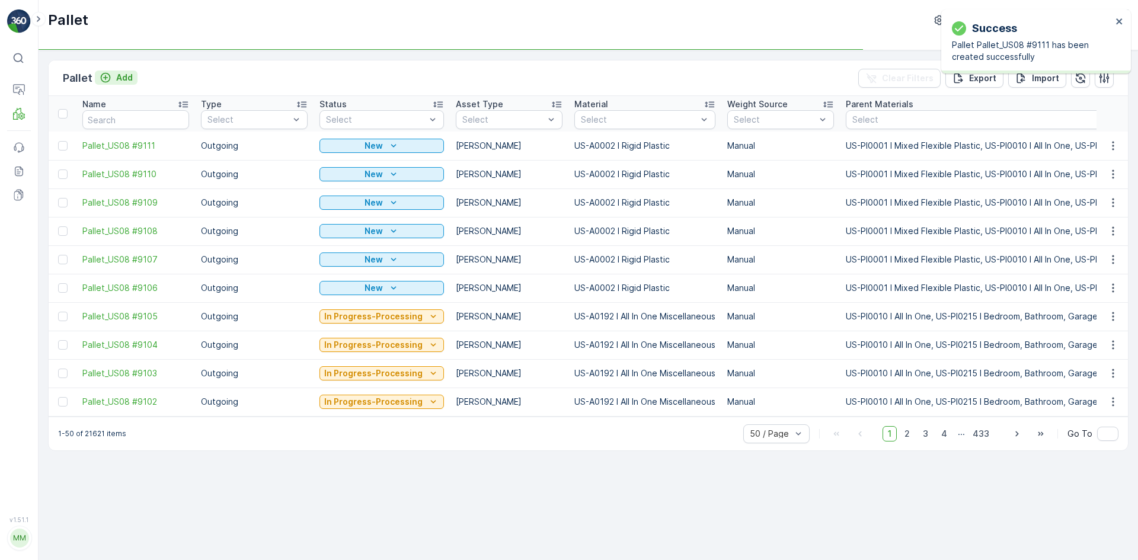
click at [119, 75] on p "Add" at bounding box center [124, 78] width 17 height 12
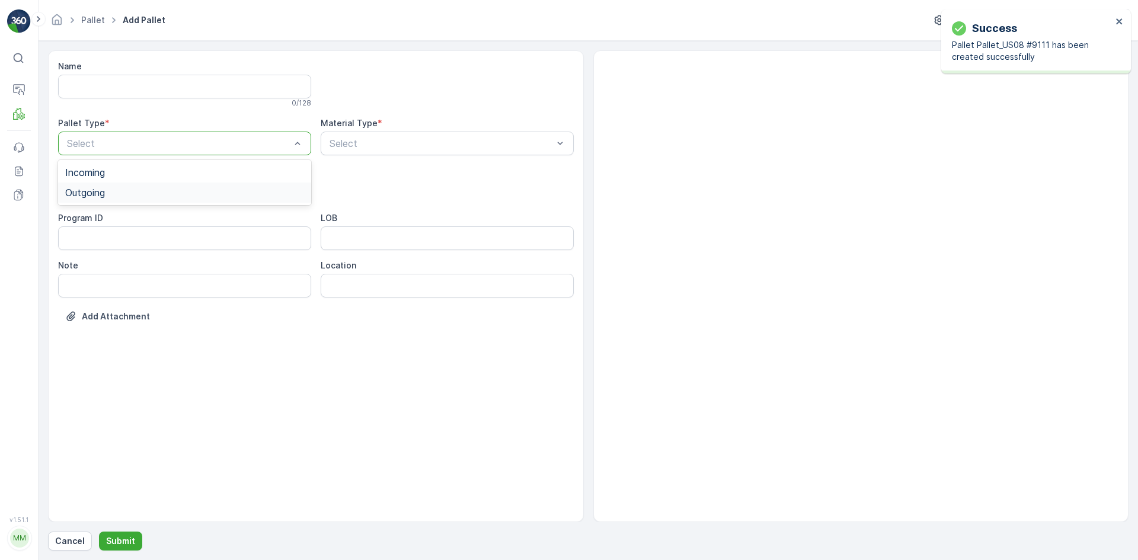
click at [129, 189] on div "Outgoing" at bounding box center [184, 192] width 239 height 11
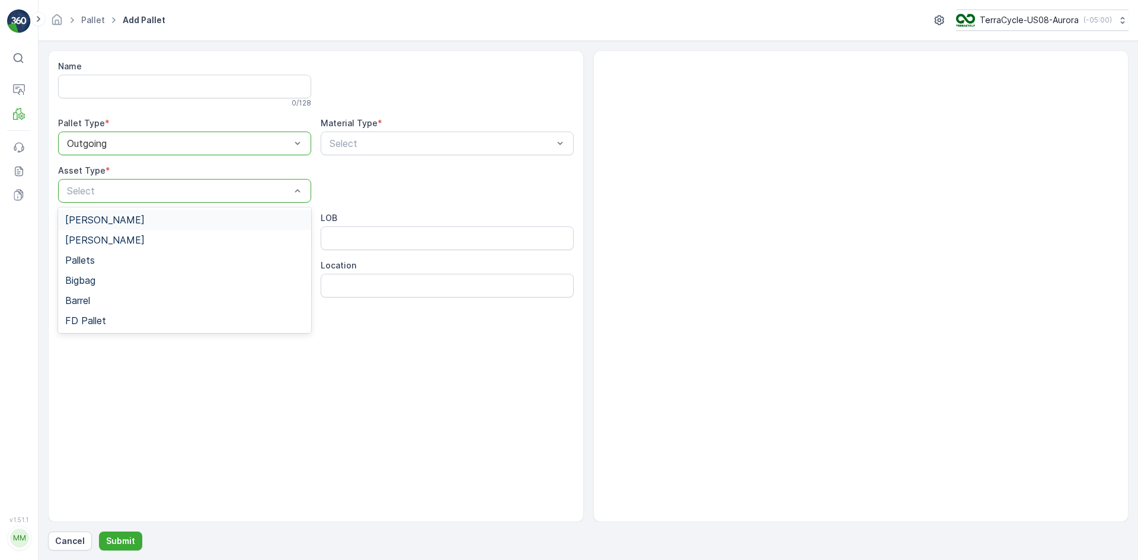
click at [126, 215] on div "[PERSON_NAME]" at bounding box center [184, 220] width 239 height 11
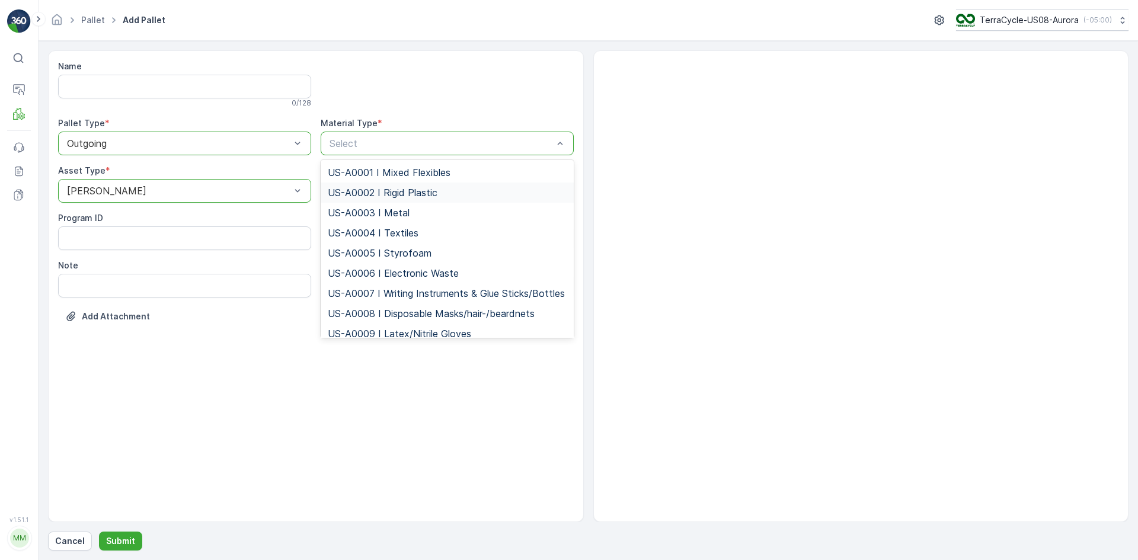
click at [348, 189] on span "US-A0002 I Rigid Plastic" at bounding box center [383, 192] width 110 height 11
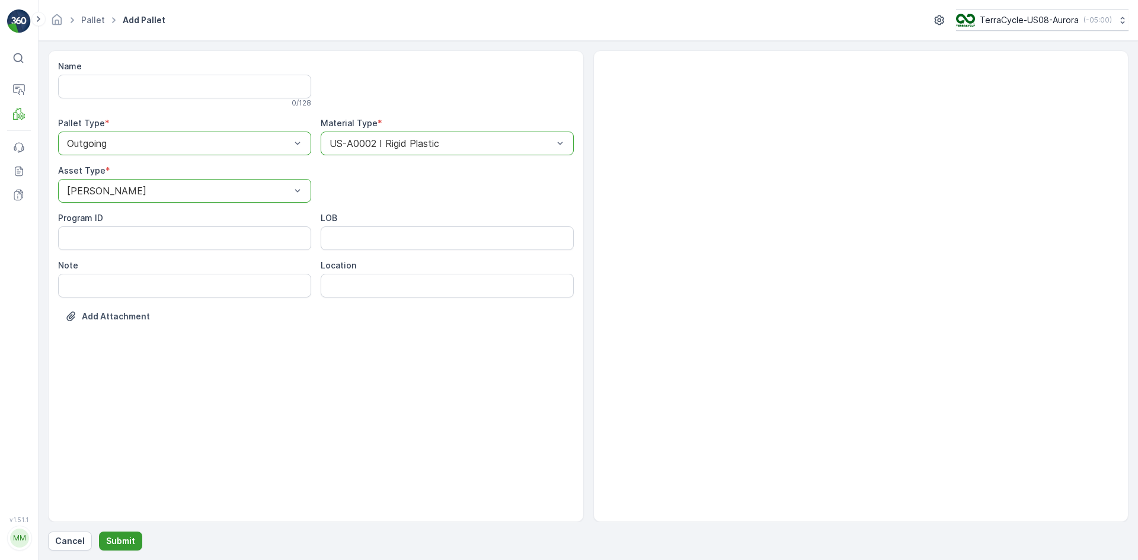
click at [115, 545] on p "Submit" at bounding box center [120, 541] width 29 height 12
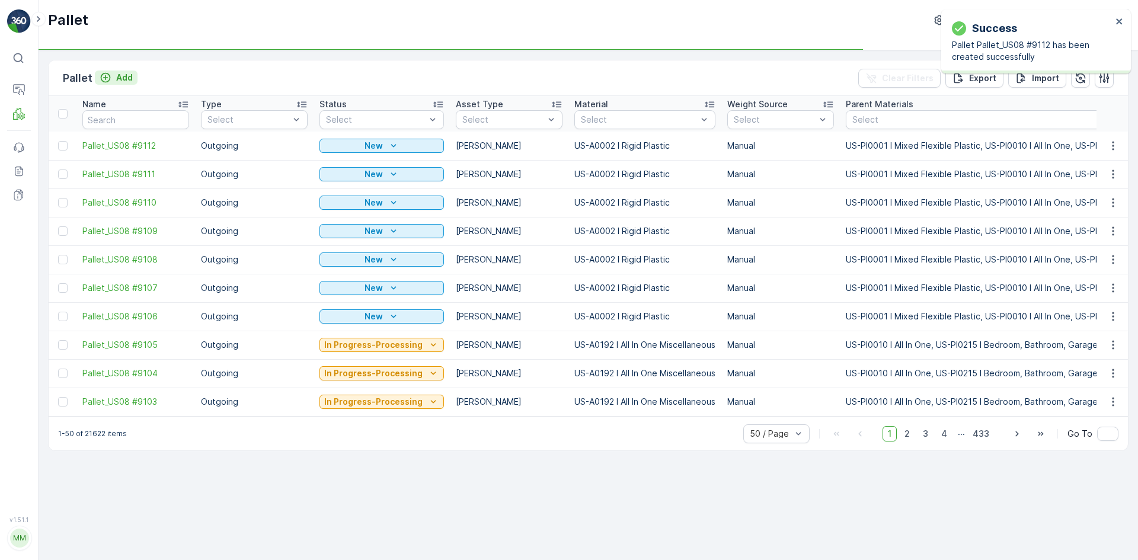
click at [116, 79] on p "Add" at bounding box center [124, 78] width 17 height 12
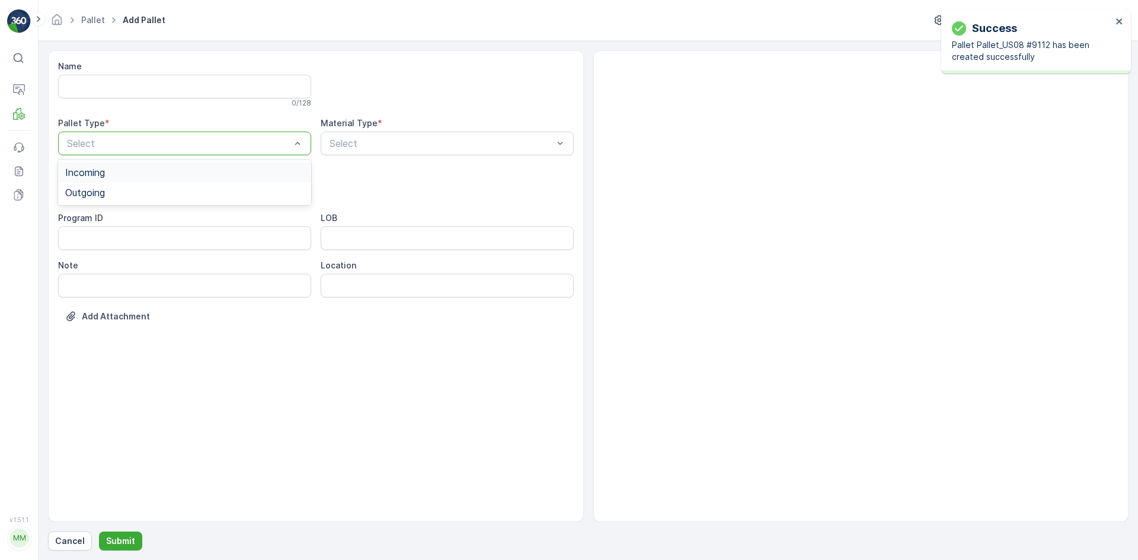
click at [116, 151] on div "Select" at bounding box center [184, 144] width 253 height 24
click at [119, 194] on div "Outgoing" at bounding box center [184, 192] width 239 height 11
click at [119, 216] on div "[PERSON_NAME]" at bounding box center [184, 220] width 239 height 11
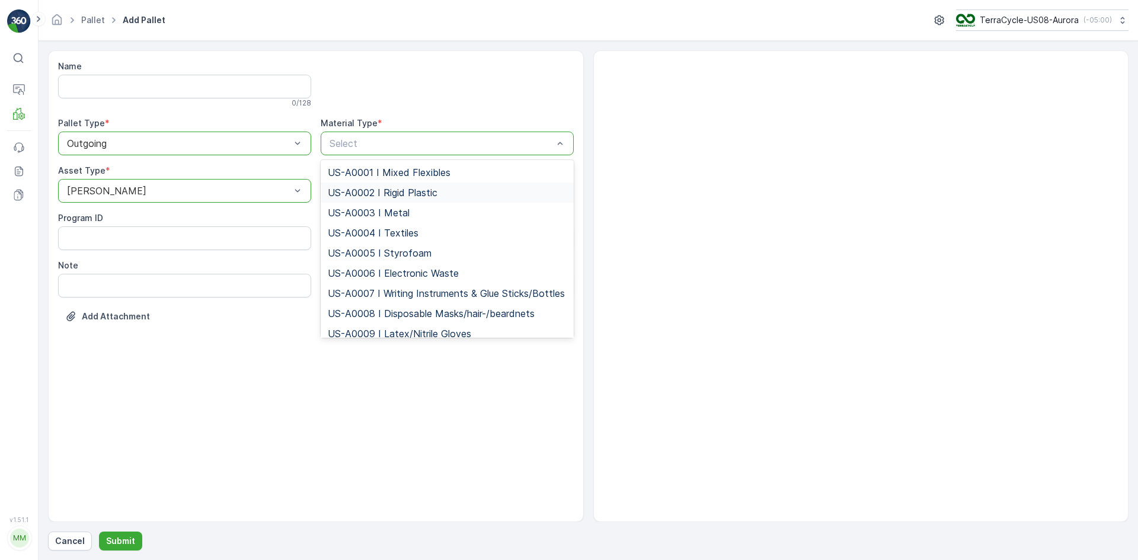
click at [358, 191] on span "US-A0002 I Rigid Plastic" at bounding box center [383, 192] width 110 height 11
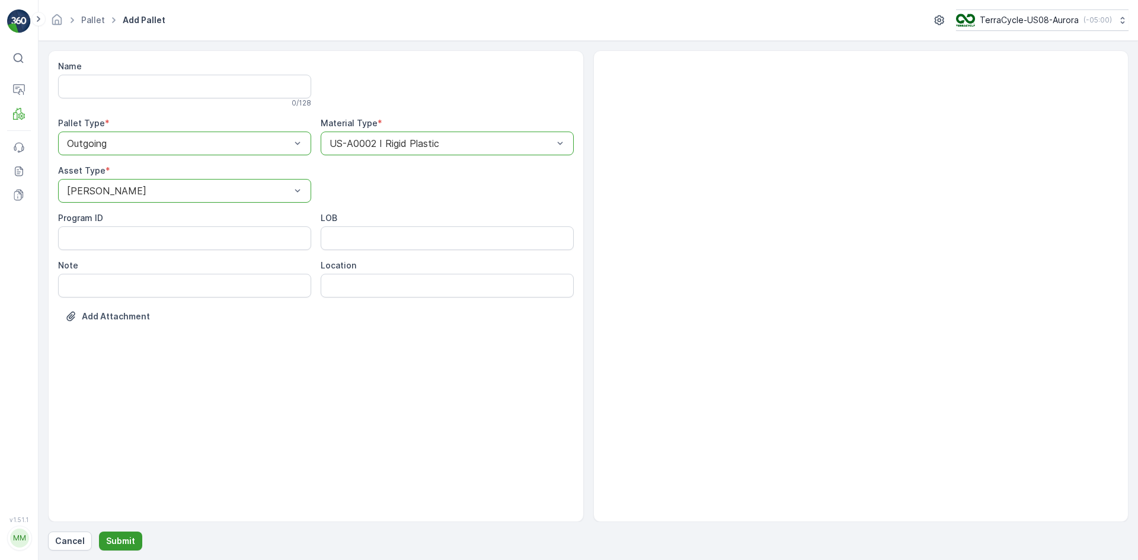
click at [120, 546] on button "Submit" at bounding box center [120, 541] width 43 height 19
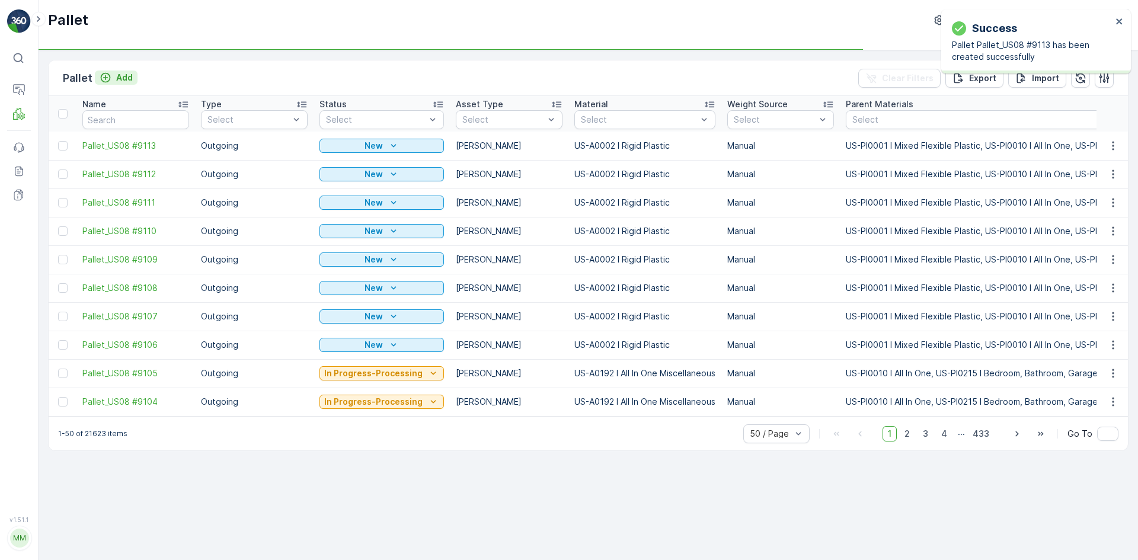
click at [118, 80] on p "Add" at bounding box center [124, 78] width 17 height 12
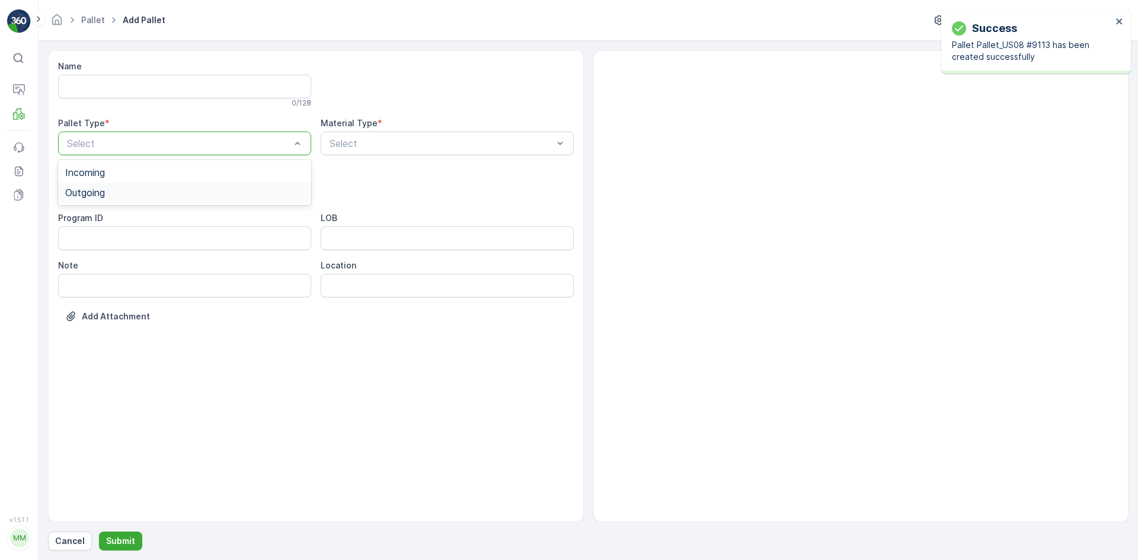
click at [105, 188] on span "Outgoing" at bounding box center [85, 192] width 40 height 11
click at [104, 220] on div "[PERSON_NAME]" at bounding box center [184, 220] width 239 height 11
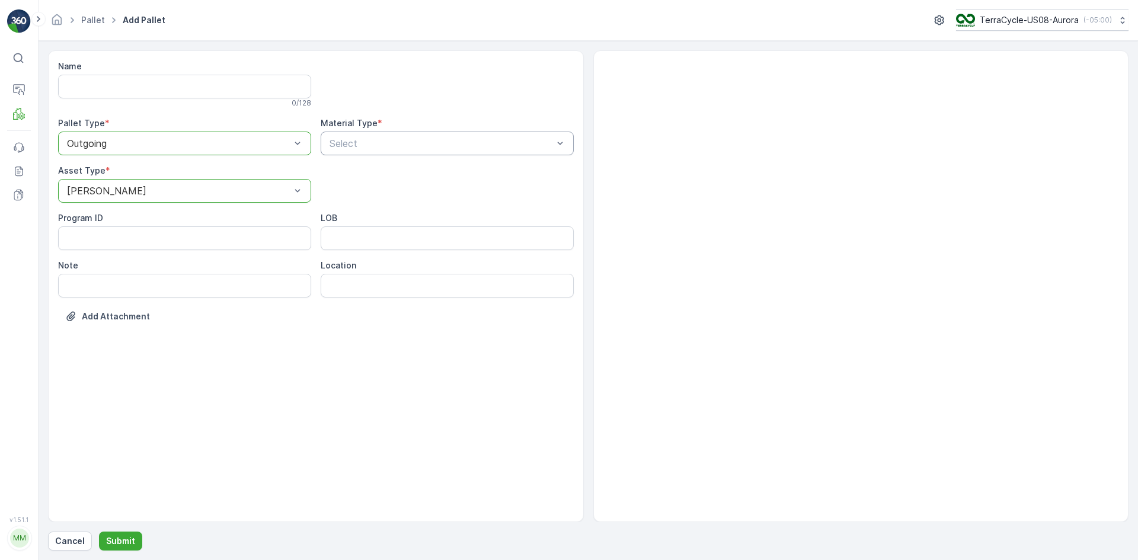
click at [376, 135] on div "Select" at bounding box center [447, 144] width 253 height 24
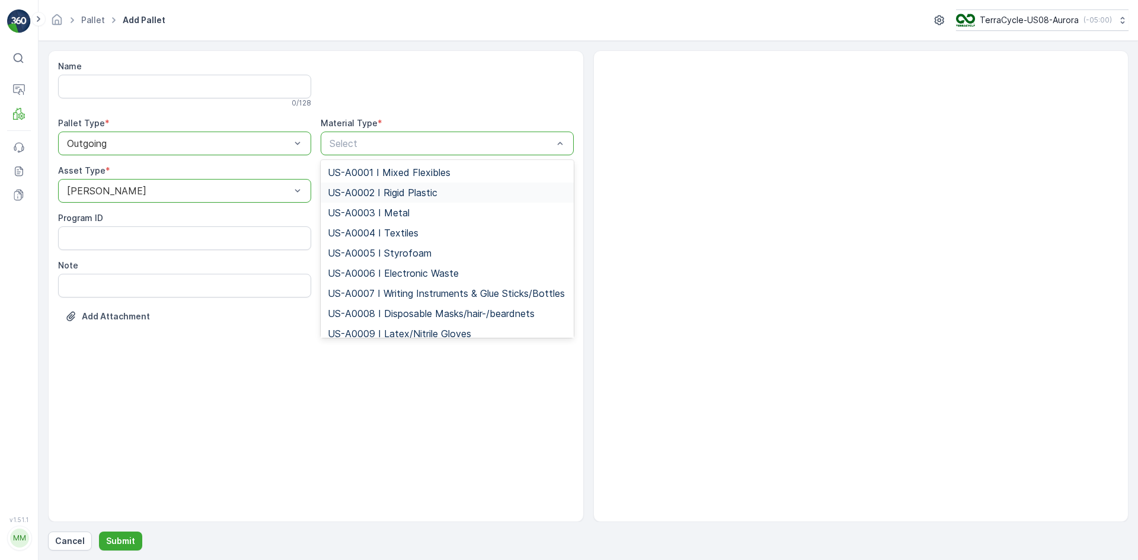
click at [341, 190] on span "US-A0002 I Rigid Plastic" at bounding box center [383, 192] width 110 height 11
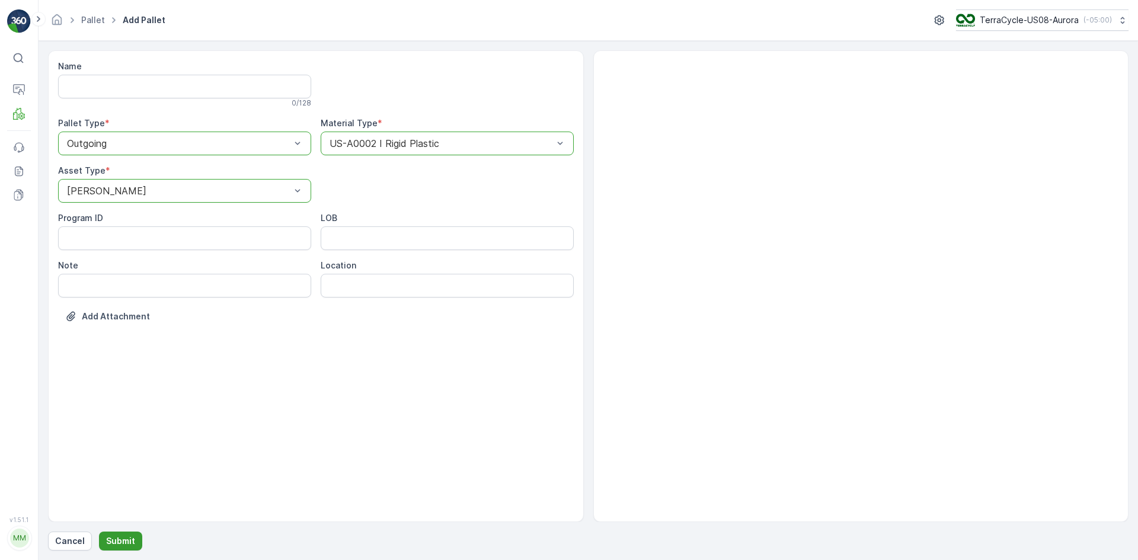
click at [126, 544] on p "Submit" at bounding box center [120, 541] width 29 height 12
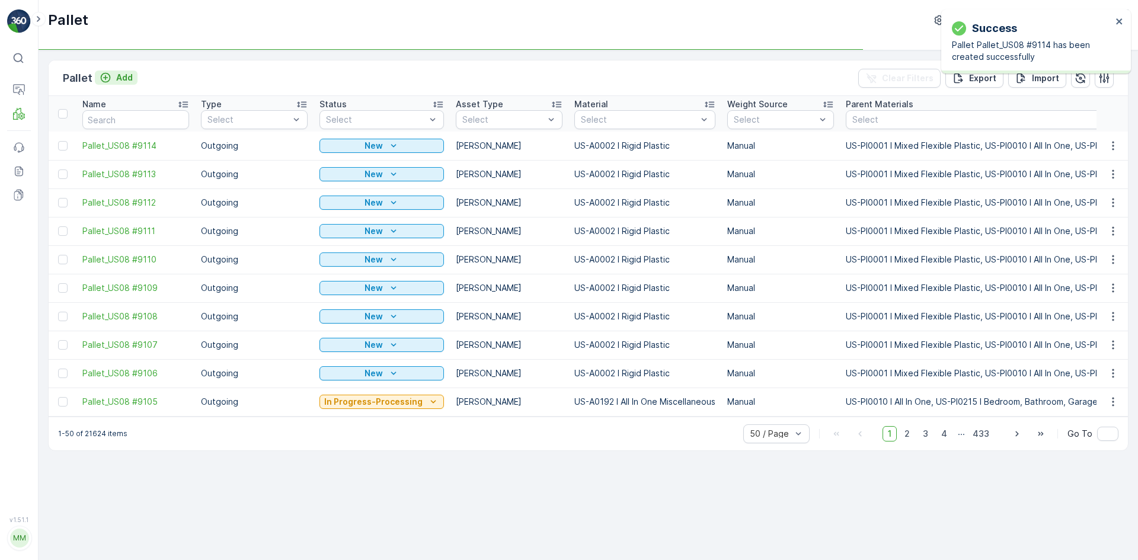
click at [125, 81] on p "Add" at bounding box center [124, 78] width 17 height 12
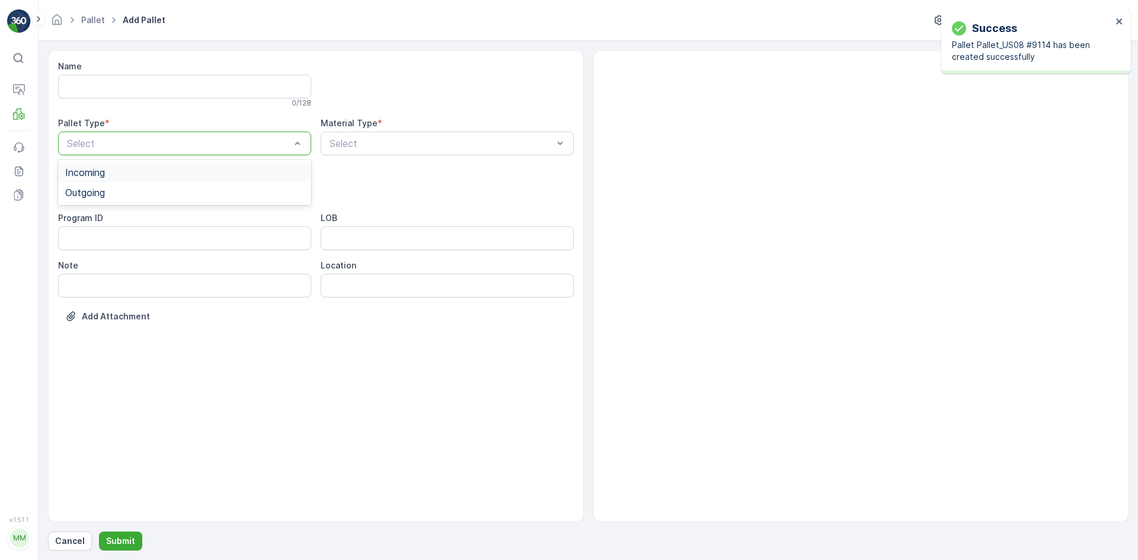
drag, startPoint x: 118, startPoint y: 138, endPoint x: 119, endPoint y: 155, distance: 16.6
click at [115, 197] on div "Outgoing" at bounding box center [184, 192] width 239 height 11
click at [115, 201] on div "Select" at bounding box center [184, 191] width 253 height 24
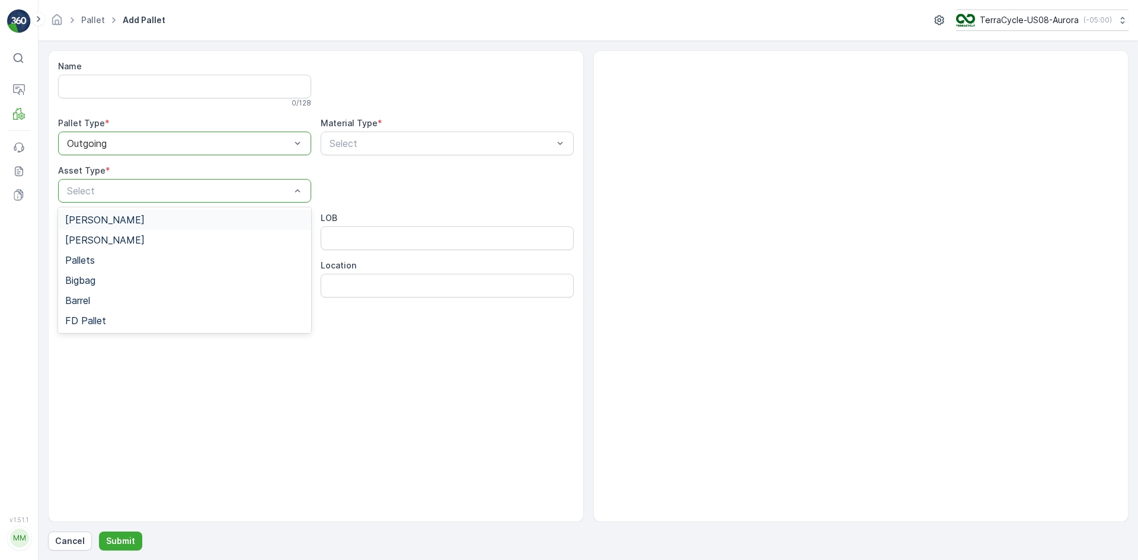
click at [114, 218] on div "[PERSON_NAME]" at bounding box center [184, 220] width 239 height 11
click at [383, 135] on div "Select" at bounding box center [447, 144] width 253 height 24
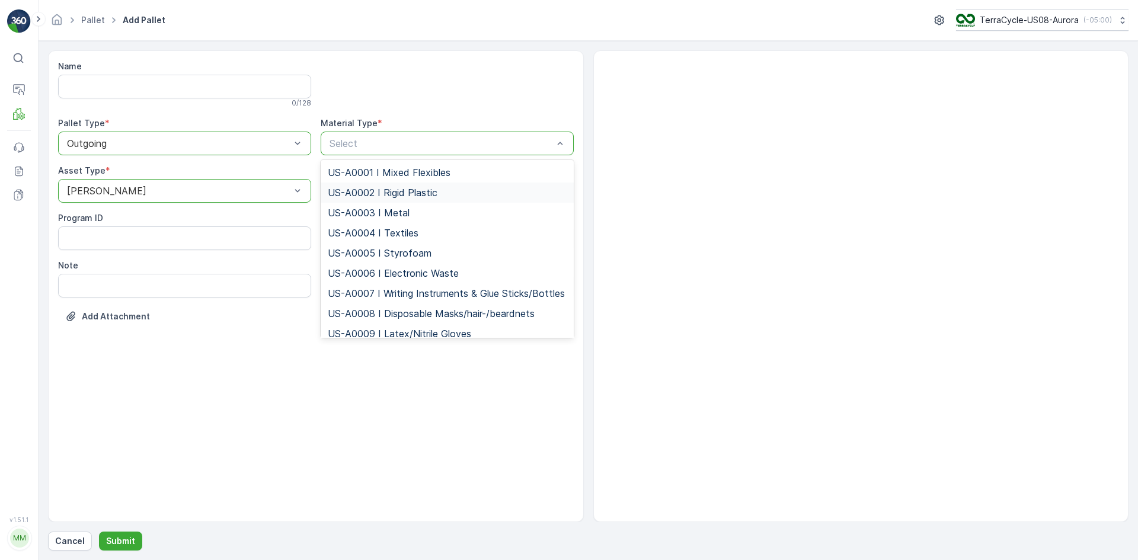
click at [363, 189] on span "US-A0002 I Rigid Plastic" at bounding box center [383, 192] width 110 height 11
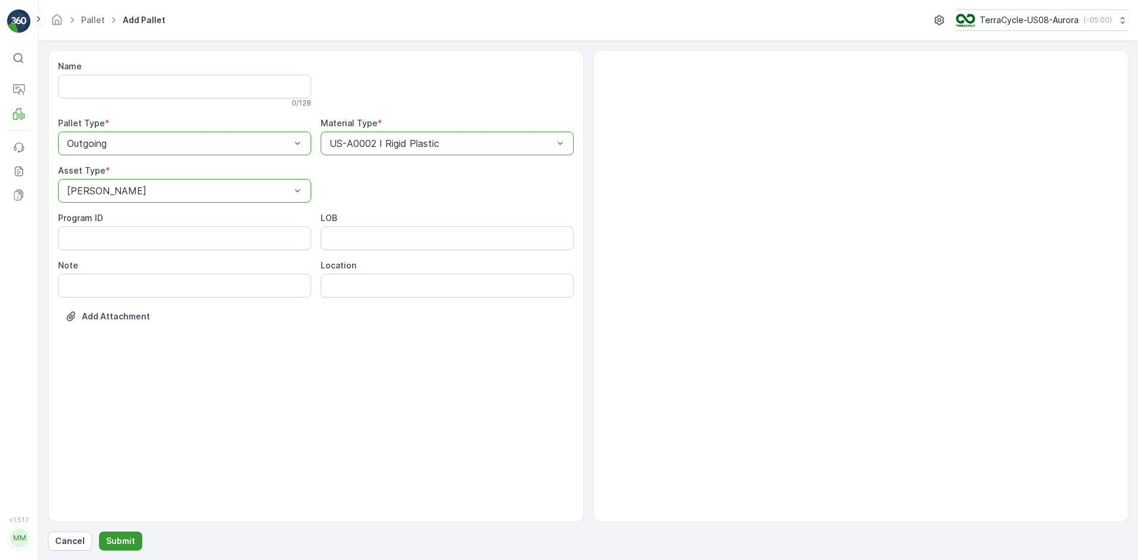
click at [119, 546] on p "Submit" at bounding box center [120, 541] width 29 height 12
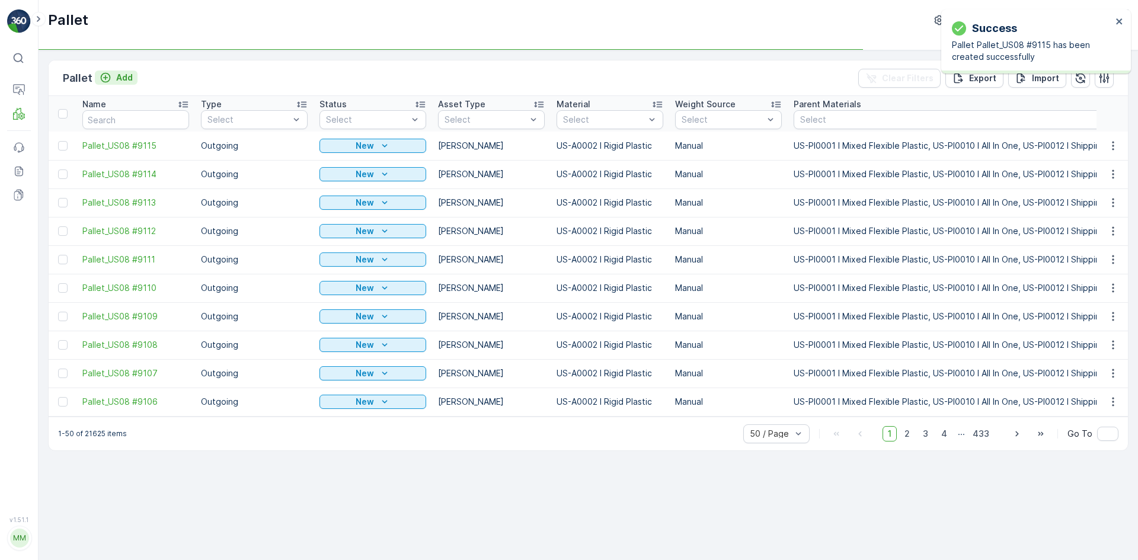
click at [117, 76] on p "Add" at bounding box center [124, 78] width 17 height 12
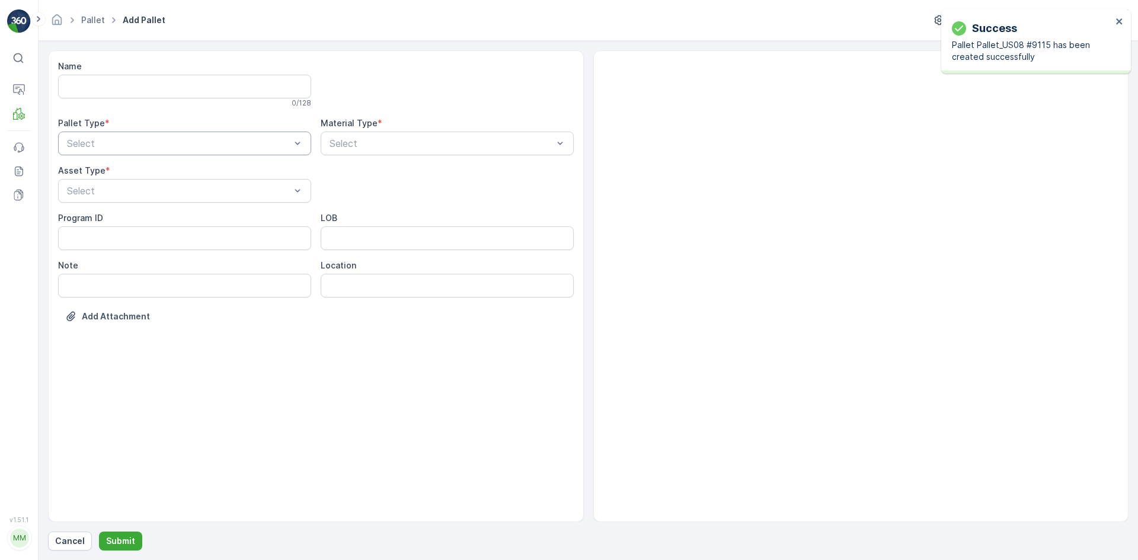
click at [124, 152] on div "Select" at bounding box center [184, 144] width 253 height 24
click at [120, 192] on div "Outgoing" at bounding box center [184, 192] width 239 height 11
click at [119, 214] on div "[PERSON_NAME]" at bounding box center [184, 220] width 253 height 20
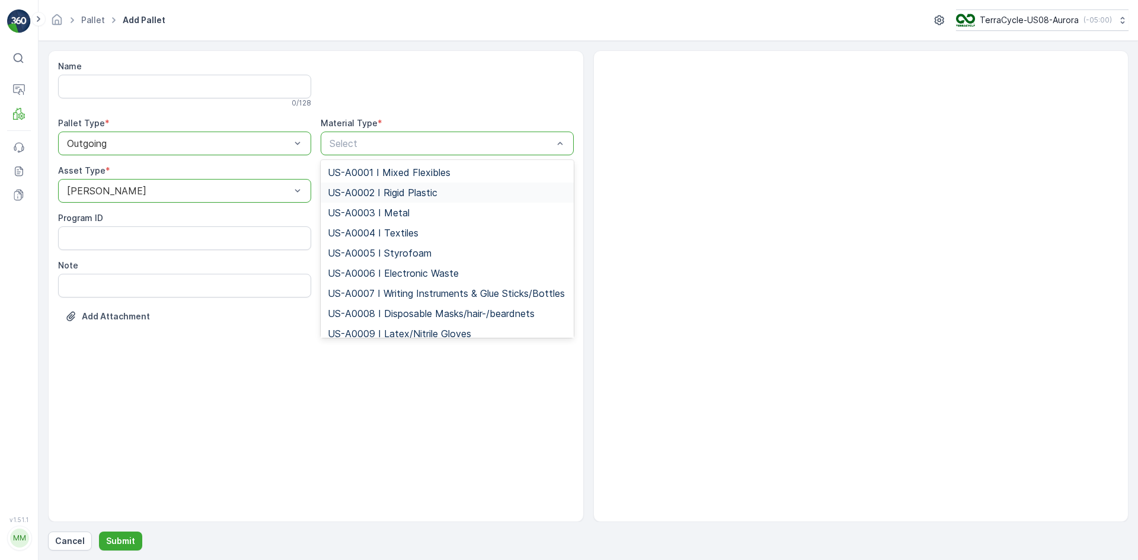
click at [334, 190] on span "US-A0002 I Rigid Plastic" at bounding box center [383, 192] width 110 height 11
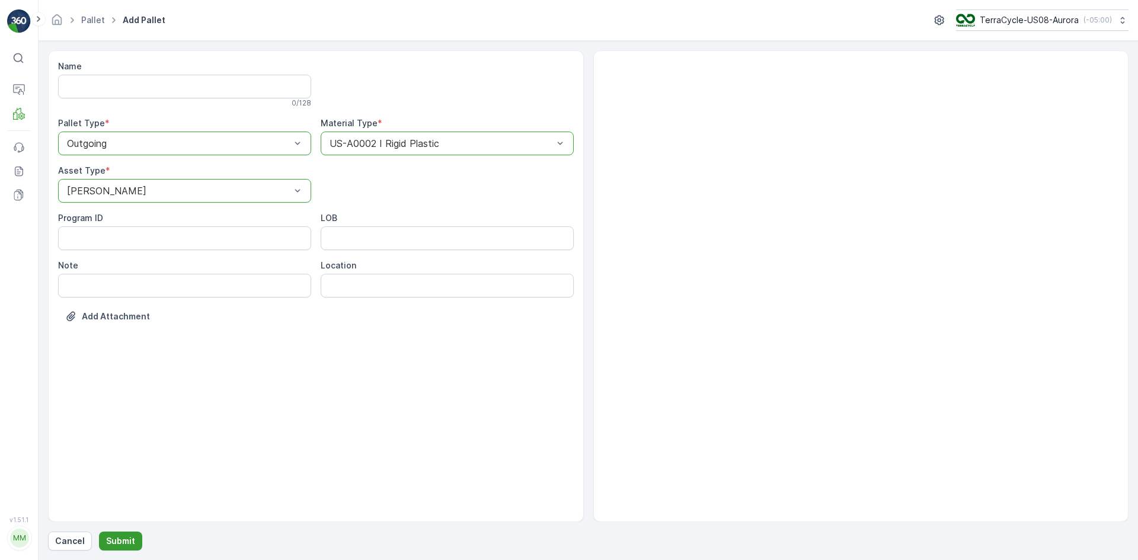
click at [123, 541] on p "Submit" at bounding box center [120, 541] width 29 height 12
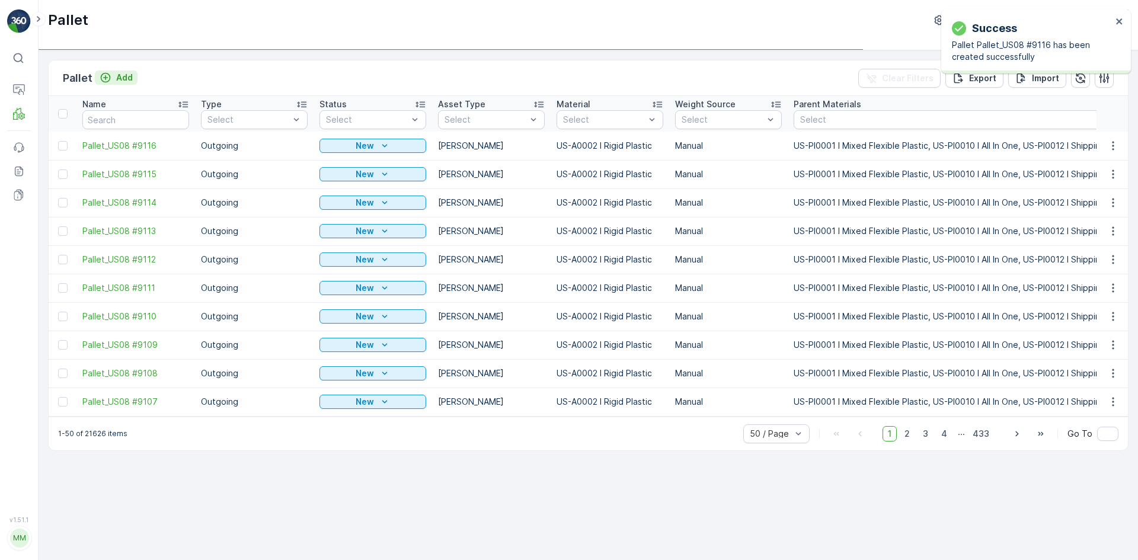
click at [126, 76] on p "Add" at bounding box center [124, 78] width 17 height 12
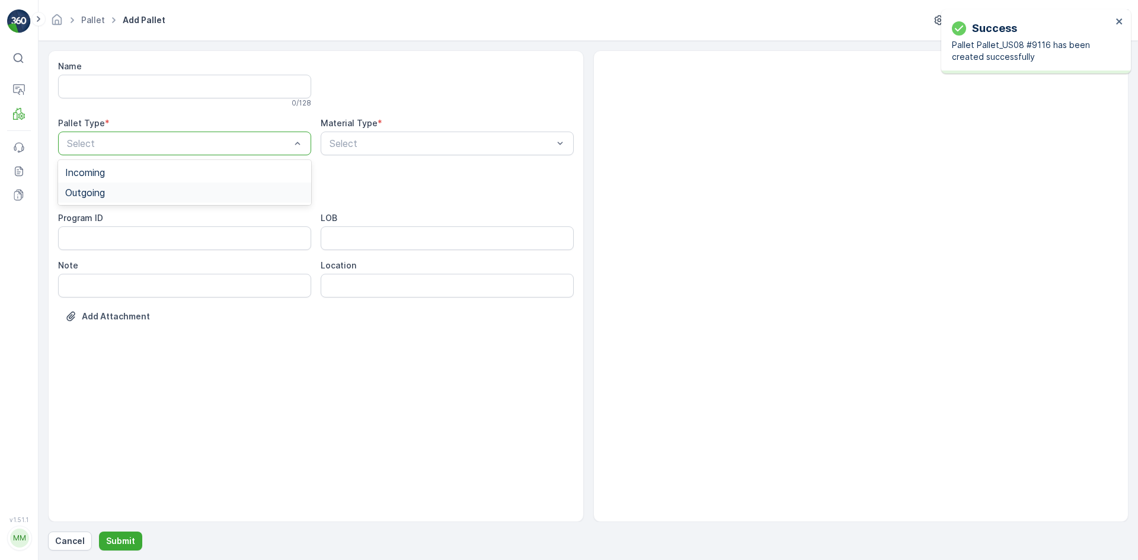
click at [111, 191] on div "Outgoing" at bounding box center [184, 192] width 239 height 11
click at [108, 218] on div "[PERSON_NAME]" at bounding box center [184, 220] width 239 height 11
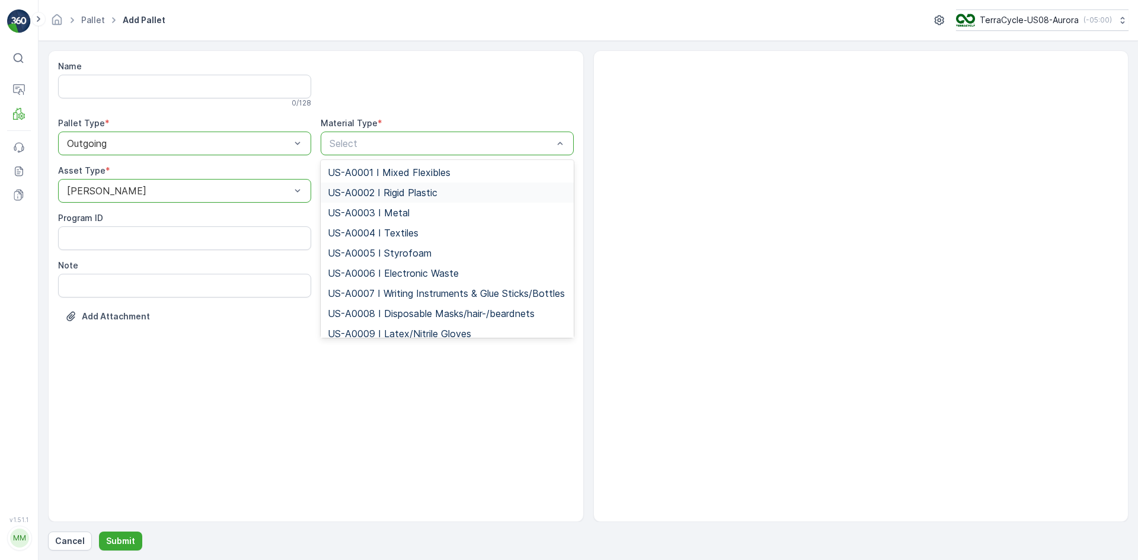
click at [402, 185] on div "US-A0002 I Rigid Plastic" at bounding box center [447, 193] width 253 height 20
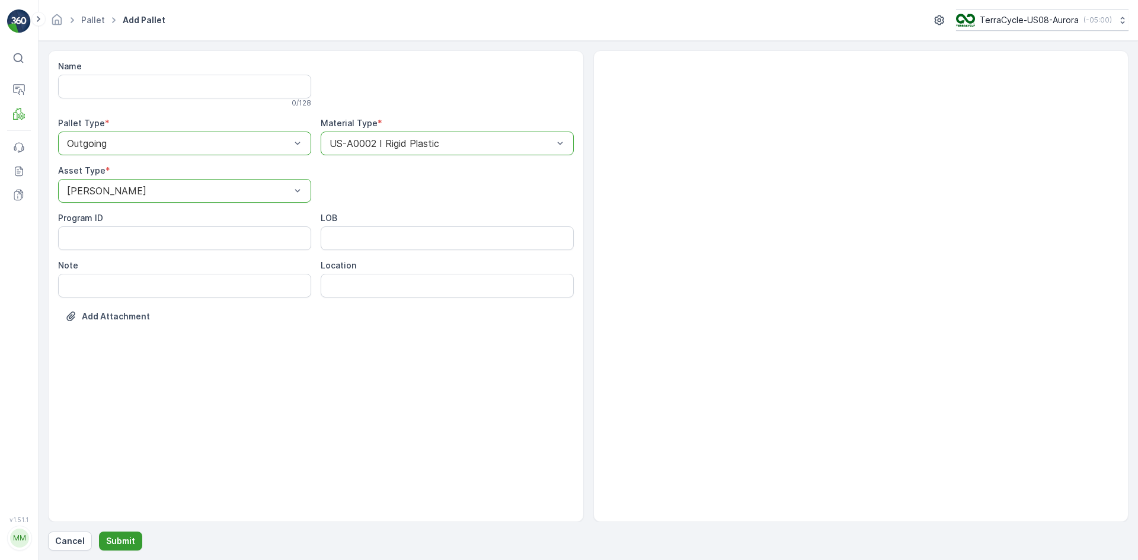
click at [114, 539] on p "Submit" at bounding box center [120, 541] width 29 height 12
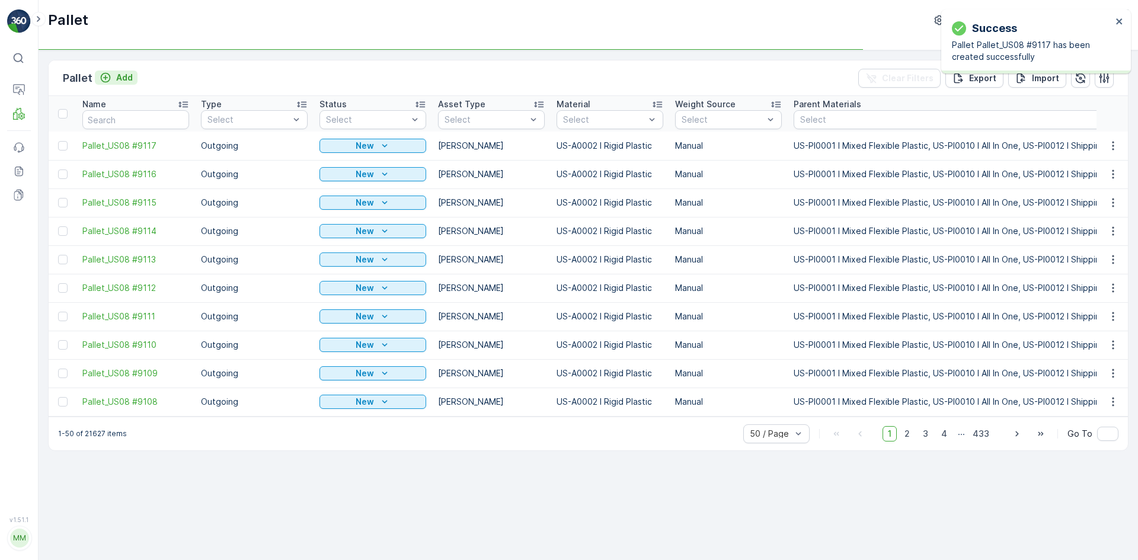
click at [110, 77] on icon "Add" at bounding box center [106, 78] width 12 height 12
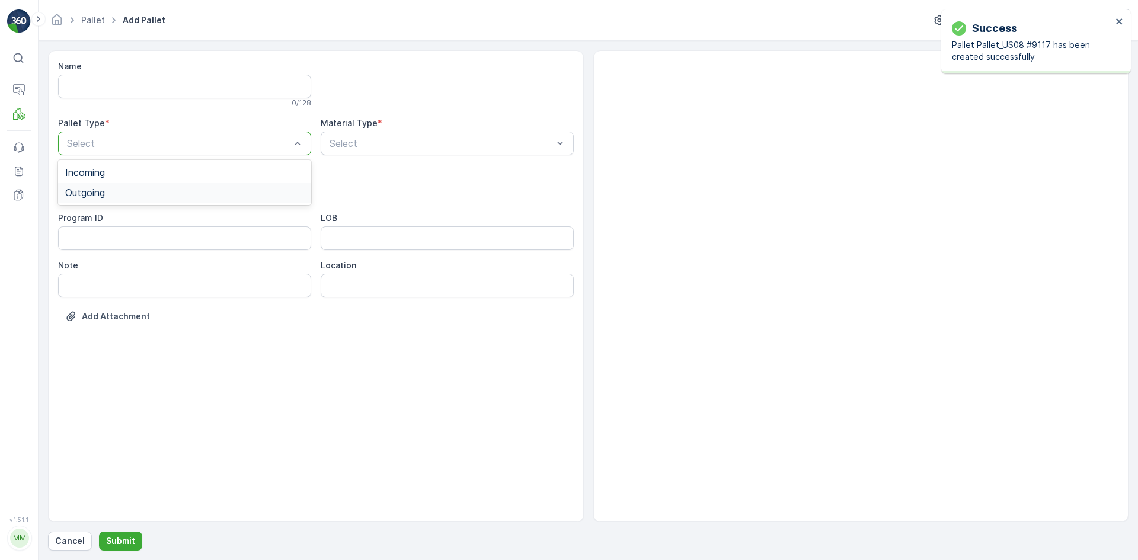
click at [120, 198] on div "Outgoing" at bounding box center [184, 193] width 253 height 20
click at [118, 213] on div "[PERSON_NAME]" at bounding box center [184, 220] width 253 height 20
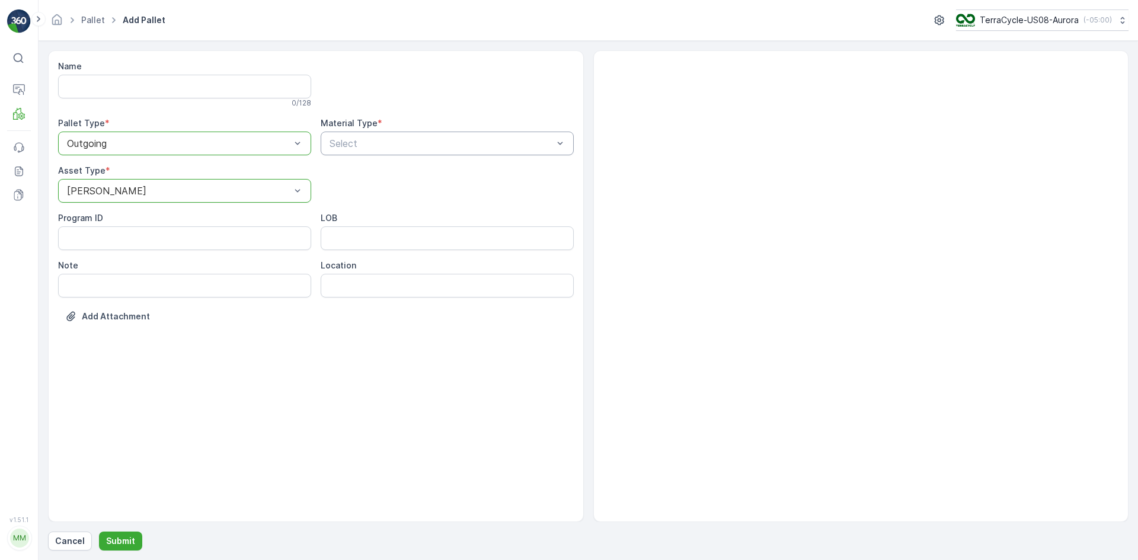
click at [364, 136] on div "Select" at bounding box center [447, 144] width 253 height 24
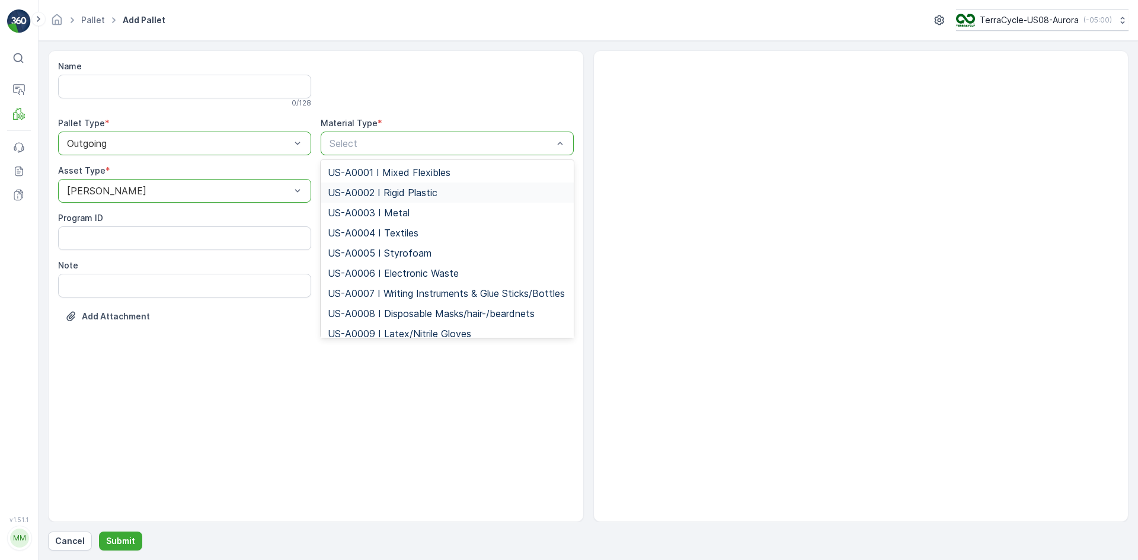
click at [344, 188] on span "US-A0002 I Rigid Plastic" at bounding box center [383, 192] width 110 height 11
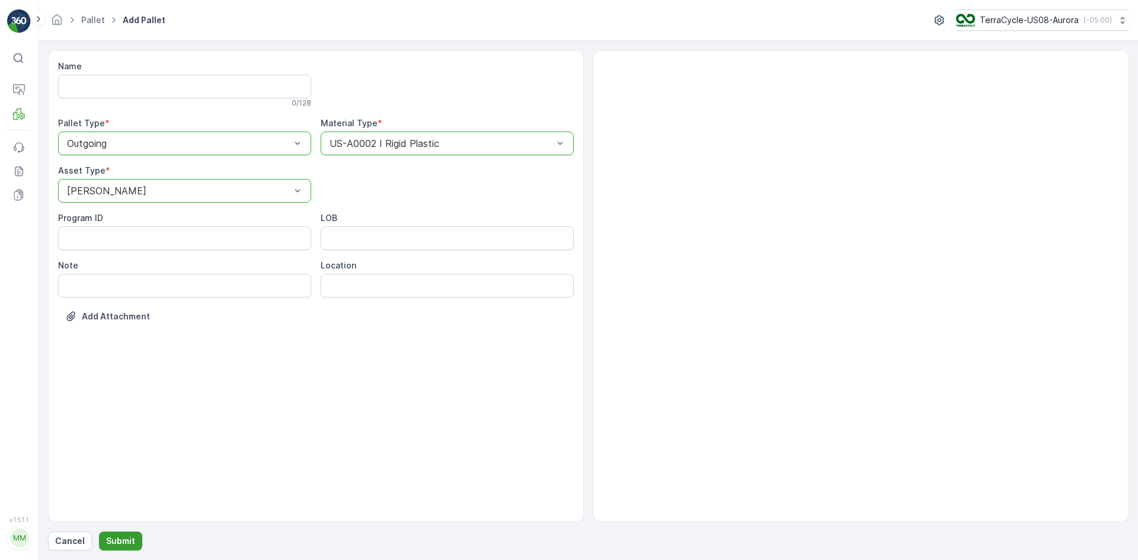
click at [115, 537] on p "Submit" at bounding box center [120, 541] width 29 height 12
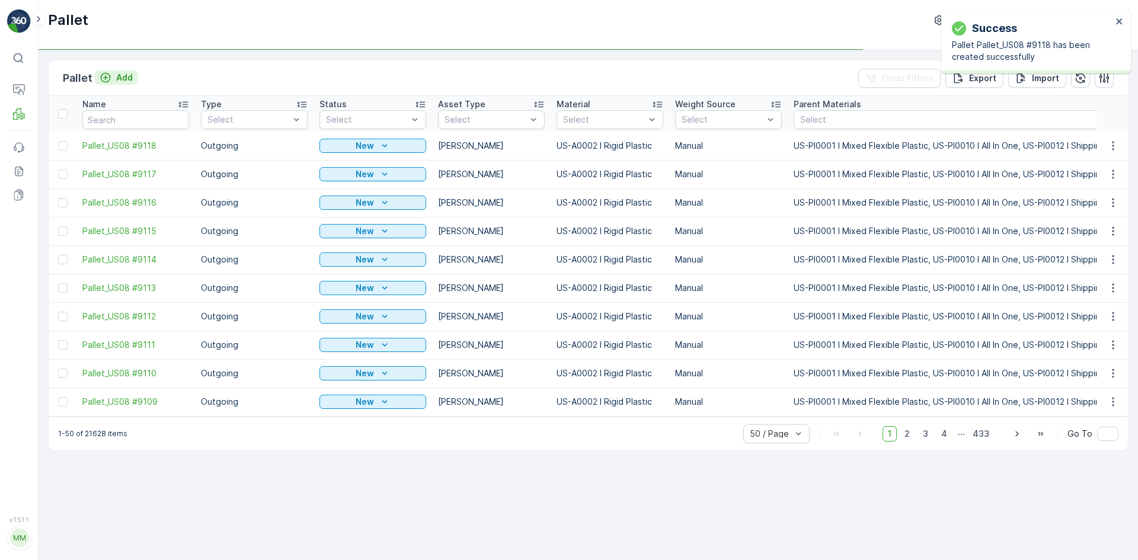
click at [119, 78] on p "Add" at bounding box center [124, 78] width 17 height 12
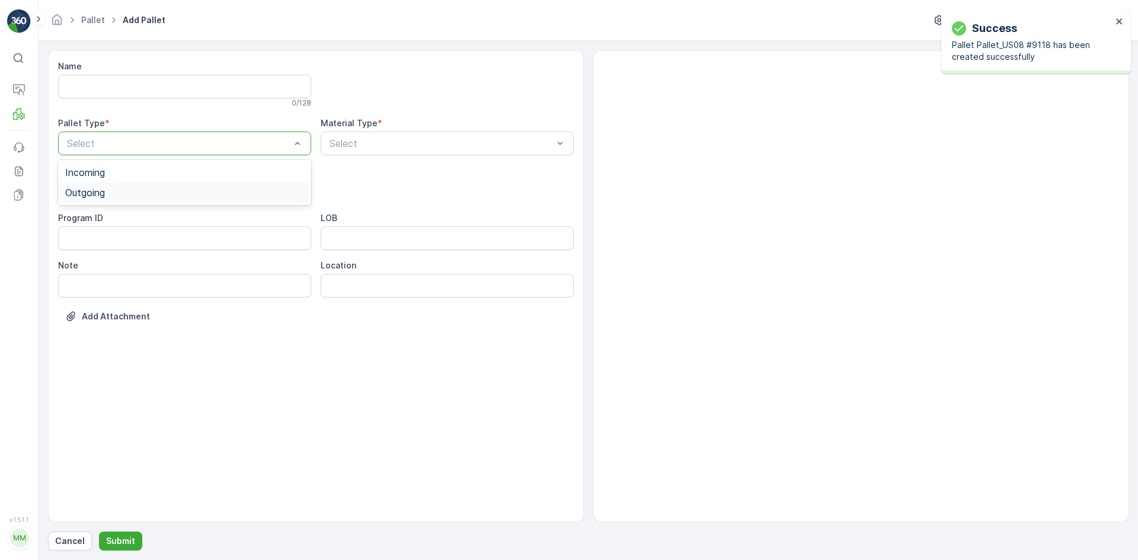
click at [107, 185] on div "Outgoing" at bounding box center [184, 193] width 253 height 20
click at [114, 219] on div "[PERSON_NAME]" at bounding box center [184, 220] width 239 height 11
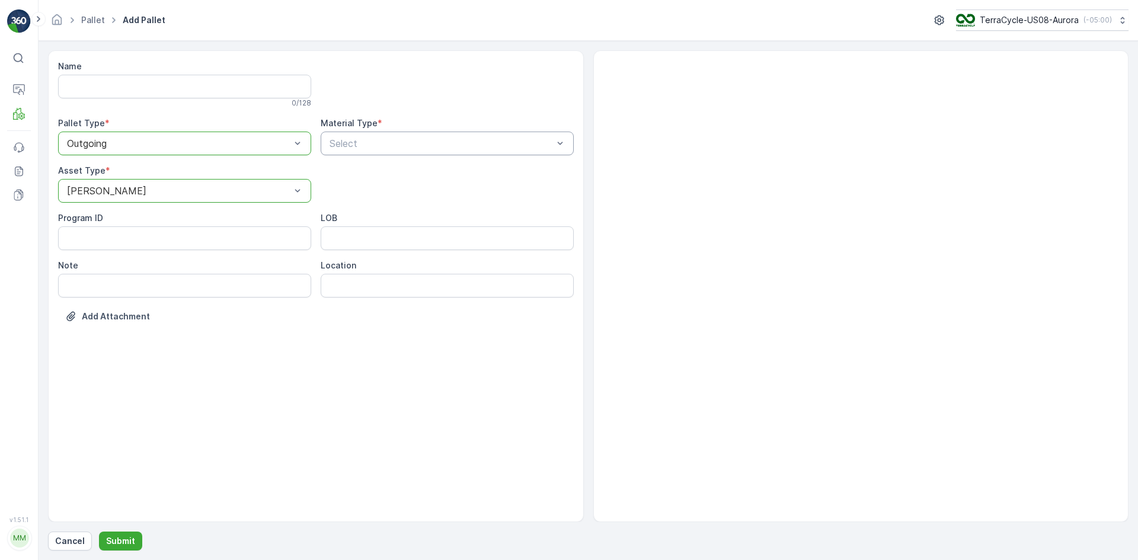
click at [387, 135] on div "Select" at bounding box center [447, 144] width 253 height 24
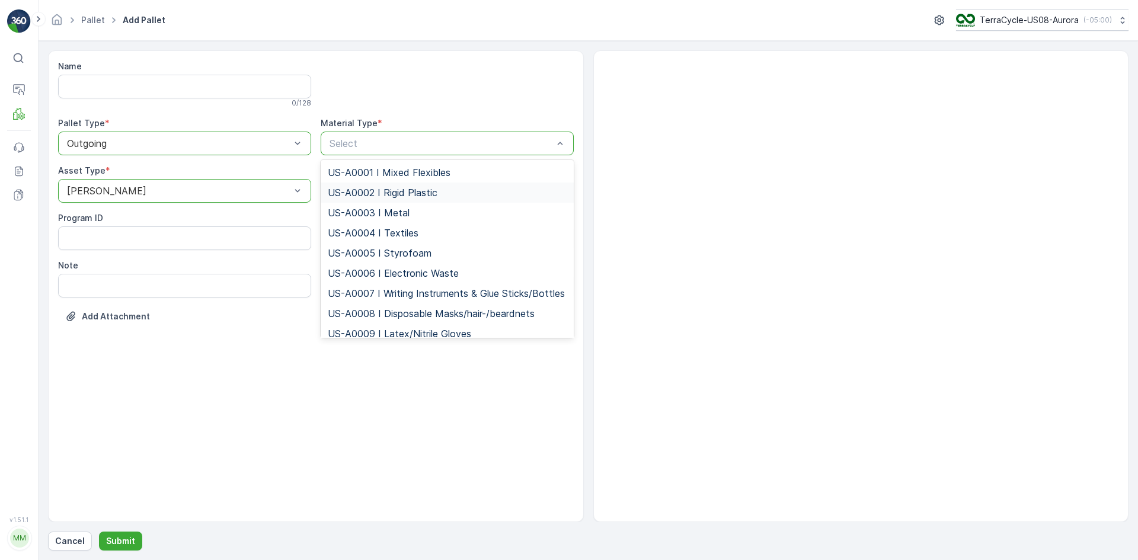
click at [363, 190] on span "US-A0002 I Rigid Plastic" at bounding box center [383, 192] width 110 height 11
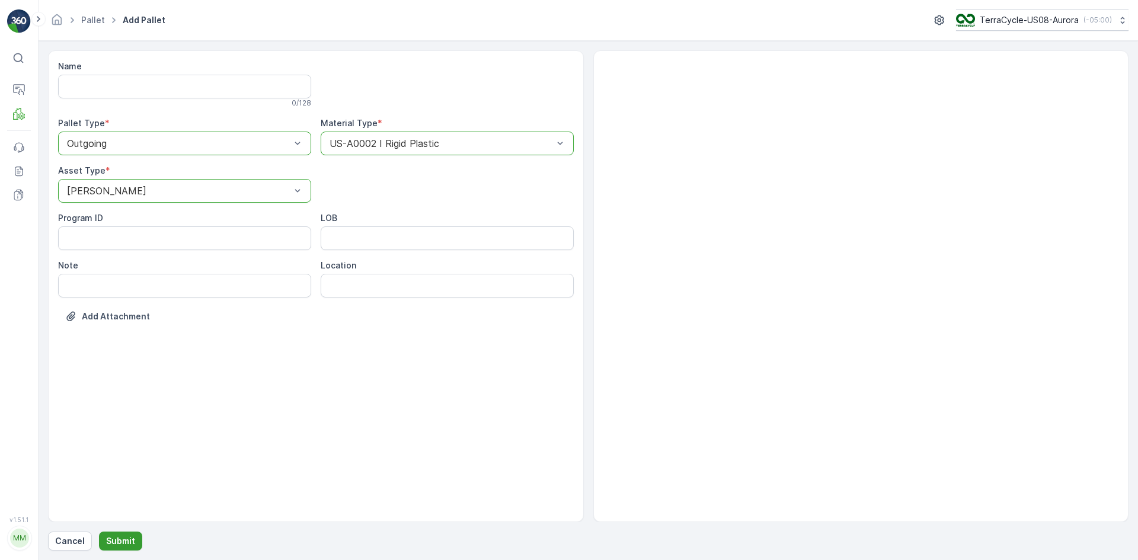
click at [116, 539] on p "Submit" at bounding box center [120, 541] width 29 height 12
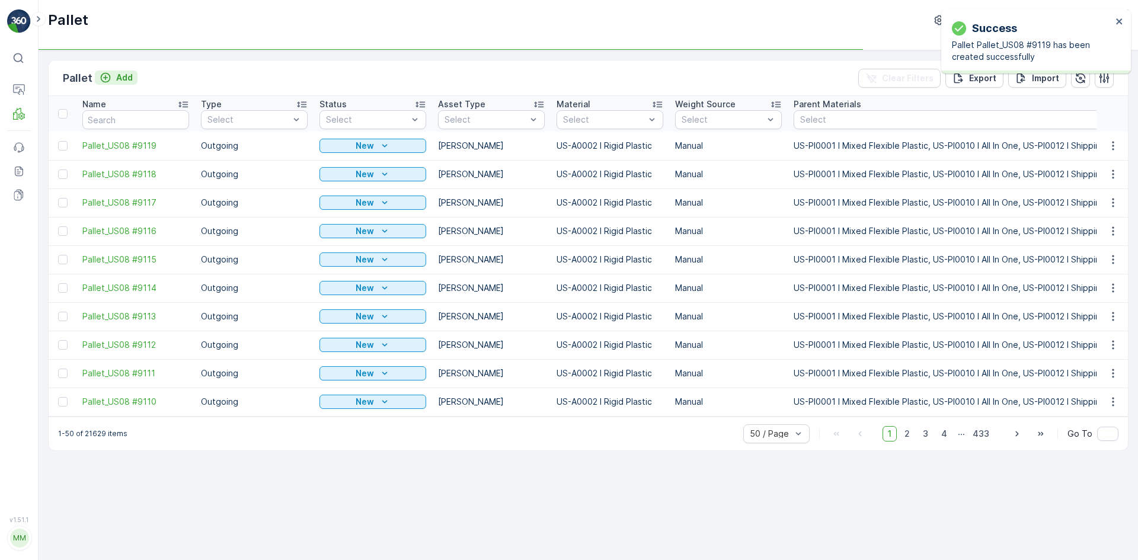
click at [120, 78] on p "Add" at bounding box center [124, 78] width 17 height 12
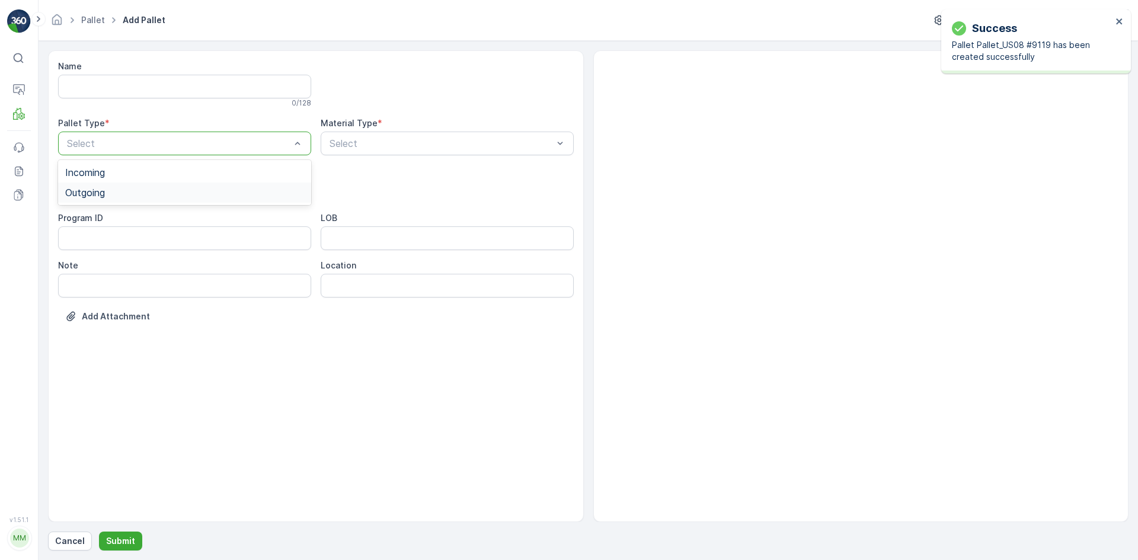
click at [103, 184] on div "Outgoing" at bounding box center [184, 193] width 253 height 20
click at [103, 214] on div "[PERSON_NAME]" at bounding box center [184, 220] width 253 height 20
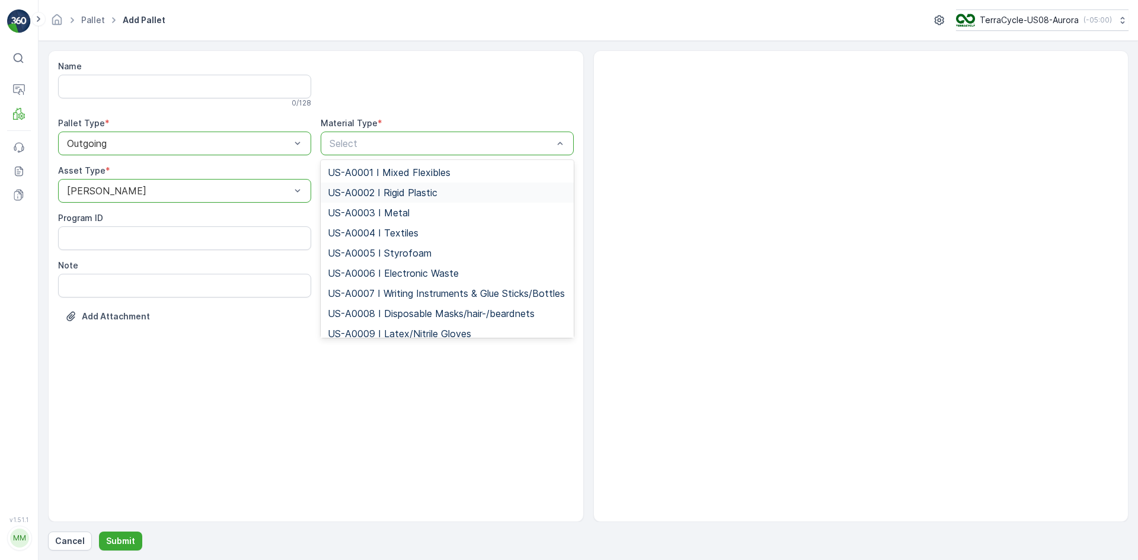
click at [360, 193] on span "US-A0002 I Rigid Plastic" at bounding box center [383, 192] width 110 height 11
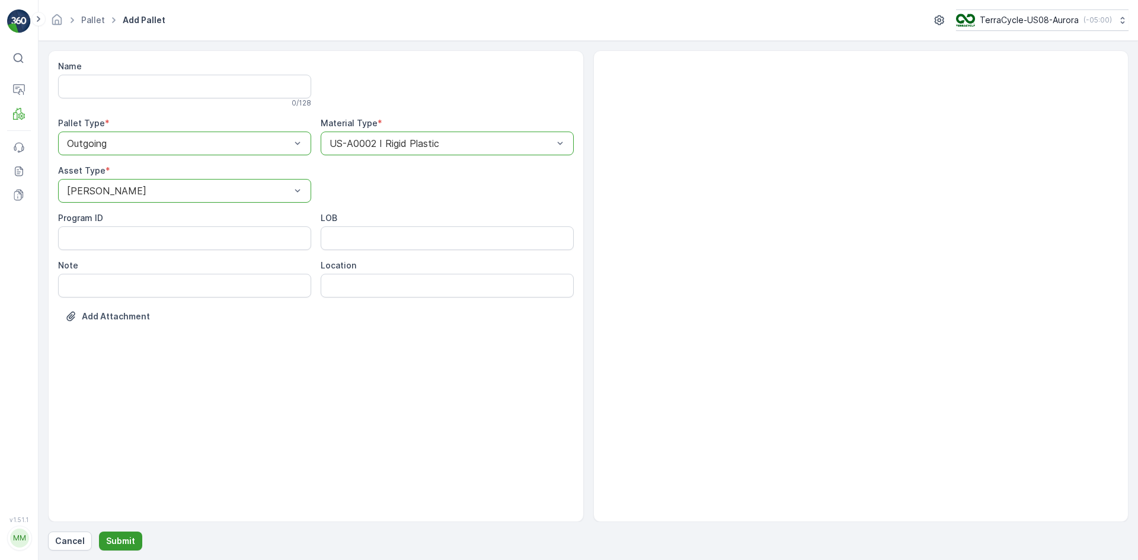
click at [110, 548] on button "Submit" at bounding box center [120, 541] width 43 height 19
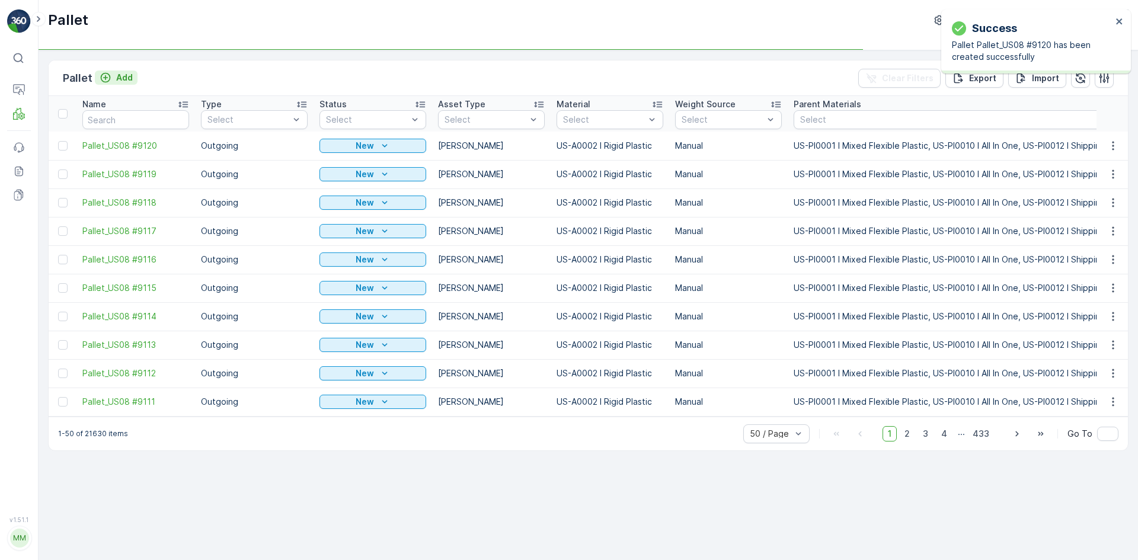
click at [121, 78] on p "Add" at bounding box center [124, 78] width 17 height 12
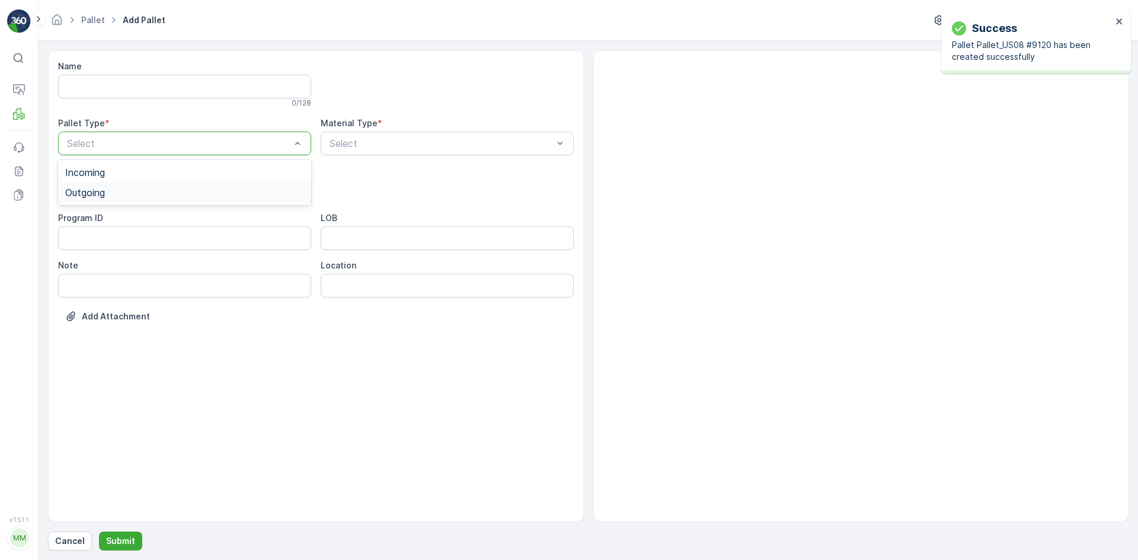
click at [110, 190] on div "Outgoing" at bounding box center [184, 192] width 239 height 11
click at [100, 216] on div "[PERSON_NAME]" at bounding box center [184, 220] width 239 height 11
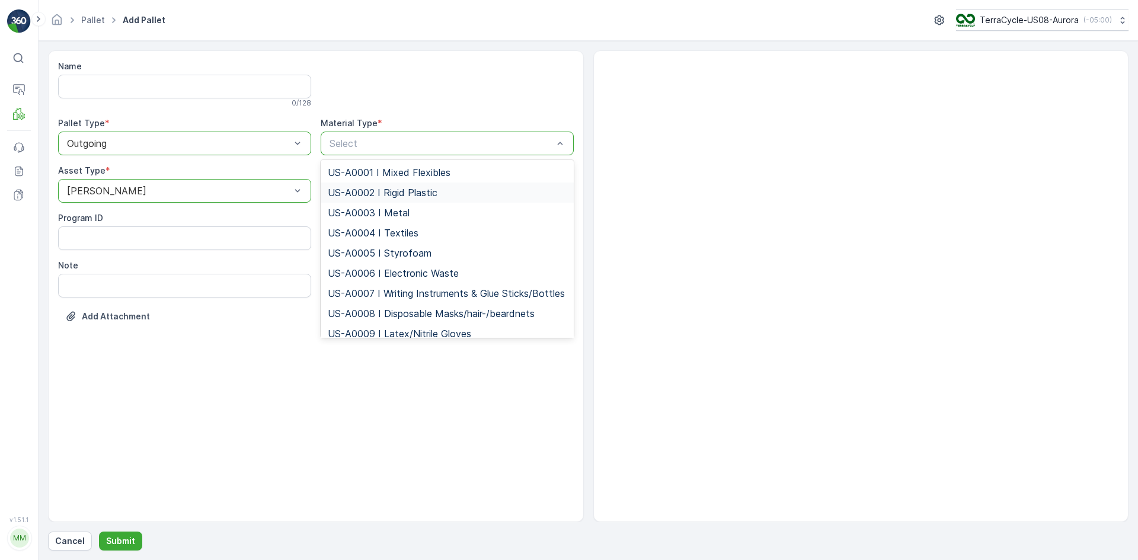
click at [360, 194] on span "US-A0002 I Rigid Plastic" at bounding box center [383, 192] width 110 height 11
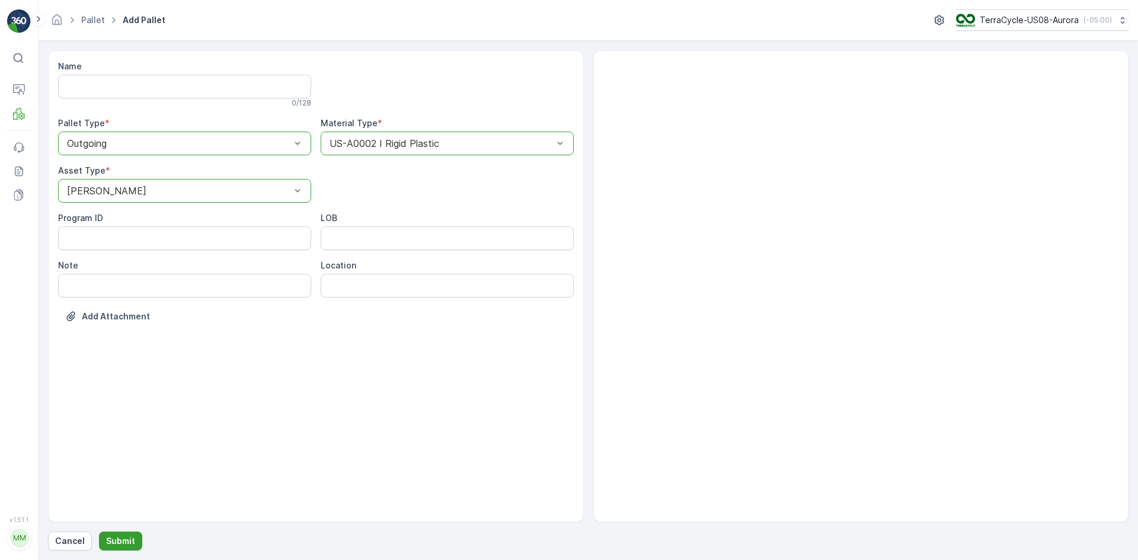
click at [128, 539] on p "Submit" at bounding box center [120, 541] width 29 height 12
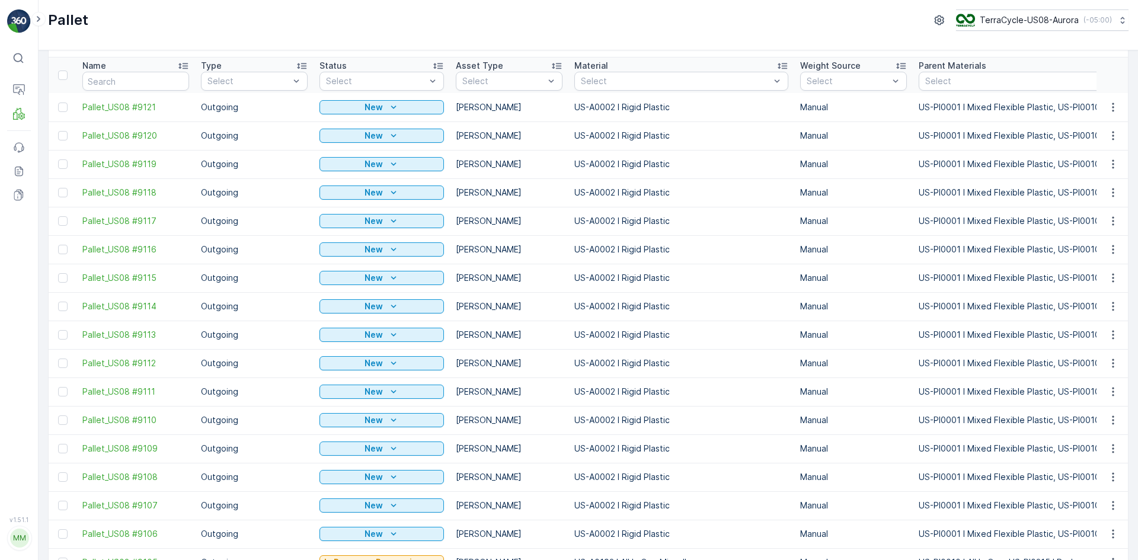
scroll to position [119, 0]
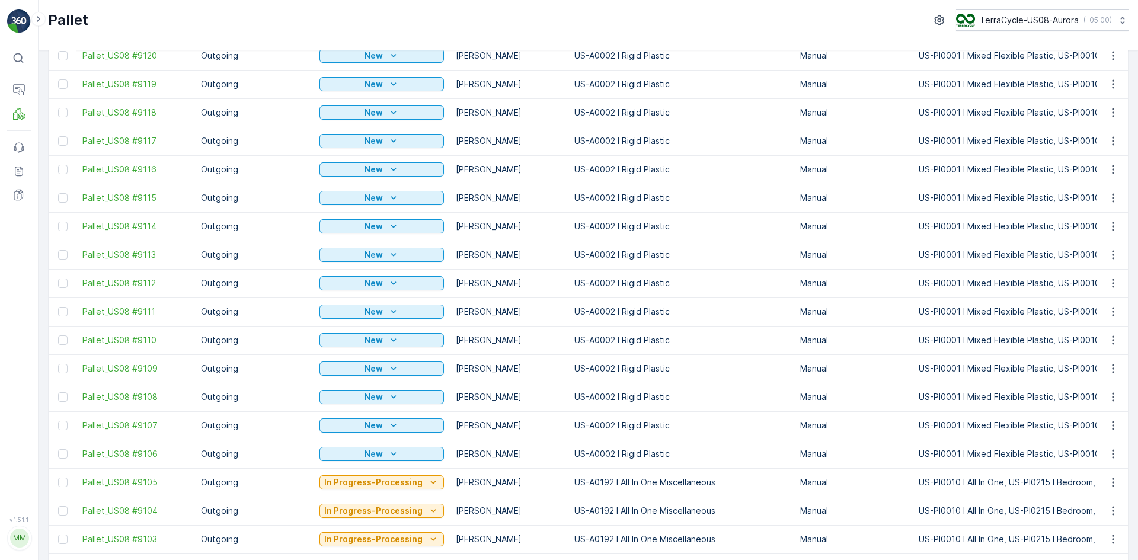
click at [65, 449] on td at bounding box center [63, 454] width 28 height 28
click at [63, 453] on div at bounding box center [62, 453] width 9 height 9
click at [58, 449] on input "checkbox" at bounding box center [58, 449] width 0 height 0
click at [61, 427] on div at bounding box center [62, 425] width 9 height 9
click at [58, 421] on input "checkbox" at bounding box center [58, 421] width 0 height 0
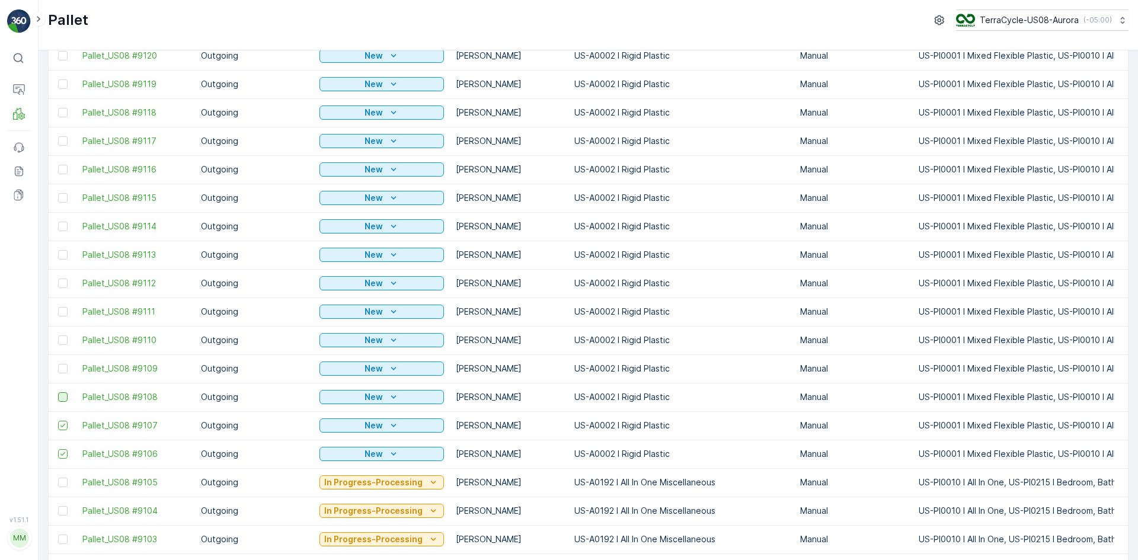
click at [62, 395] on div at bounding box center [62, 396] width 9 height 9
click at [58, 392] on input "checkbox" at bounding box center [58, 392] width 0 height 0
drag, startPoint x: 62, startPoint y: 370, endPoint x: 65, endPoint y: 357, distance: 13.4
click at [62, 370] on div at bounding box center [62, 368] width 9 height 9
click at [58, 364] on input "checkbox" at bounding box center [58, 364] width 0 height 0
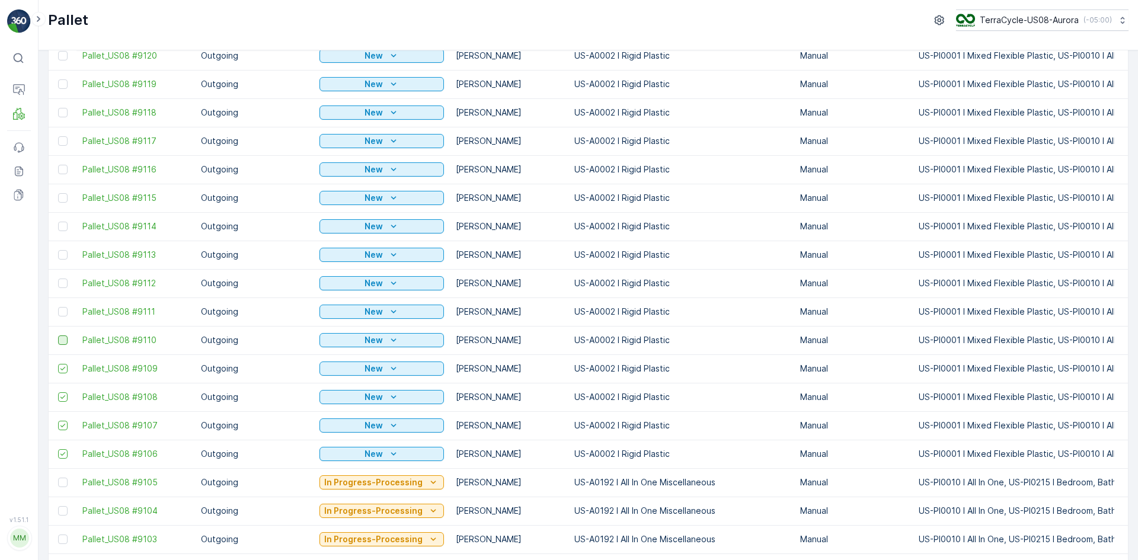
click at [63, 341] on div at bounding box center [62, 339] width 9 height 9
click at [58, 335] on input "checkbox" at bounding box center [58, 335] width 0 height 0
click at [62, 315] on div at bounding box center [62, 311] width 9 height 9
click at [58, 307] on input "checkbox" at bounding box center [58, 307] width 0 height 0
click at [65, 280] on div at bounding box center [62, 283] width 9 height 9
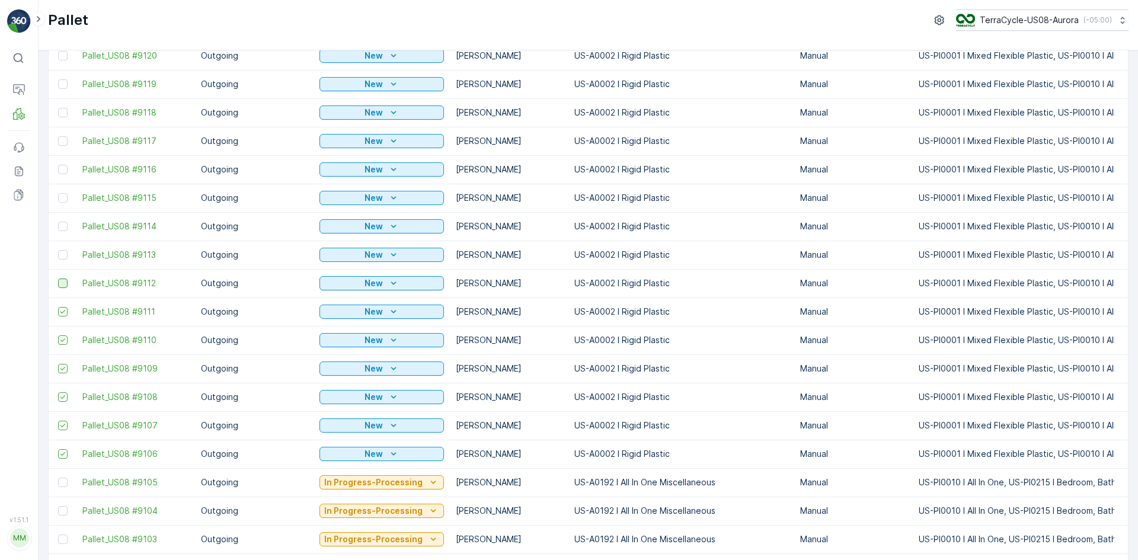
click at [58, 279] on input "checkbox" at bounding box center [58, 279] width 0 height 0
click at [60, 257] on div at bounding box center [62, 254] width 9 height 9
click at [58, 250] on input "checkbox" at bounding box center [58, 250] width 0 height 0
click at [65, 229] on div at bounding box center [62, 226] width 9 height 9
click at [58, 222] on input "checkbox" at bounding box center [58, 222] width 0 height 0
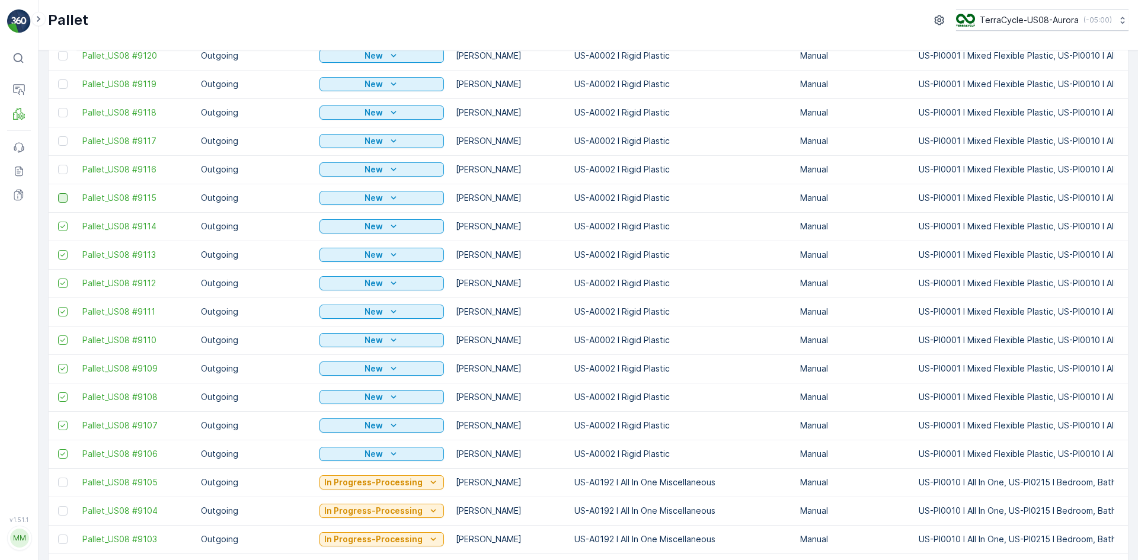
click at [60, 199] on div at bounding box center [62, 197] width 9 height 9
click at [58, 193] on input "checkbox" at bounding box center [58, 193] width 0 height 0
click at [67, 171] on div at bounding box center [62, 169] width 9 height 9
click at [58, 165] on input "checkbox" at bounding box center [58, 165] width 0 height 0
drag, startPoint x: 63, startPoint y: 140, endPoint x: 74, endPoint y: 110, distance: 32.3
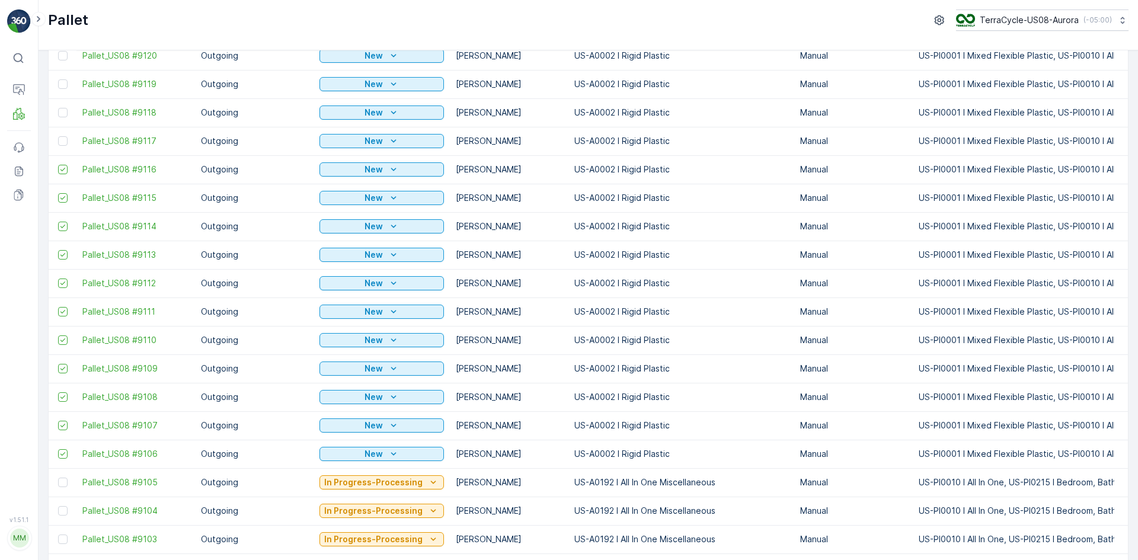
click at [63, 140] on div at bounding box center [62, 140] width 9 height 9
click at [58, 136] on input "checkbox" at bounding box center [58, 136] width 0 height 0
click at [65, 115] on div at bounding box center [62, 112] width 9 height 9
click at [58, 108] on input "checkbox" at bounding box center [58, 108] width 0 height 0
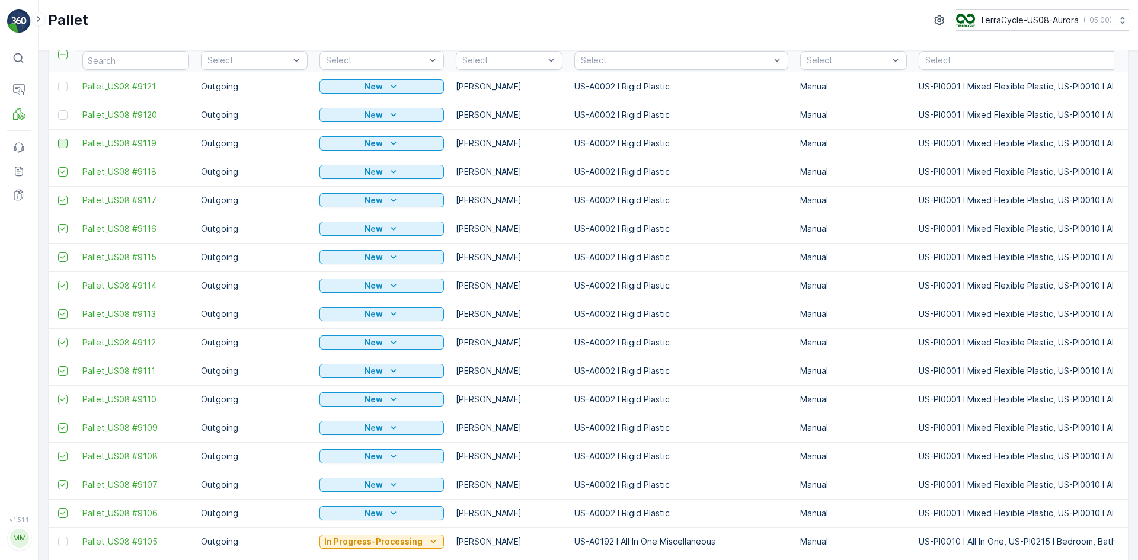
click at [63, 142] on div at bounding box center [62, 143] width 9 height 9
click at [58, 139] on input "checkbox" at bounding box center [58, 139] width 0 height 0
click at [63, 116] on div at bounding box center [62, 114] width 9 height 9
click at [58, 110] on input "checkbox" at bounding box center [58, 110] width 0 height 0
click at [65, 84] on div at bounding box center [62, 86] width 9 height 9
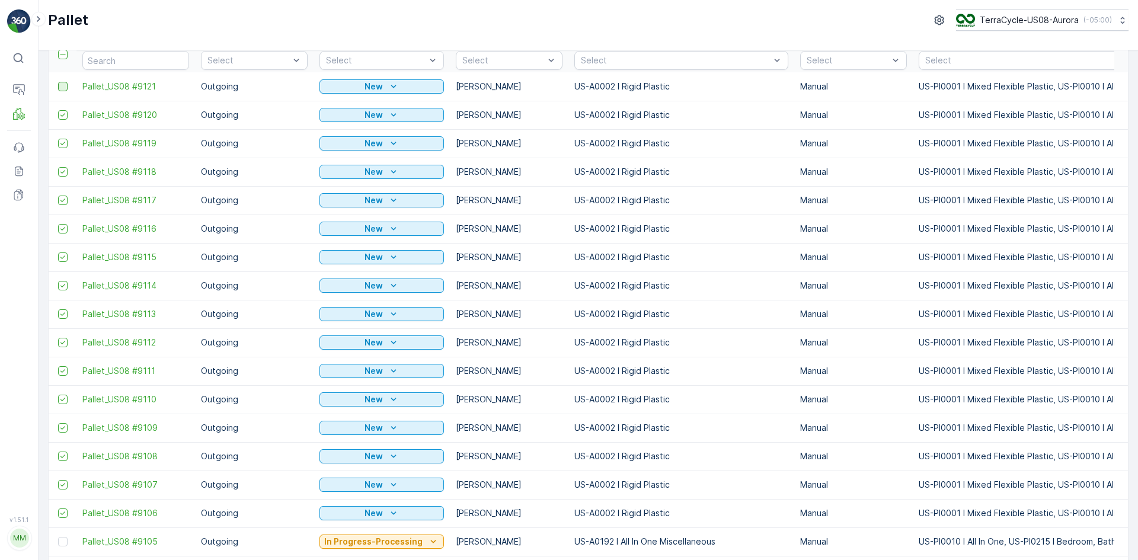
click at [58, 82] on input "checkbox" at bounding box center [58, 82] width 0 height 0
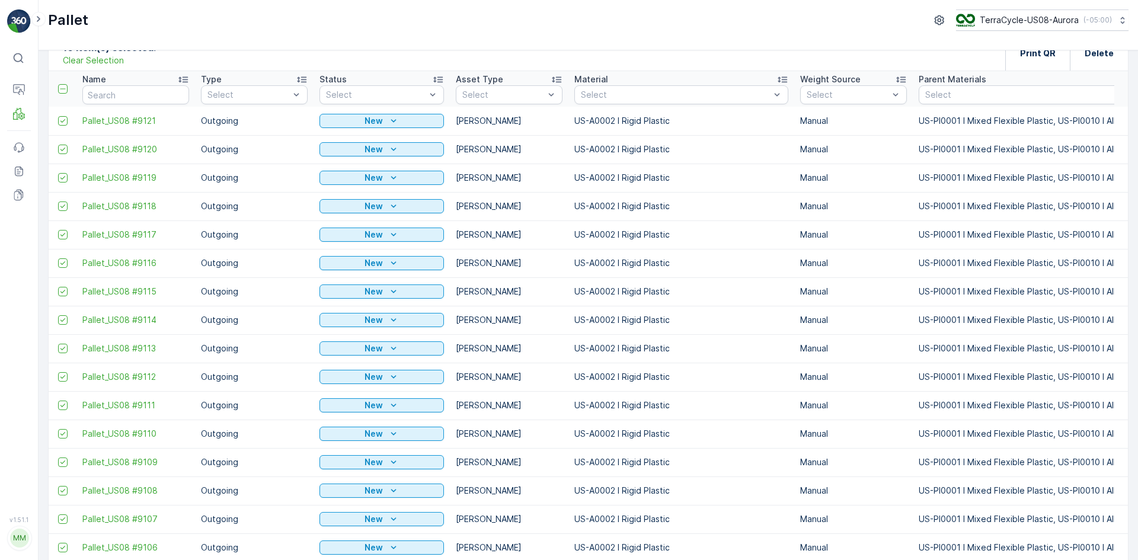
scroll to position [0, 0]
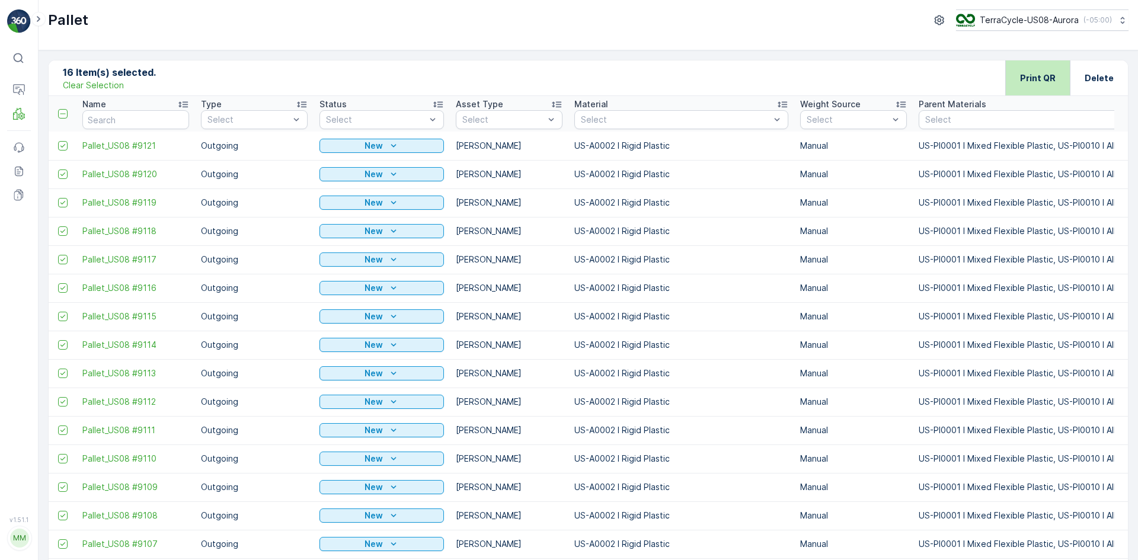
click at [1036, 81] on p "Print QR" at bounding box center [1038, 78] width 36 height 12
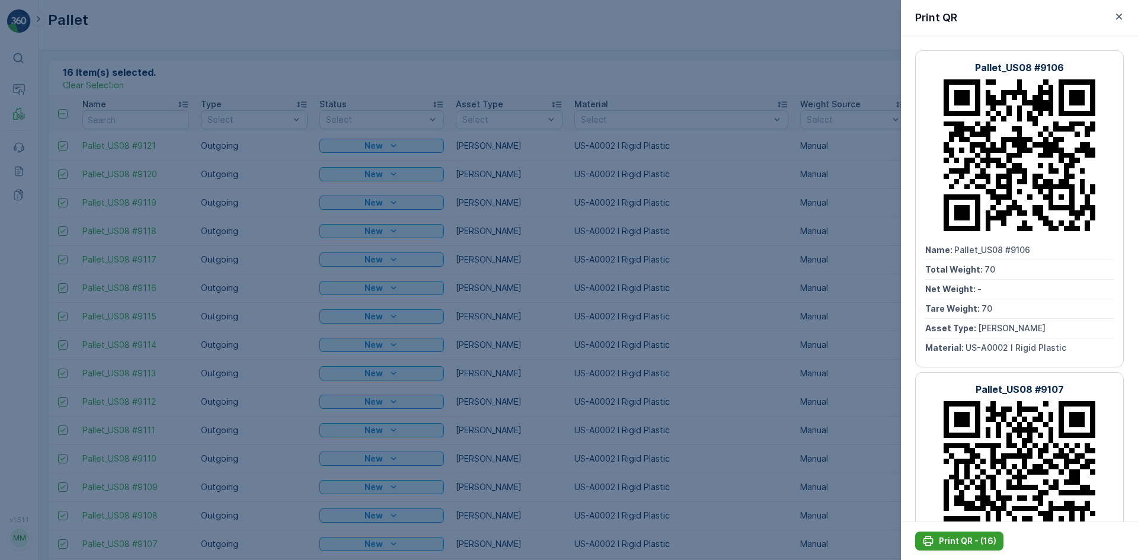
click at [953, 542] on p "Print QR - (16)" at bounding box center [967, 541] width 57 height 12
drag, startPoint x: 2, startPoint y: 131, endPoint x: 9, endPoint y: 111, distance: 21.6
click at [2, 131] on div at bounding box center [569, 280] width 1138 height 560
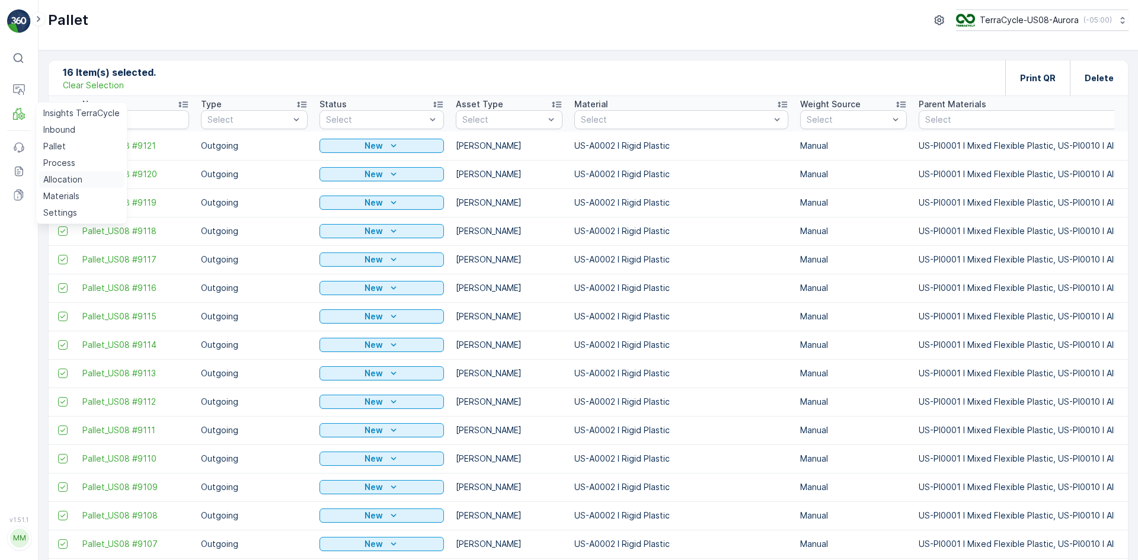
click at [66, 175] on p "Allocation" at bounding box center [62, 180] width 39 height 12
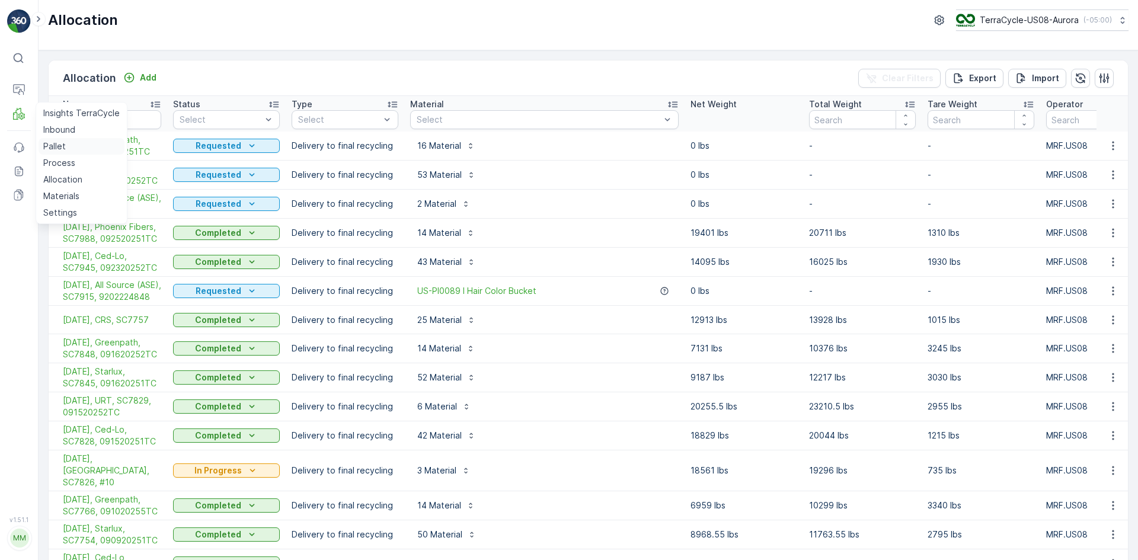
click at [65, 146] on link "Pallet" at bounding box center [82, 146] width 86 height 17
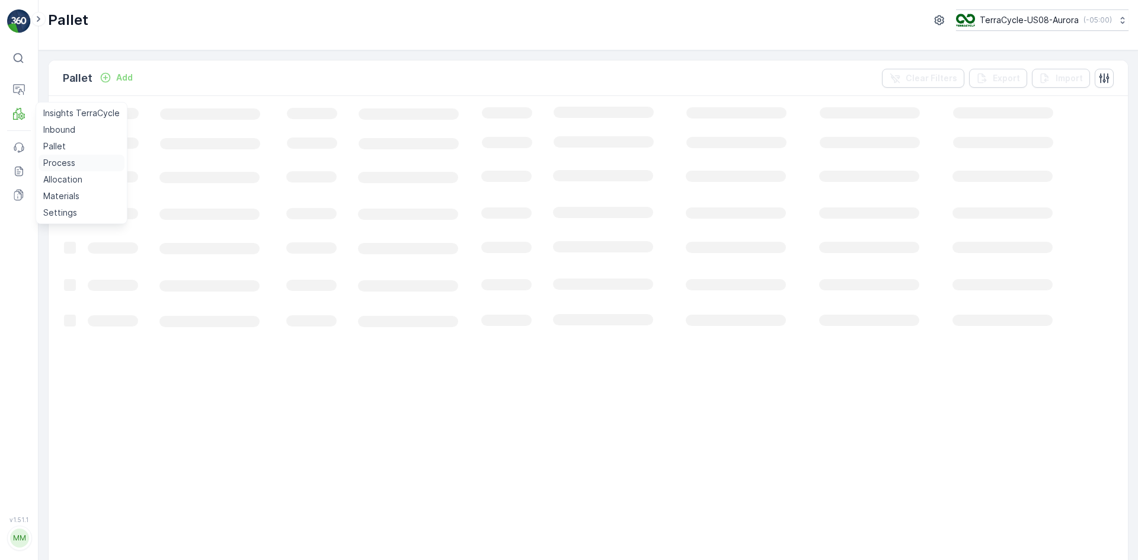
click at [74, 159] on p "Process" at bounding box center [59, 163] width 32 height 12
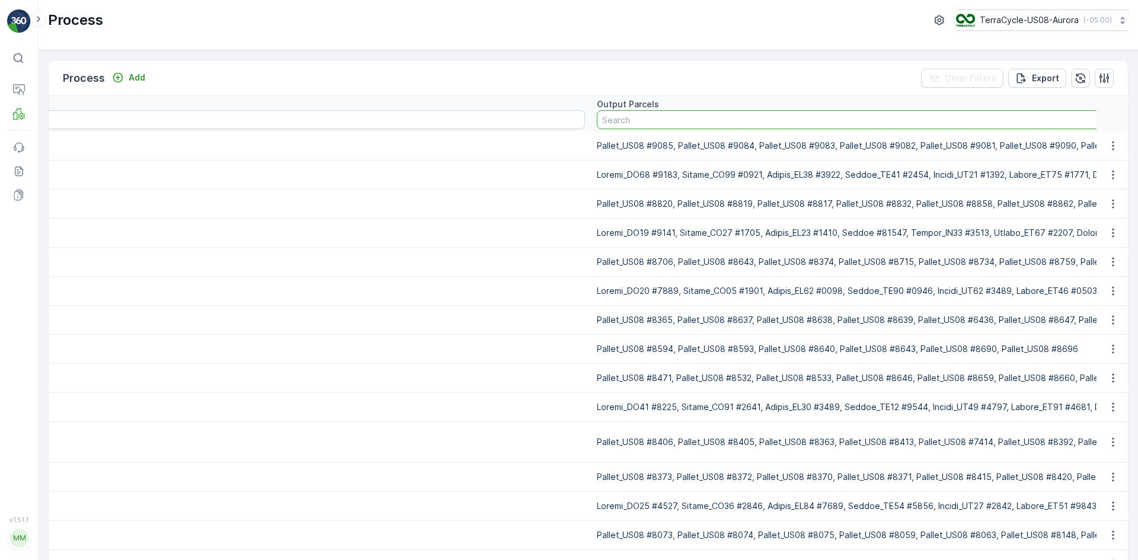
type input "9033"
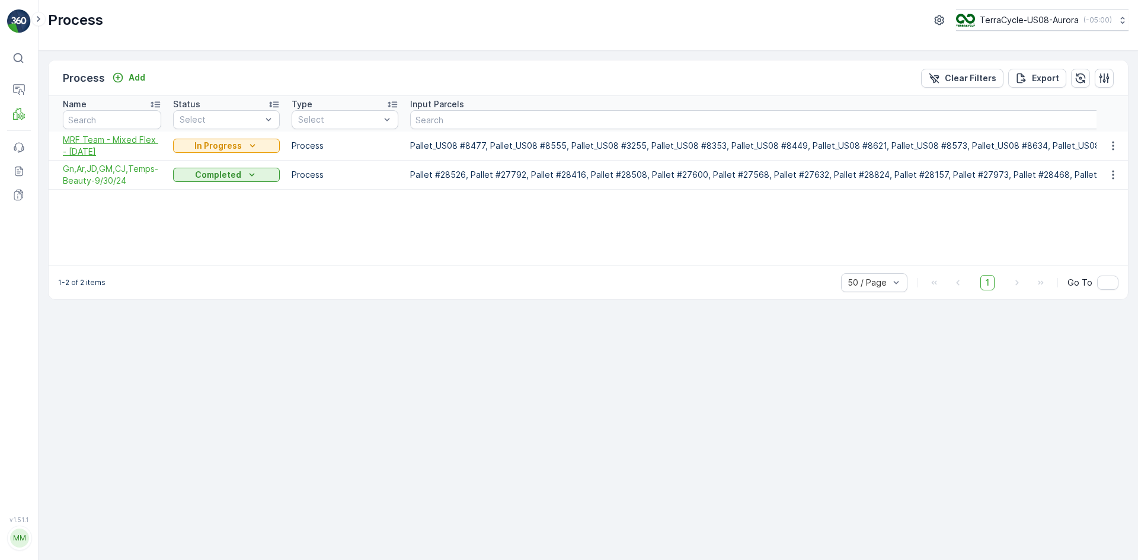
click at [98, 140] on span "MRF Team - Mixed Flex - [DATE]" at bounding box center [112, 146] width 98 height 24
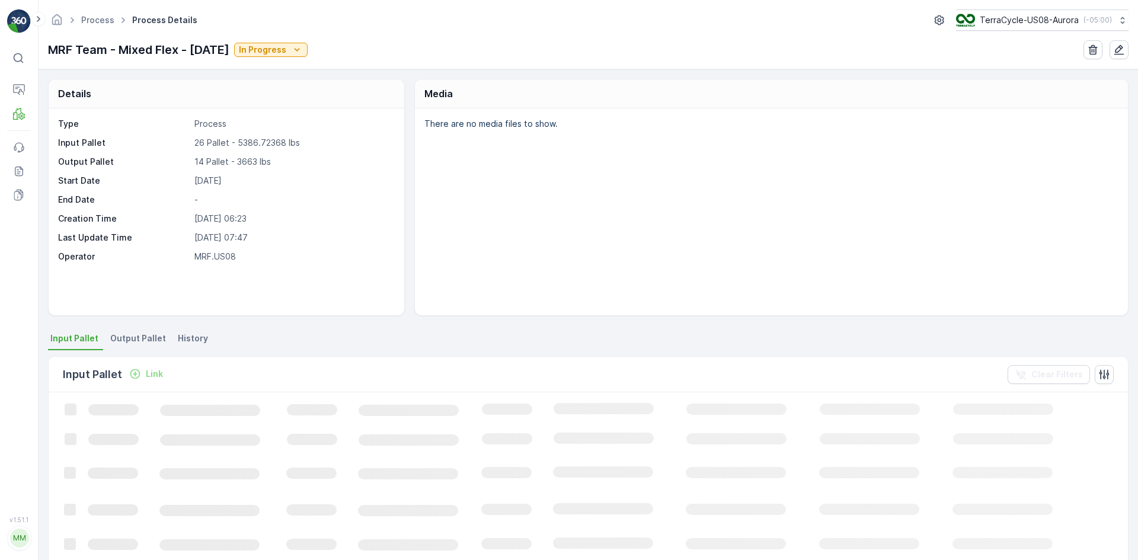
click at [152, 335] on span "Output Pallet" at bounding box center [138, 338] width 56 height 12
